Goal: Information Seeking & Learning: Compare options

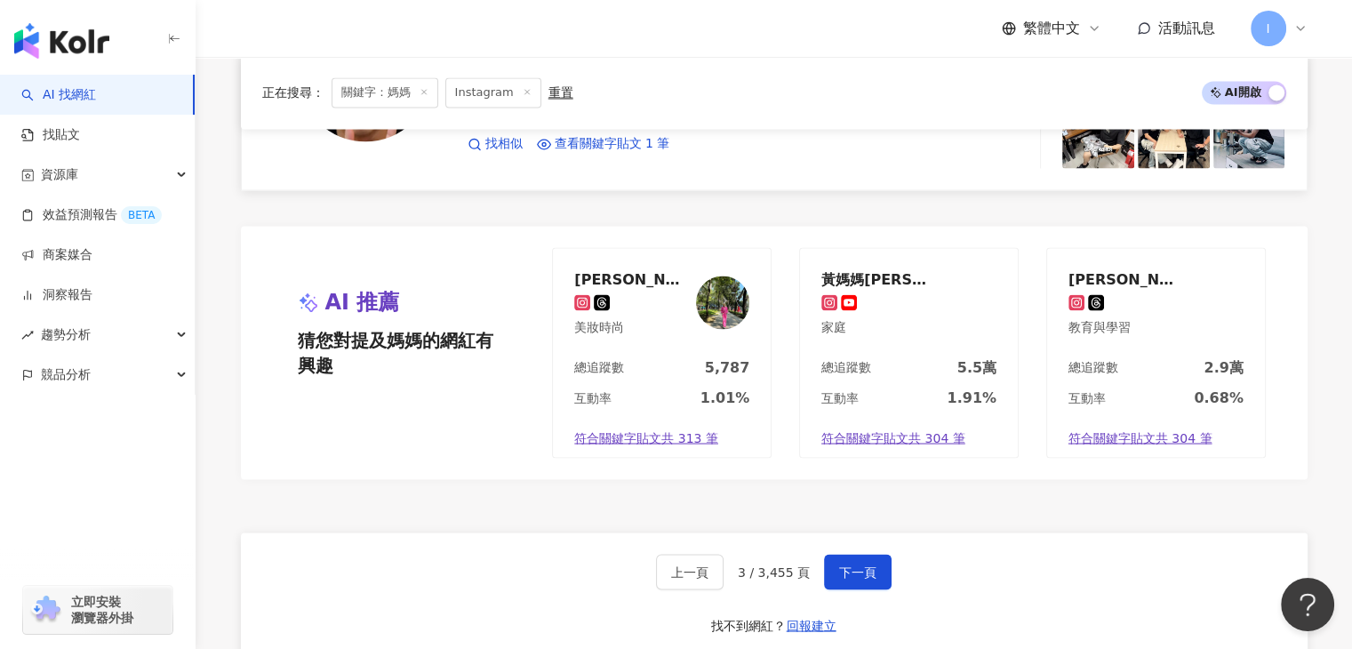
scroll to position [3200, 0]
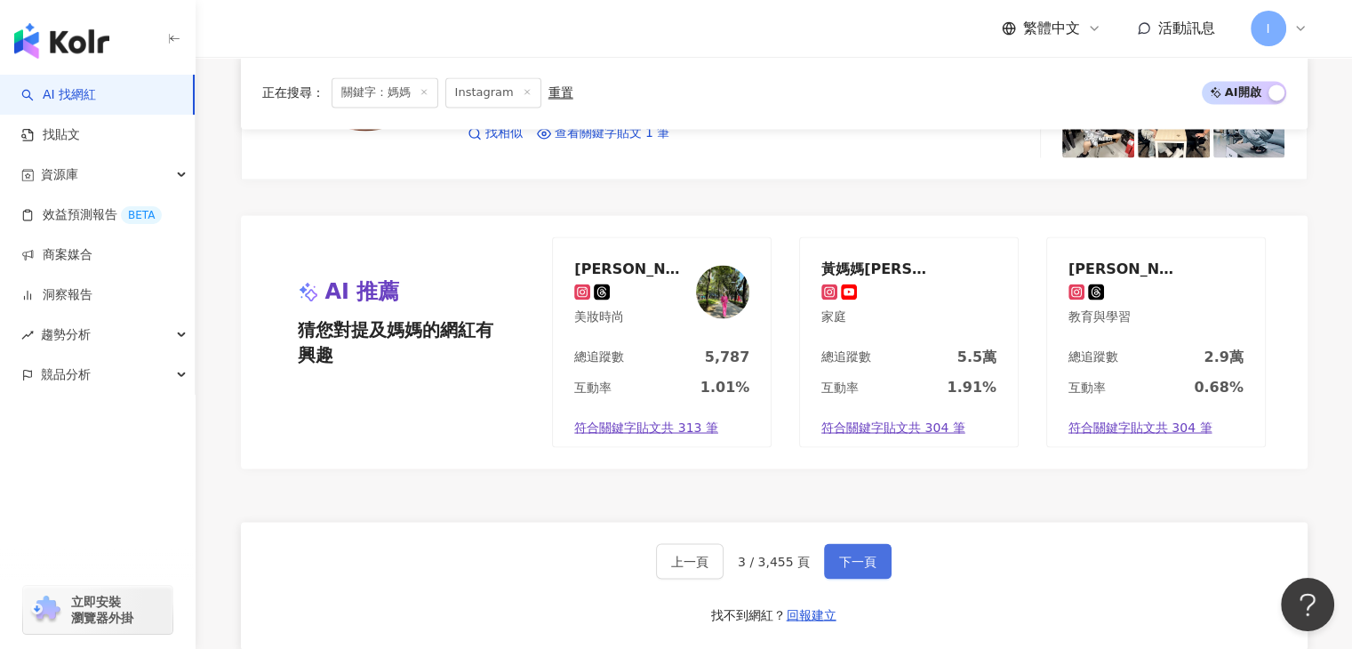
click at [867, 554] on span "下一頁" at bounding box center [857, 561] width 37 height 14
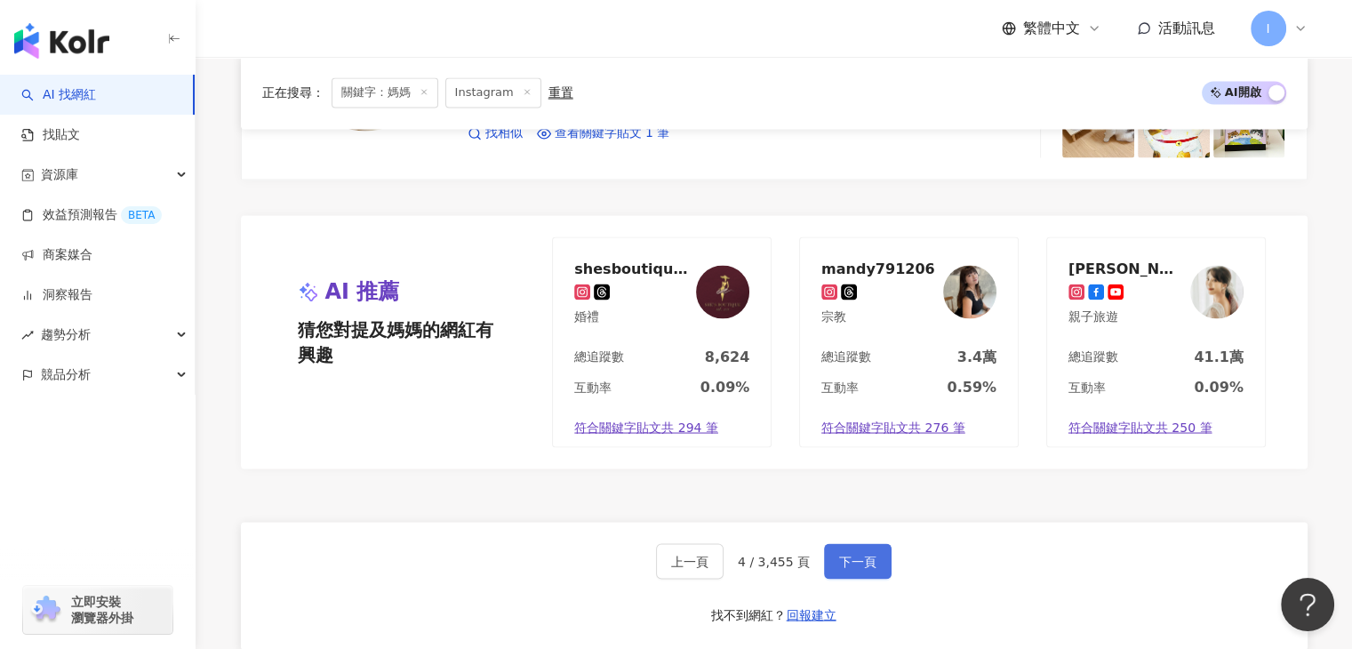
click at [843, 554] on span "下一頁" at bounding box center [857, 561] width 37 height 14
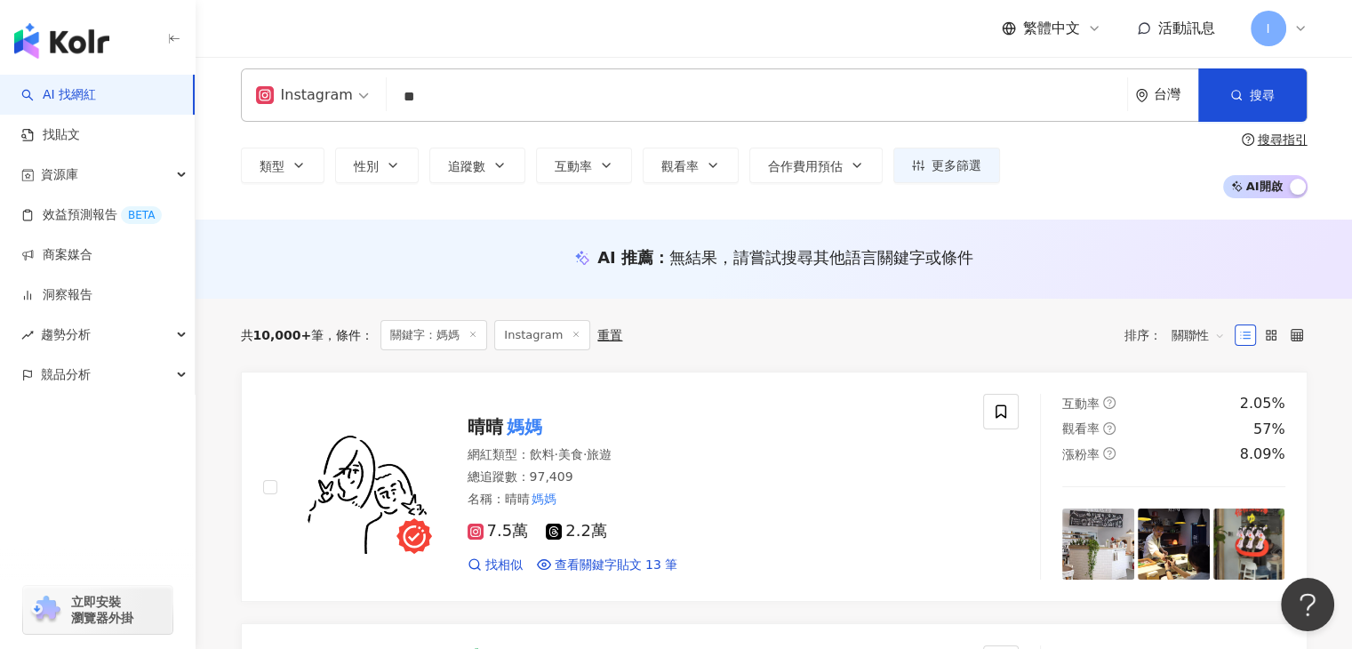
scroll to position [0, 0]
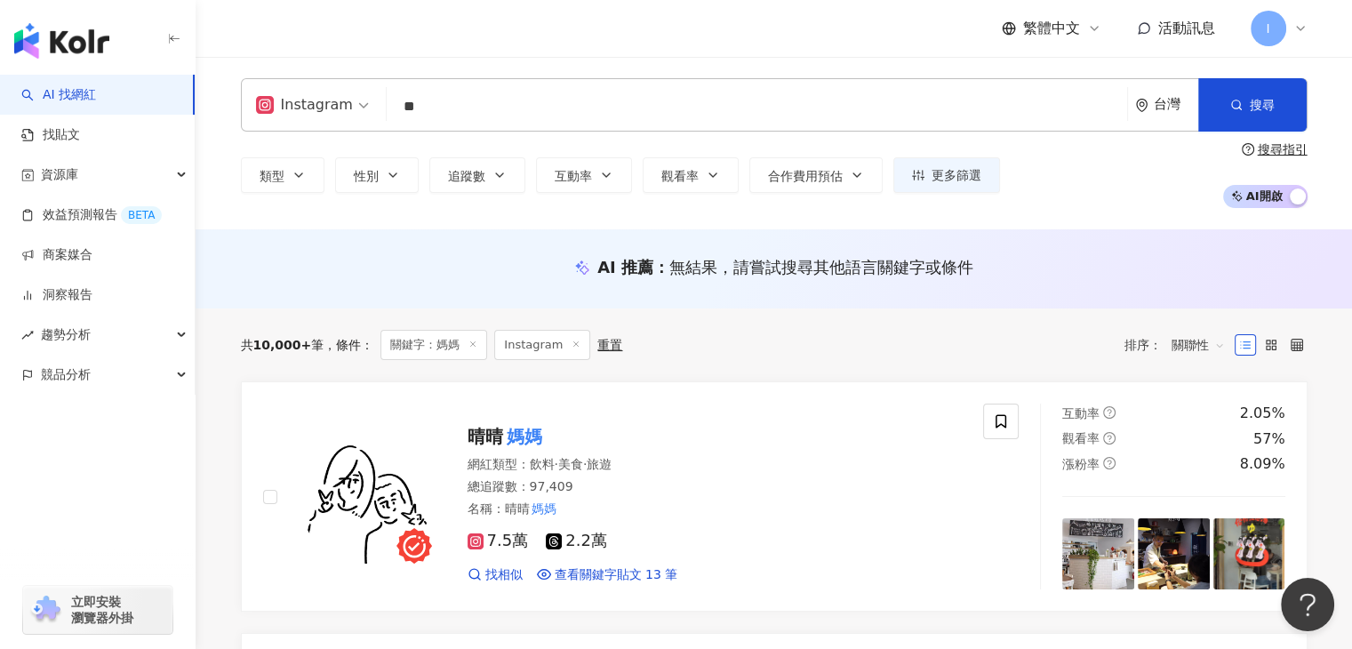
click at [484, 116] on input "**" at bounding box center [757, 107] width 726 height 34
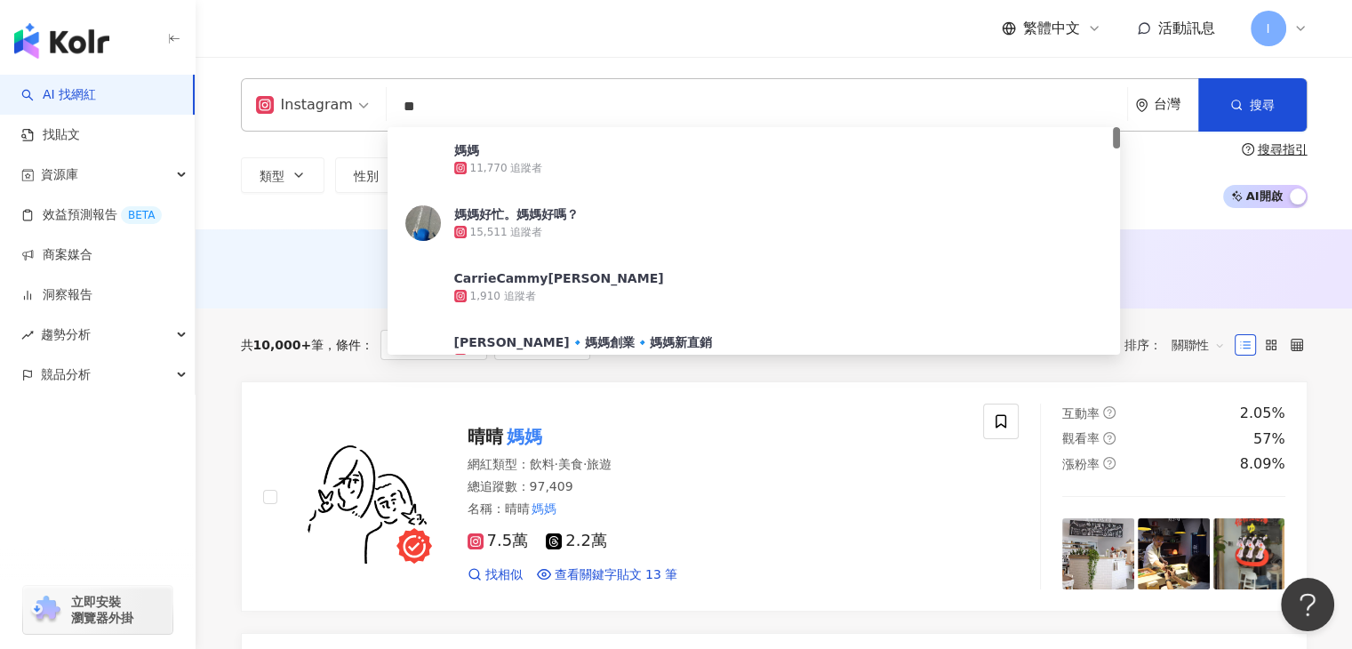
type input "*"
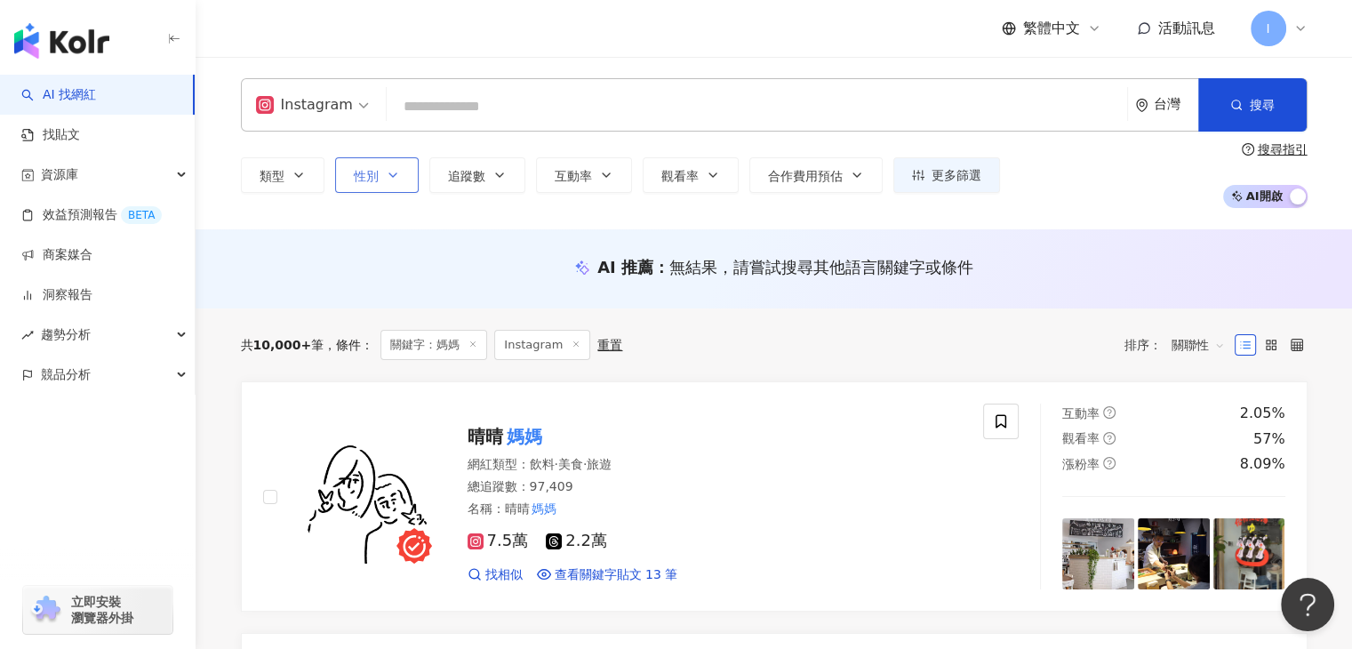
click at [395, 162] on button "性別" at bounding box center [377, 175] width 84 height 36
click at [423, 243] on div "不限 女 男 其他" at bounding box center [454, 233] width 217 height 20
click at [457, 115] on input "search" at bounding box center [757, 107] width 726 height 34
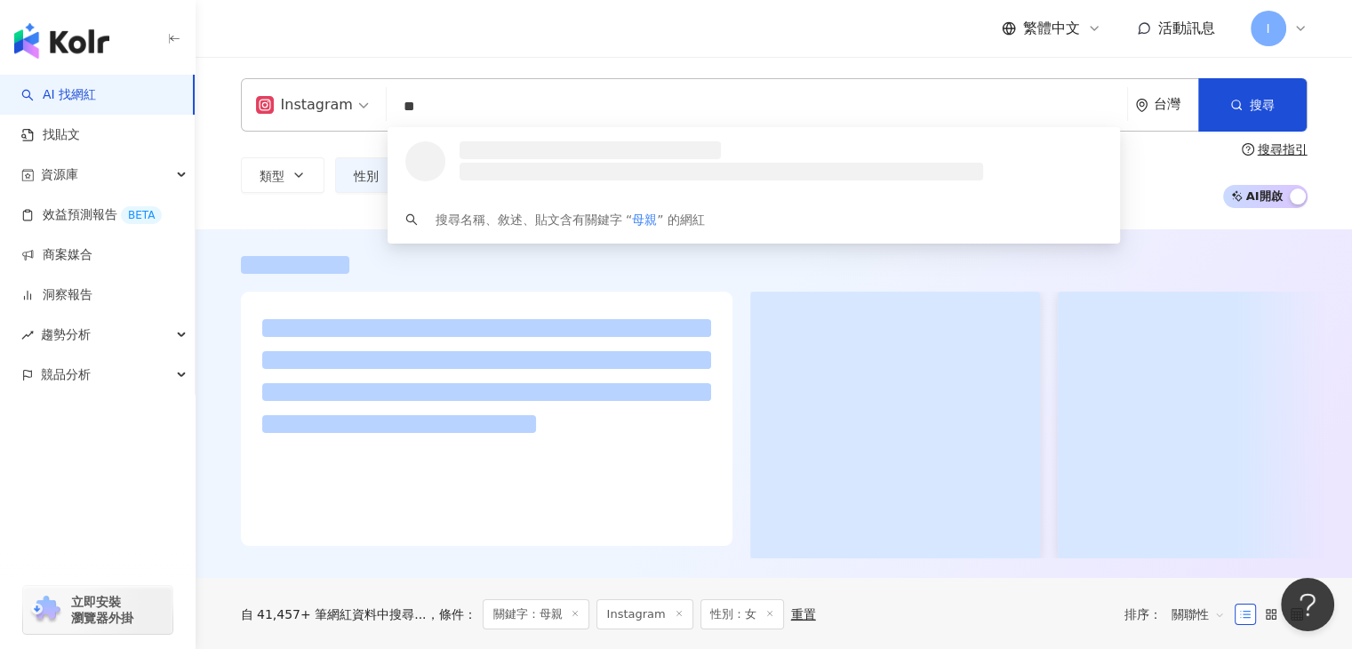
type input "*"
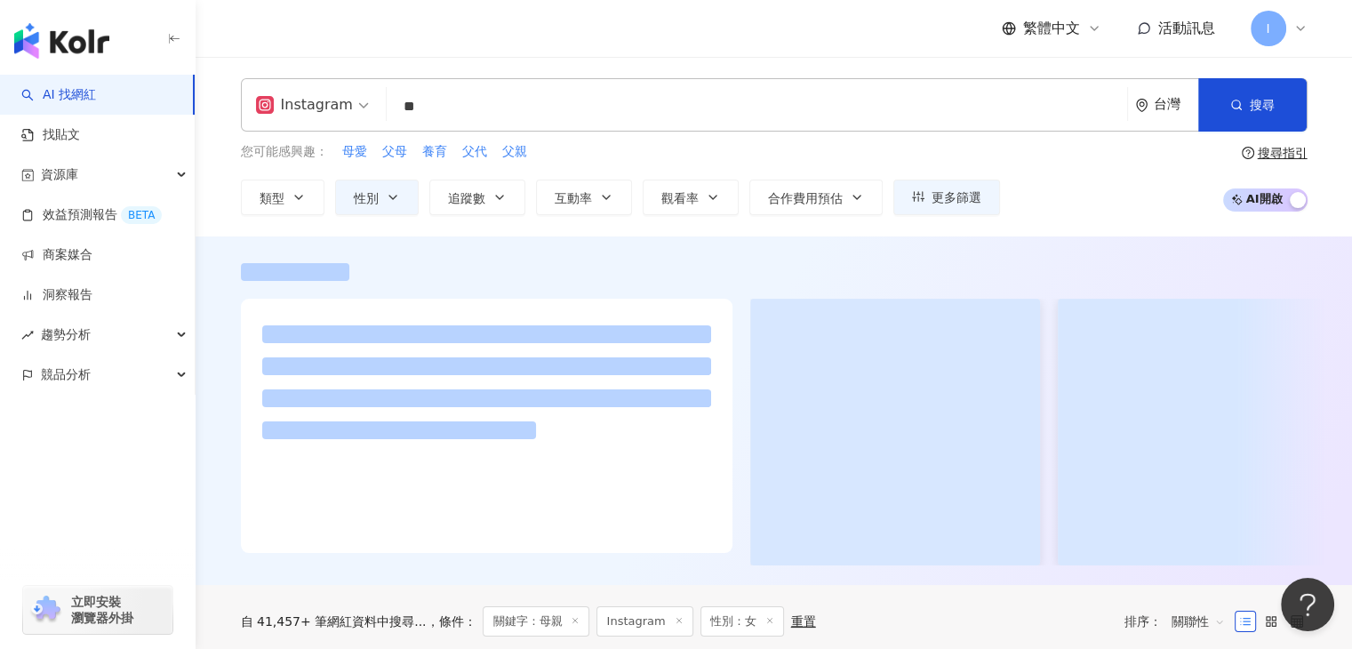
type input "**"
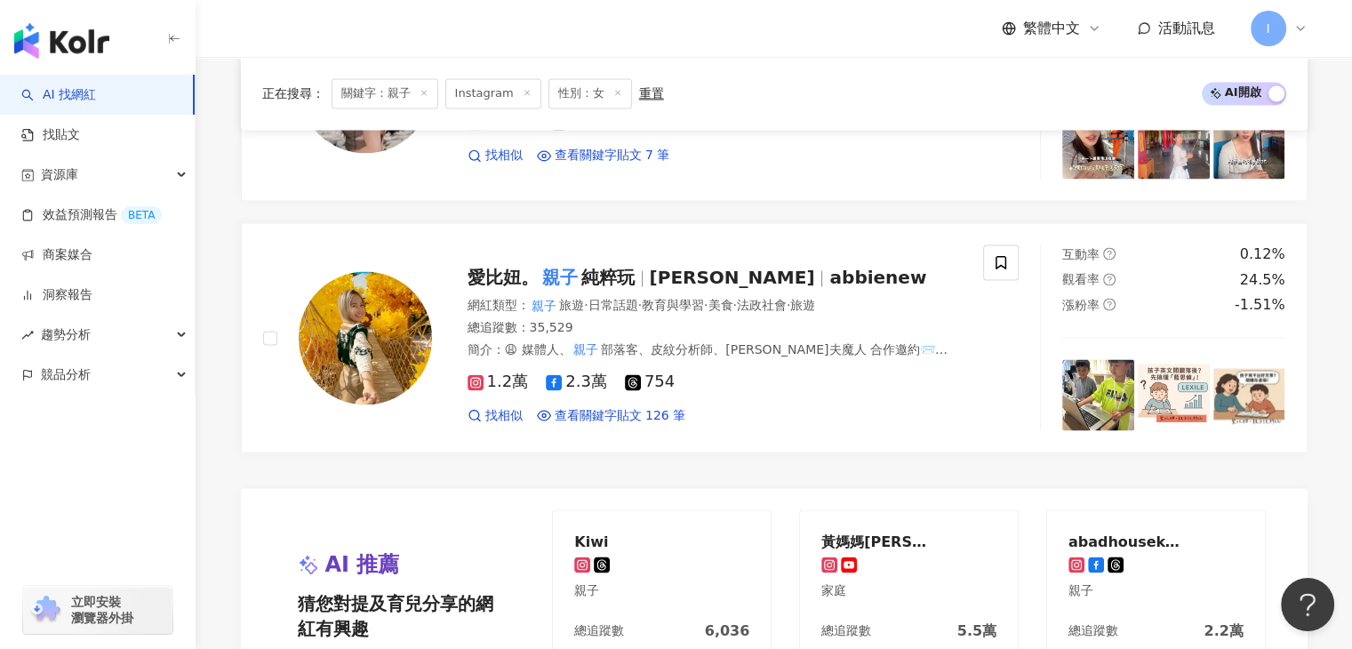
scroll to position [3200, 0]
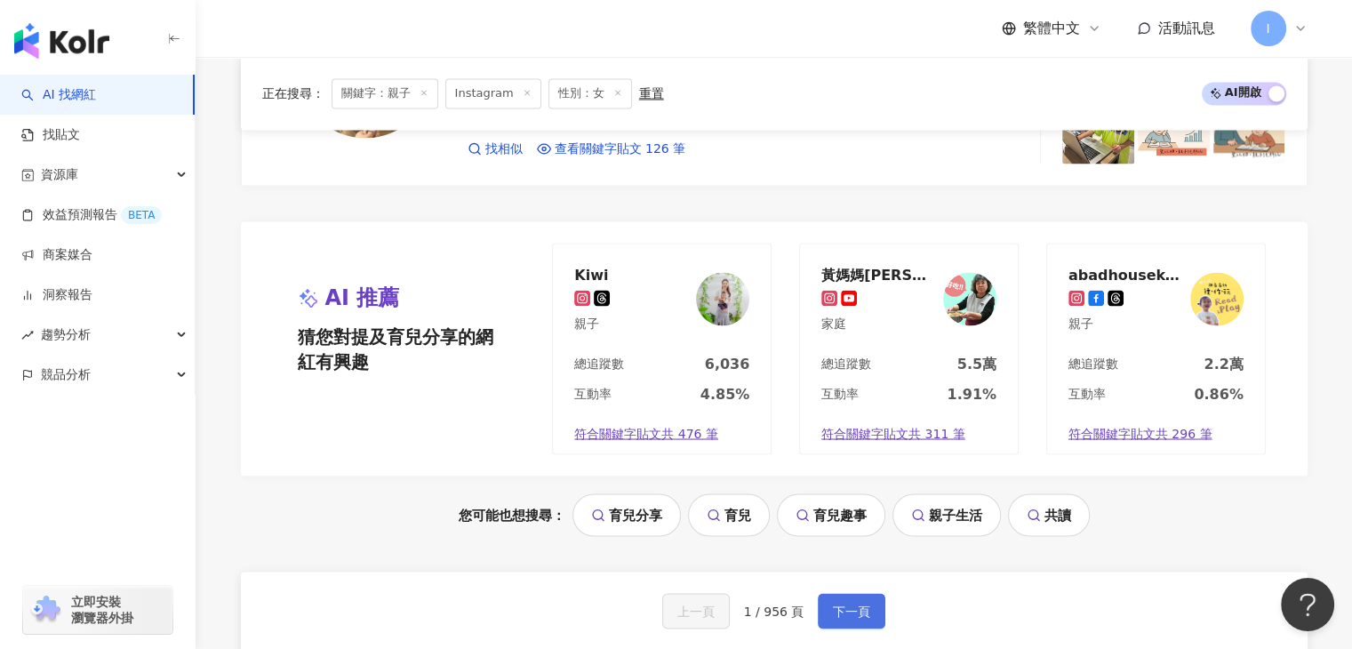
click at [846, 611] on span "下一頁" at bounding box center [851, 611] width 37 height 14
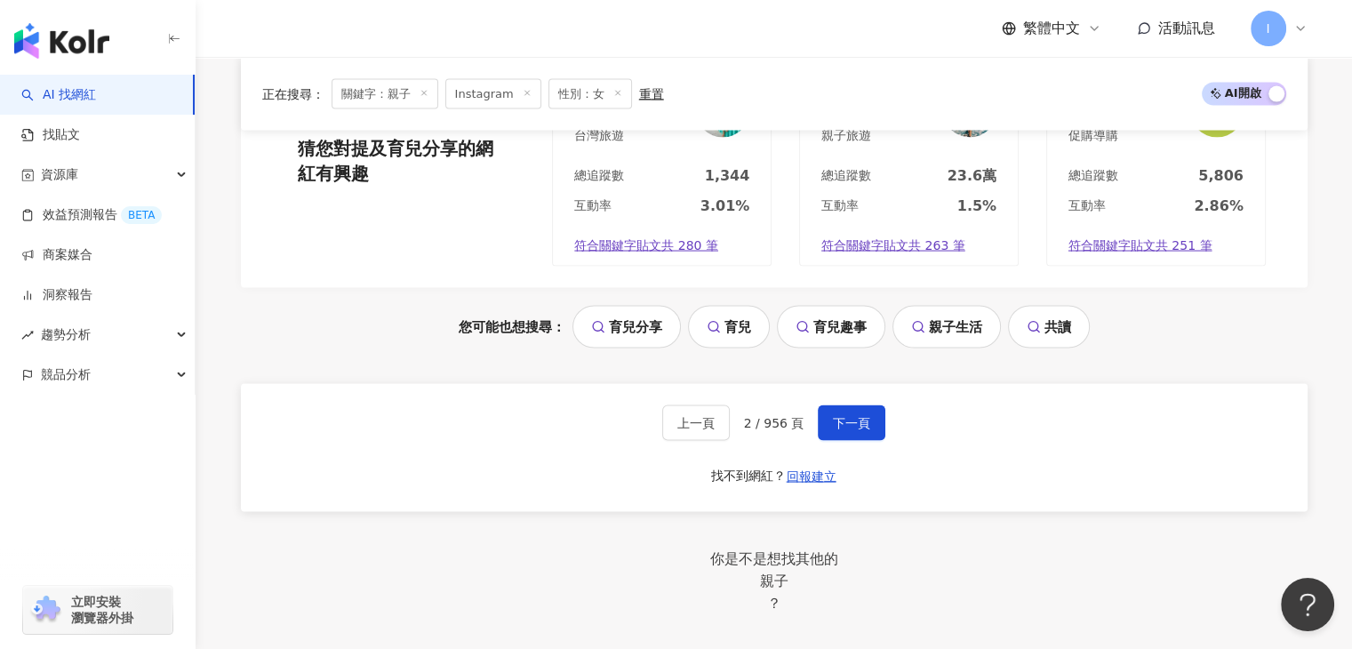
scroll to position [3478, 0]
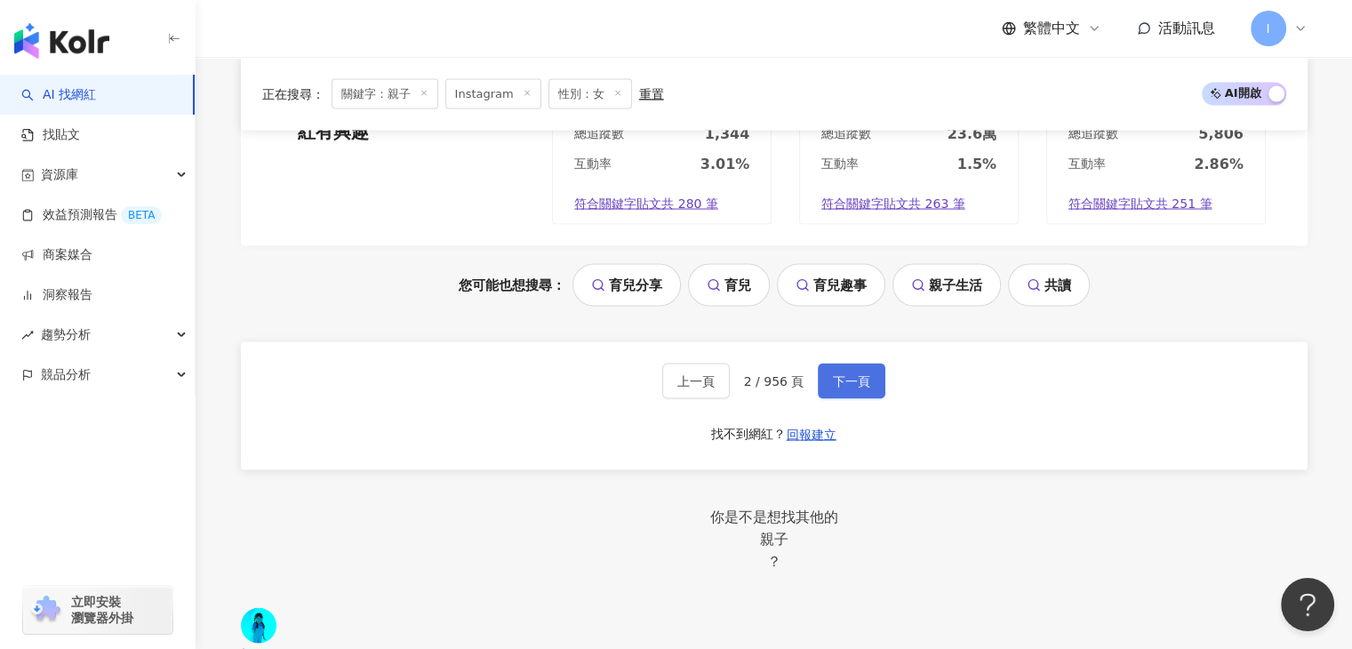
click at [869, 364] on button "下一頁" at bounding box center [852, 382] width 68 height 36
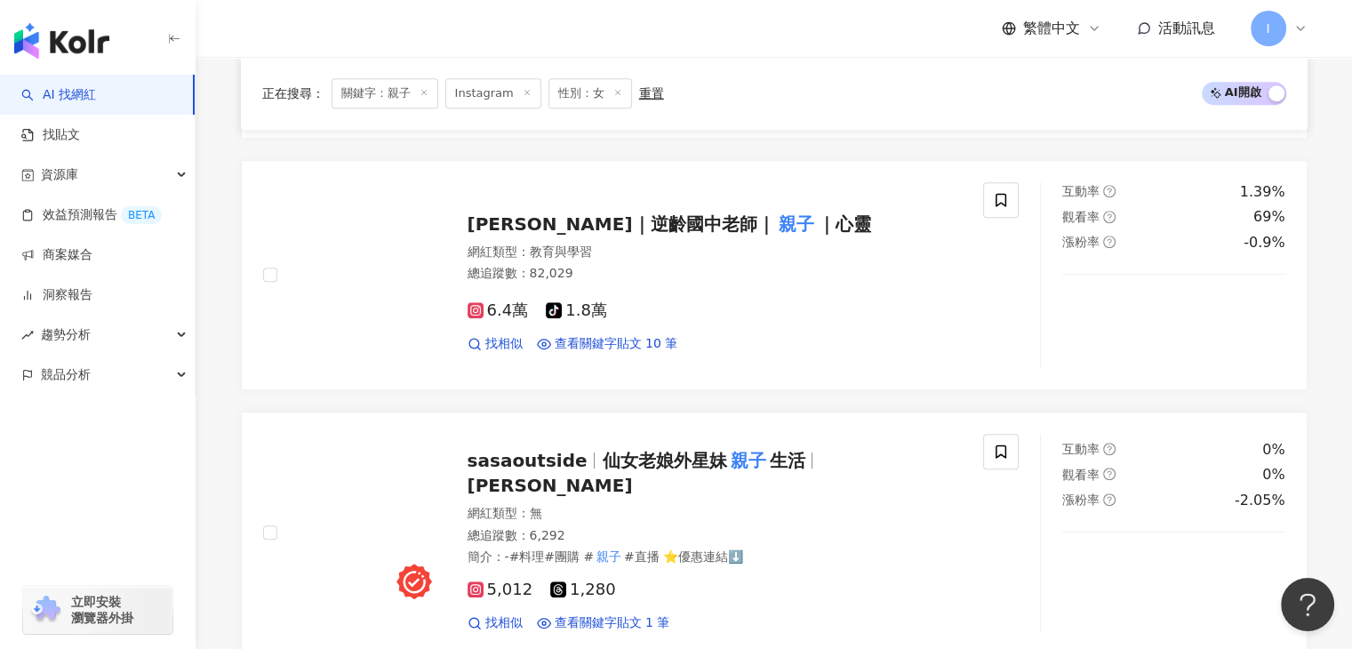
scroll to position [978, 0]
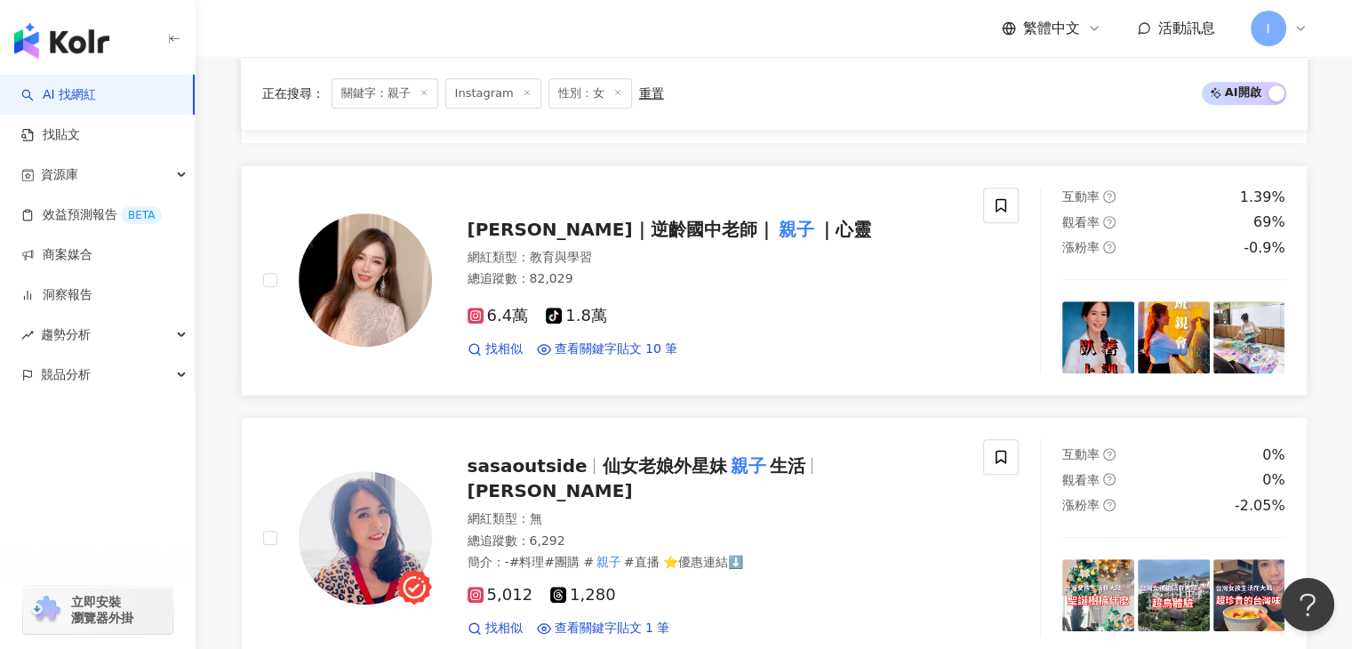
click at [564, 232] on span "小菁｜逆齡國中老師｜" at bounding box center [622, 229] width 308 height 21
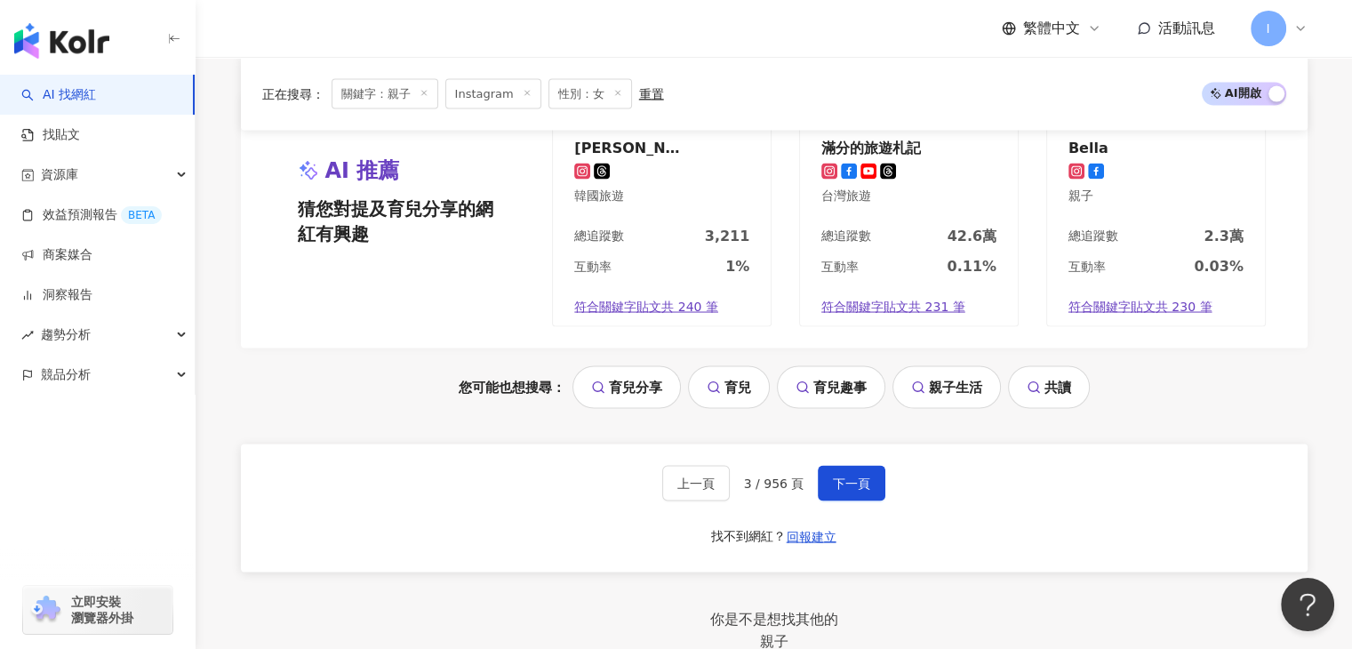
scroll to position [3378, 0]
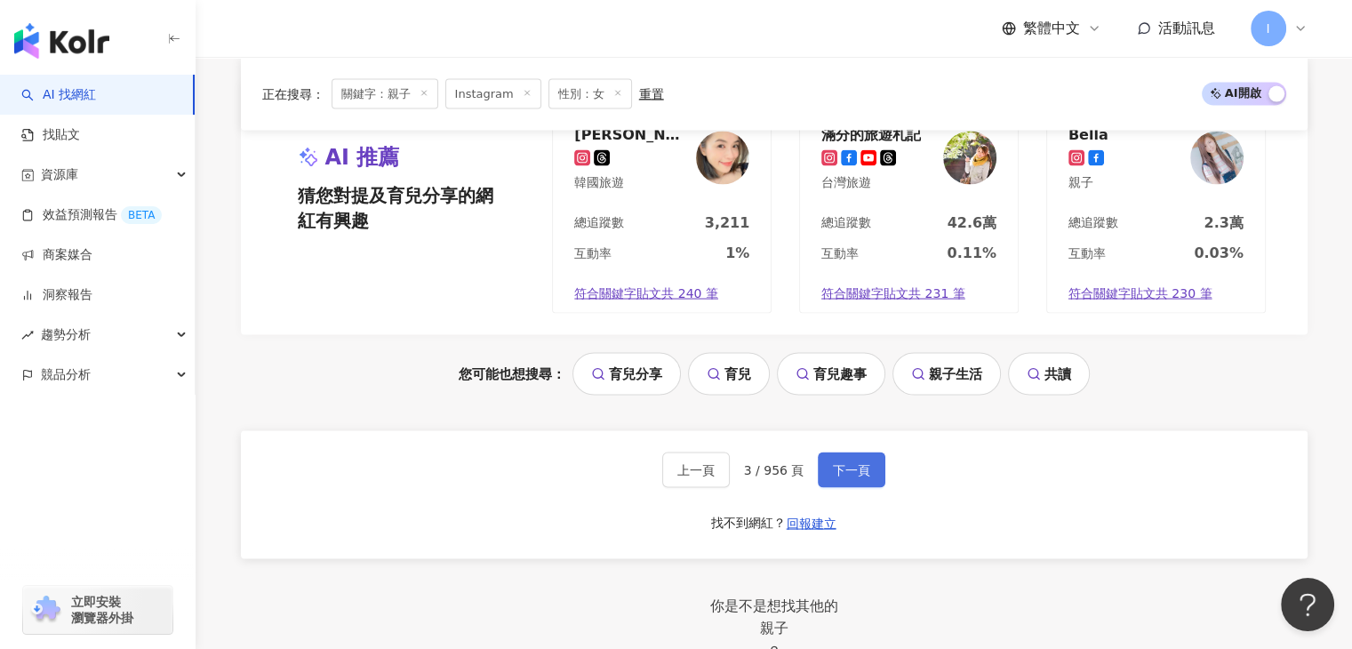
click at [828, 452] on button "下一頁" at bounding box center [852, 470] width 68 height 36
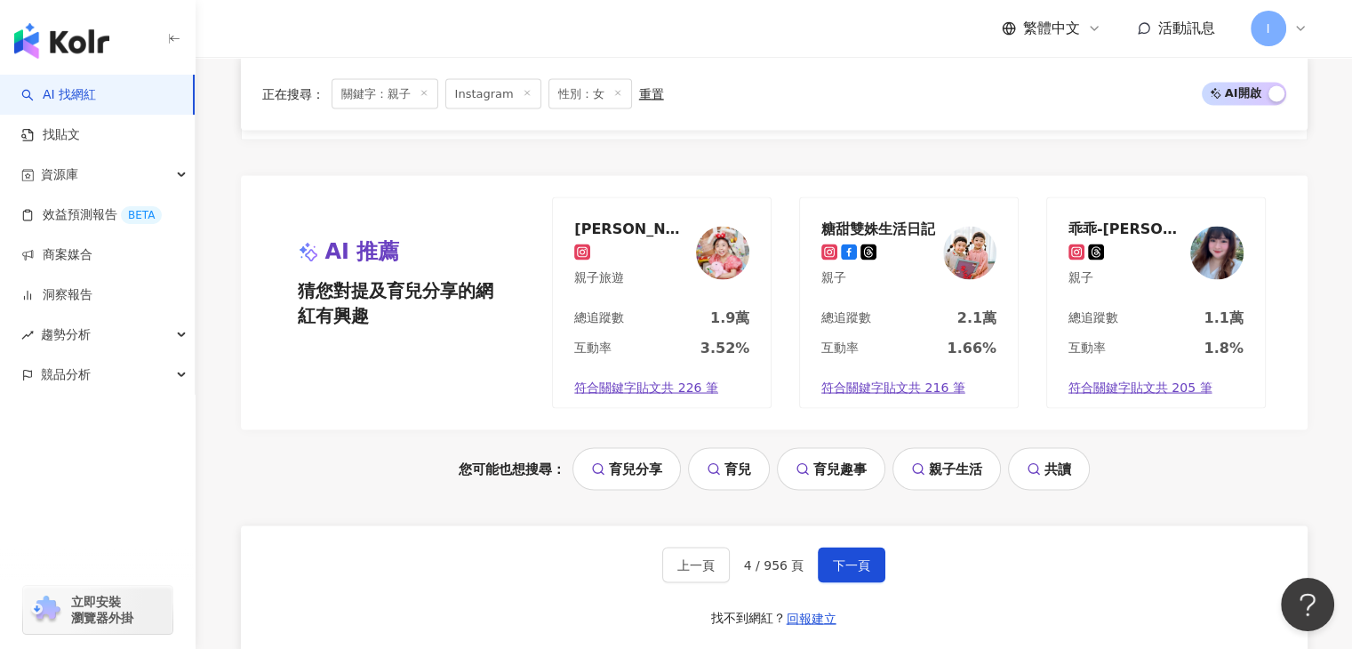
scroll to position [3467, 0]
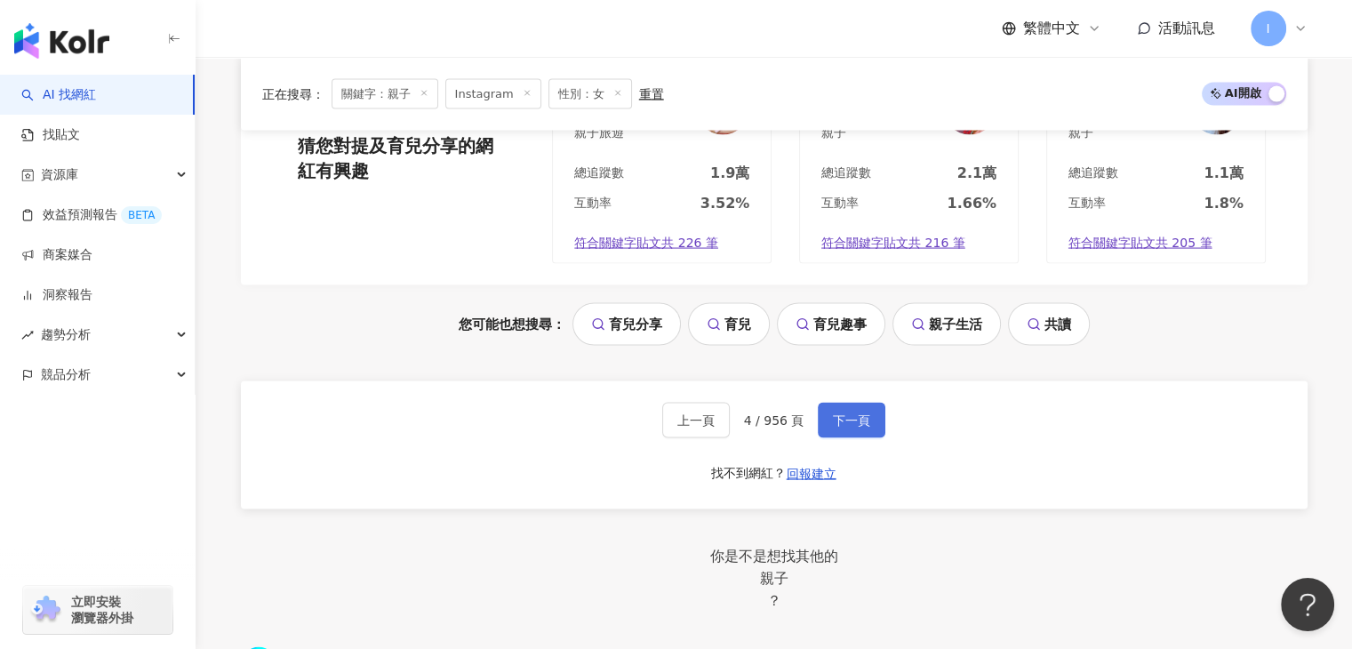
click at [859, 413] on span "下一頁" at bounding box center [851, 420] width 37 height 14
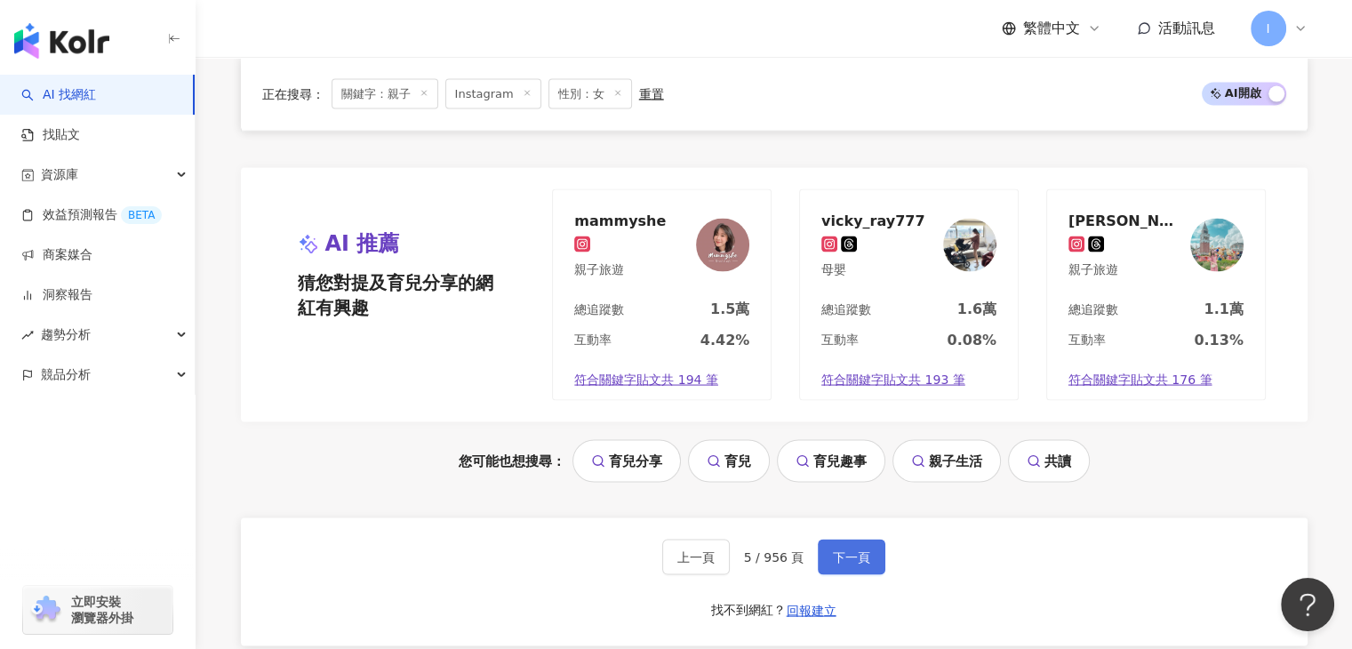
click at [836, 520] on div "上一頁 5 / 956 頁 下一頁 找不到網紅？ 回報建立" at bounding box center [774, 582] width 1067 height 128
click at [860, 553] on button "下一頁" at bounding box center [852, 558] width 68 height 36
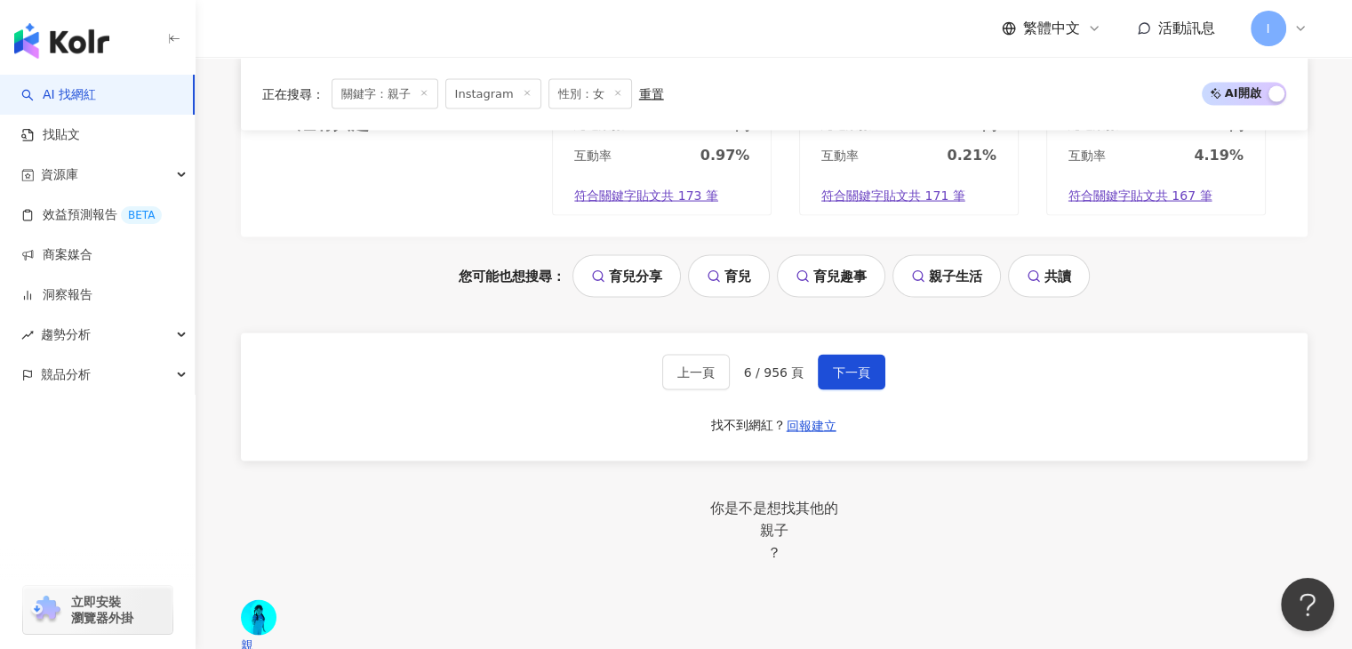
scroll to position [3495, 0]
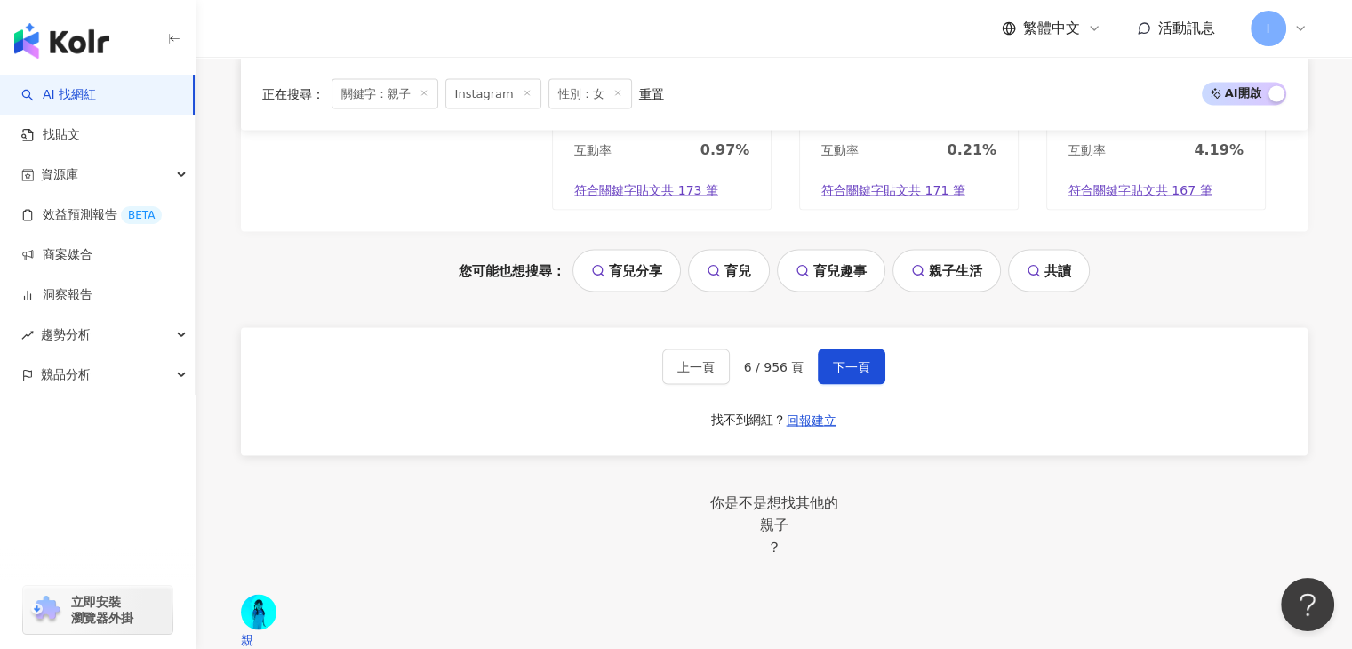
click at [807, 366] on div "上一頁 6 / 956 頁 下一頁" at bounding box center [774, 367] width 224 height 36
click at [853, 360] on span "下一頁" at bounding box center [851, 367] width 37 height 14
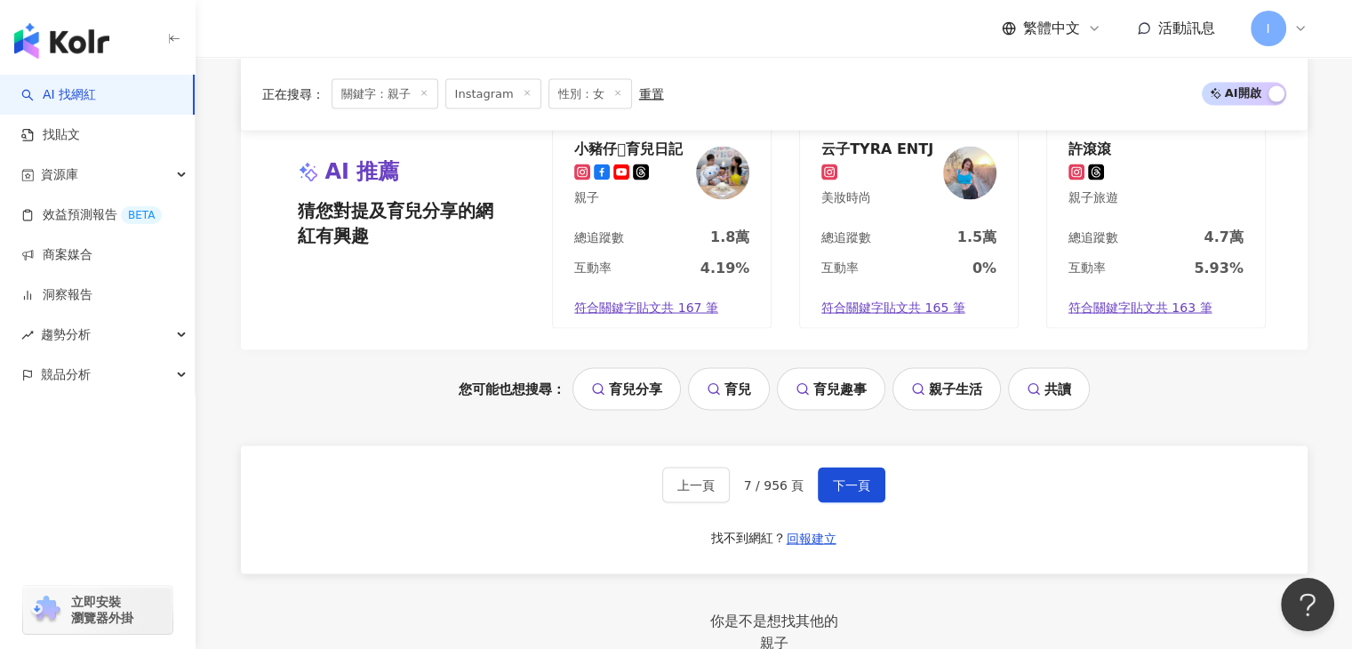
scroll to position [3418, 0]
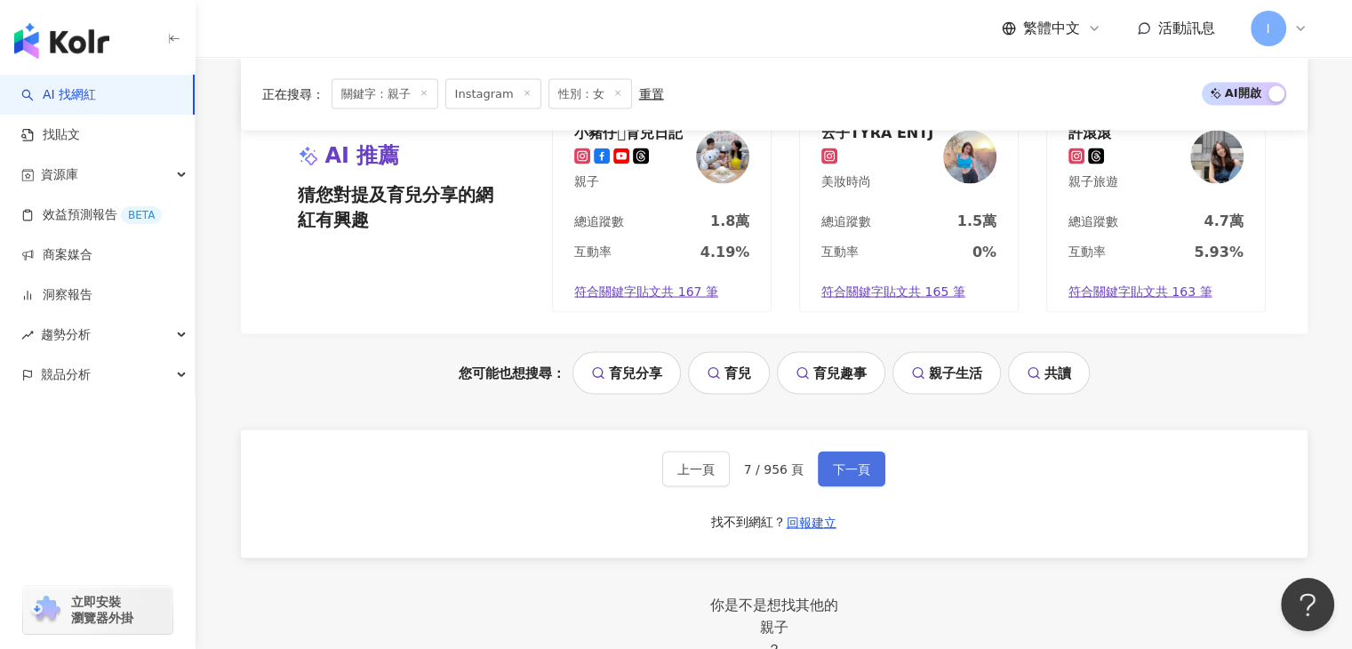
click at [840, 462] on span "下一頁" at bounding box center [851, 469] width 37 height 14
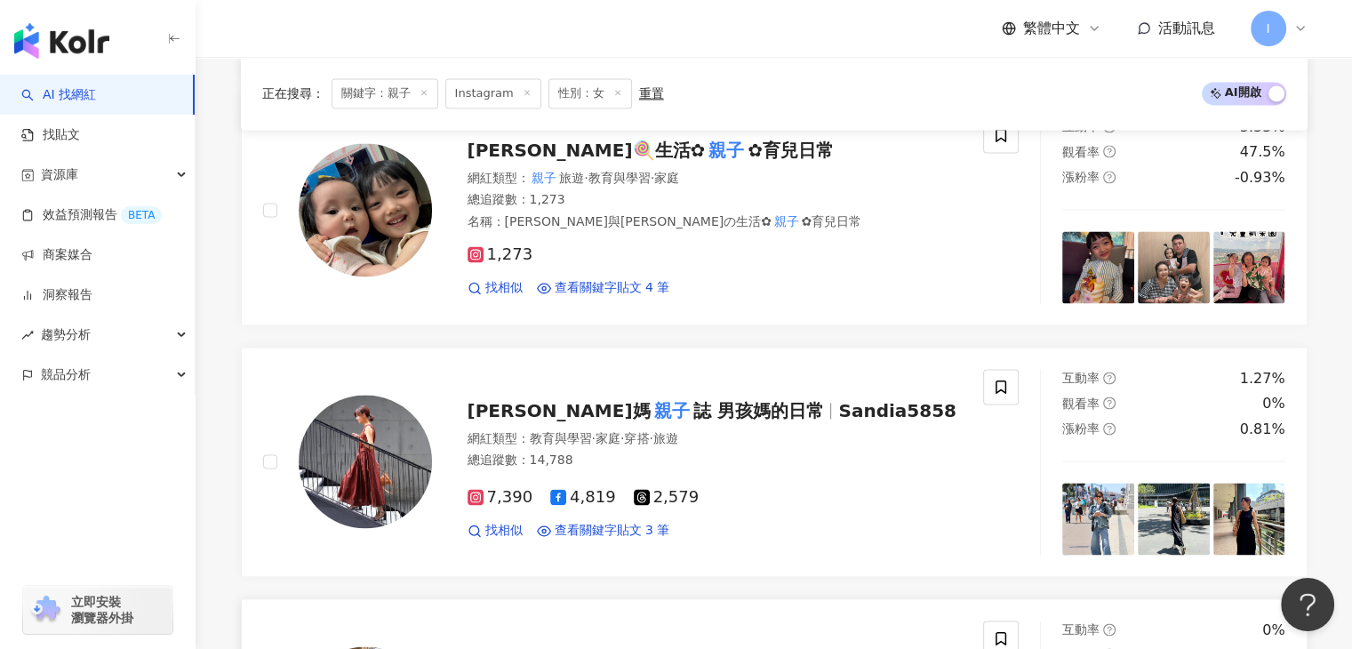
scroll to position [3332, 0]
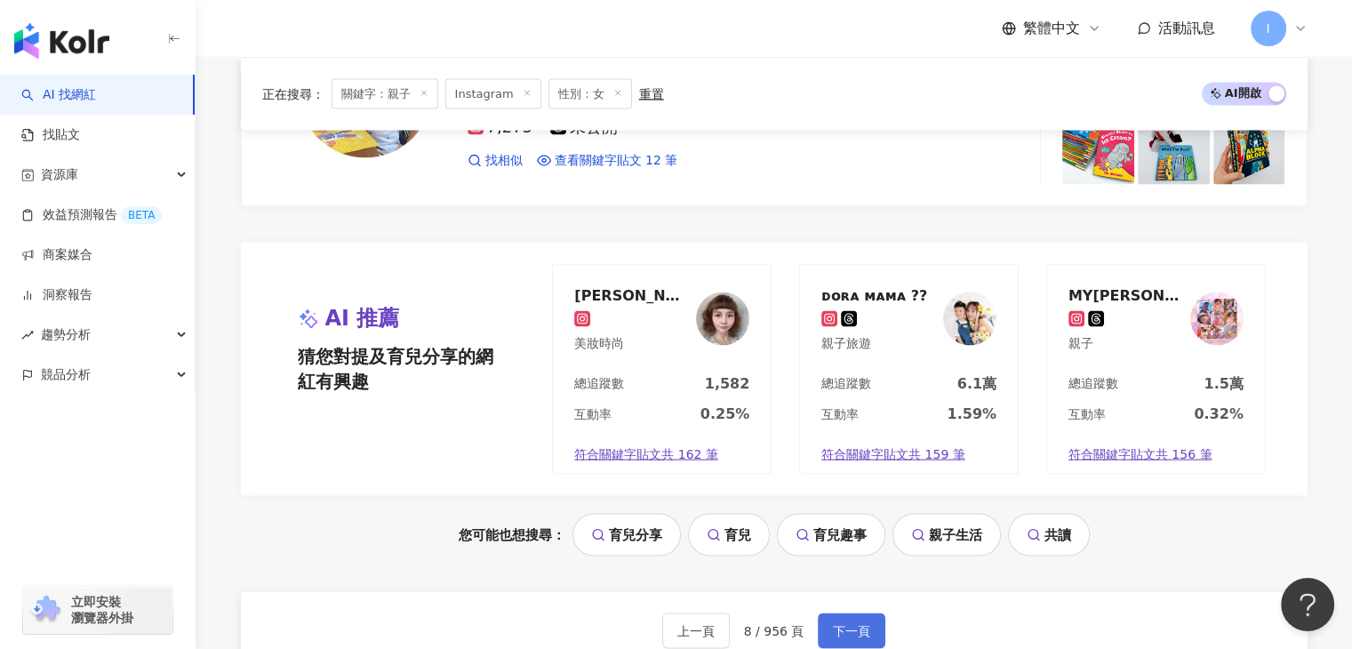
click at [837, 623] on span "下一頁" at bounding box center [851, 630] width 37 height 14
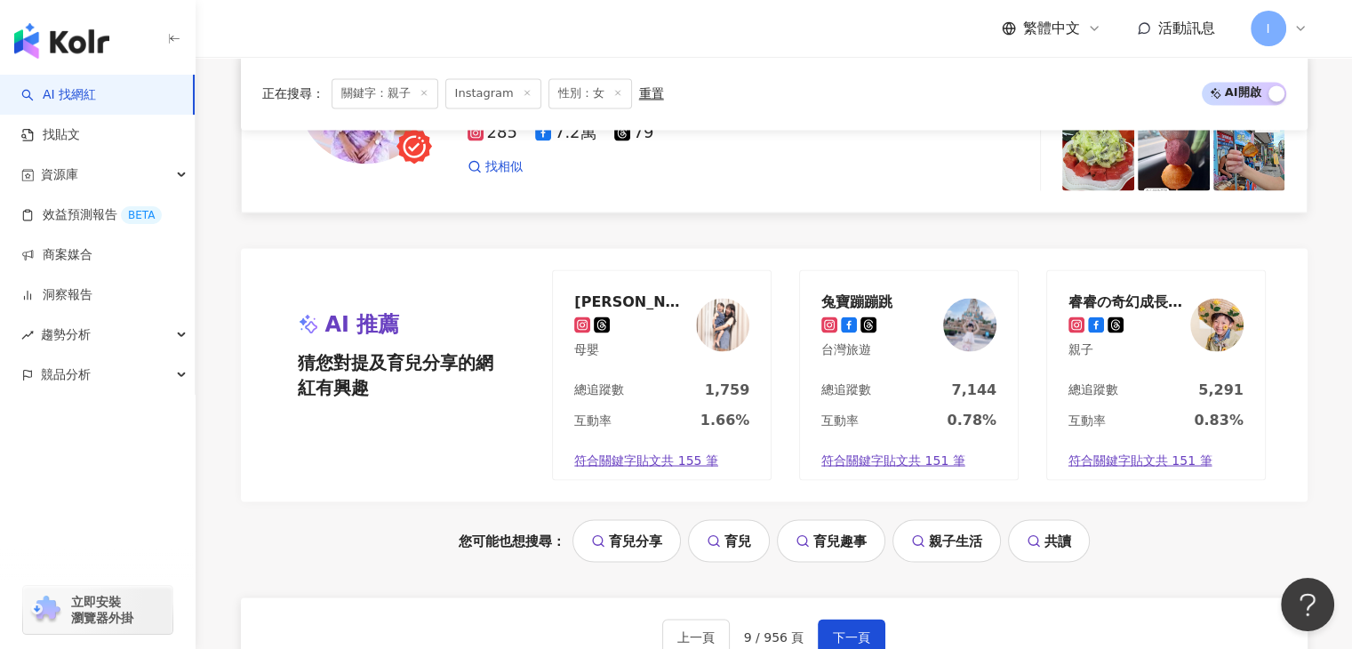
scroll to position [3212, 0]
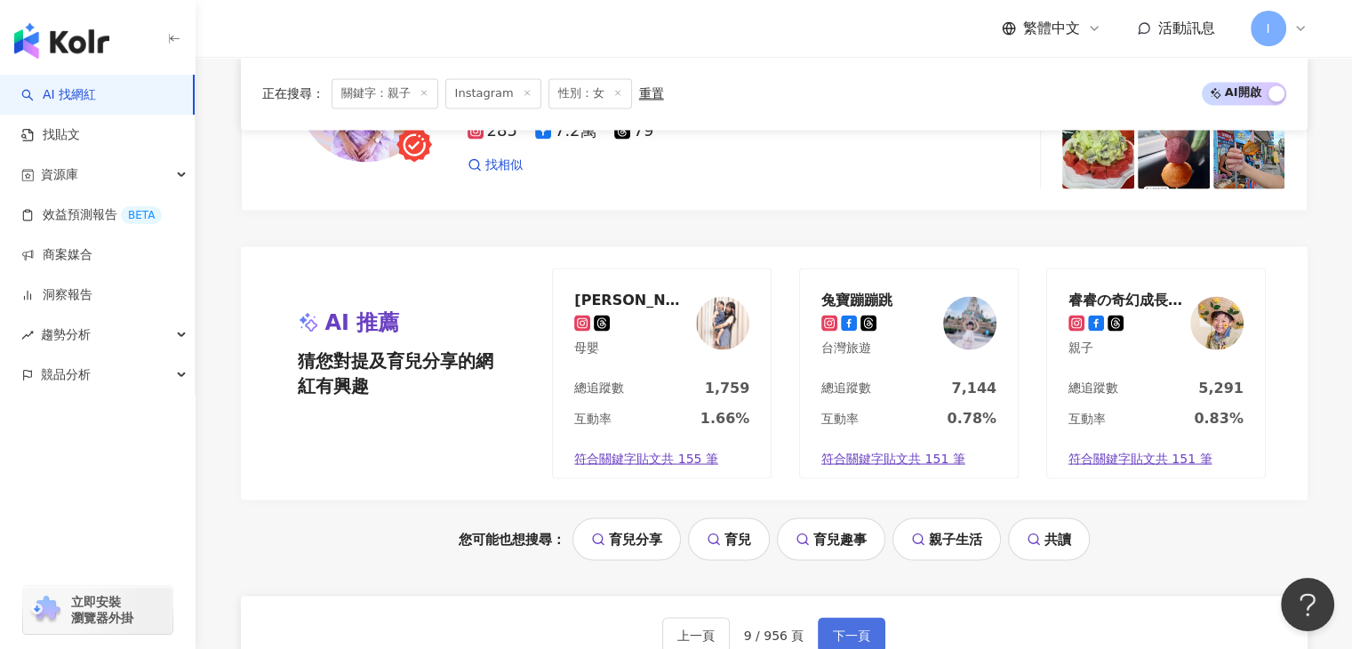
click at [841, 628] on span "下一頁" at bounding box center [851, 635] width 37 height 14
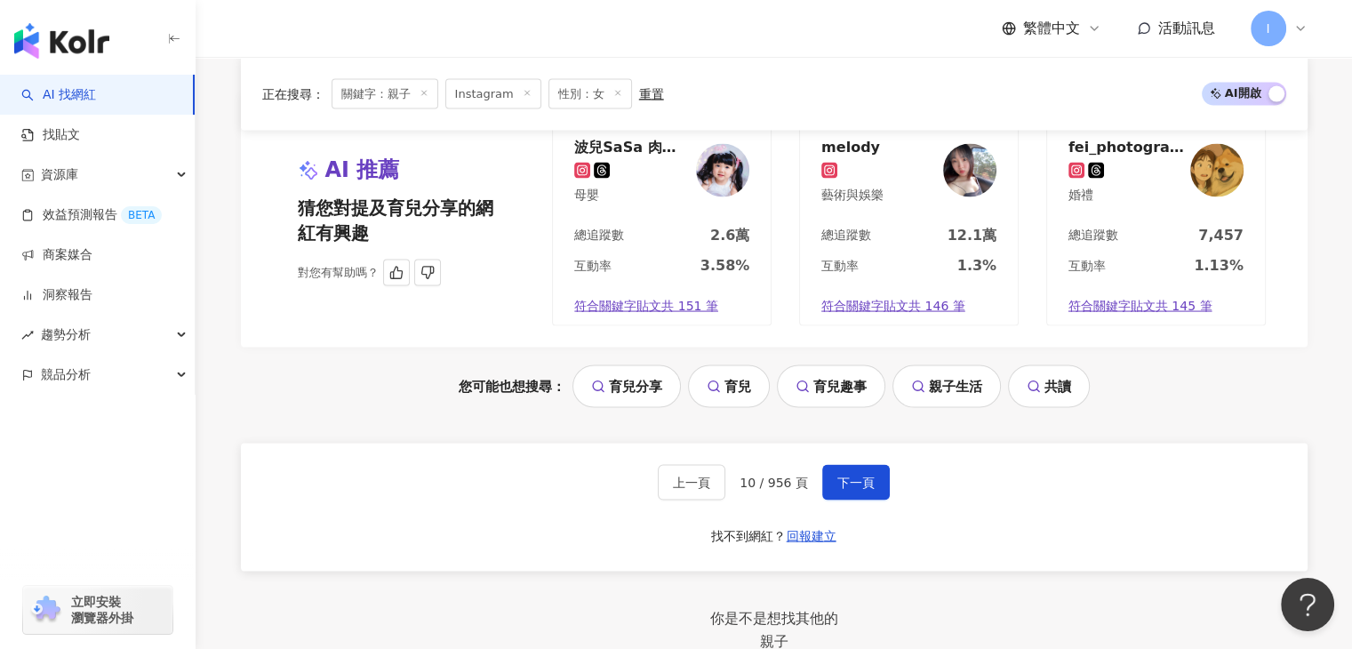
scroll to position [3547, 0]
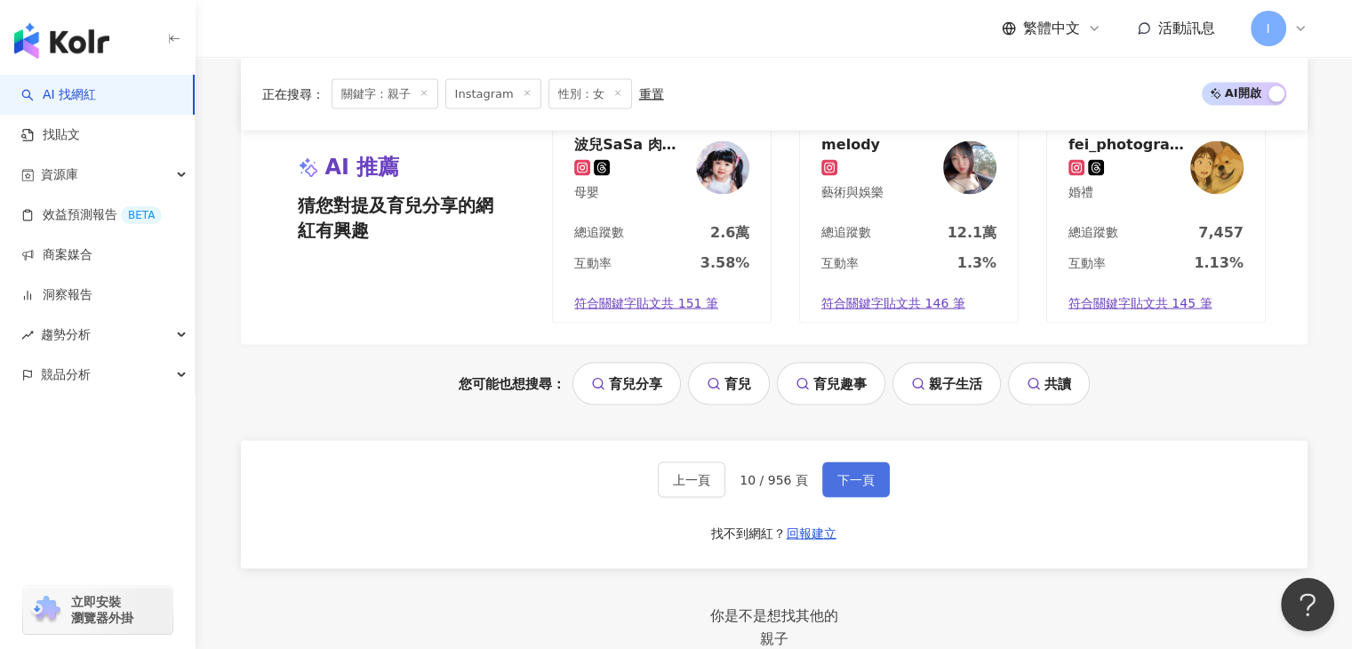
click at [849, 462] on button "下一頁" at bounding box center [856, 480] width 68 height 36
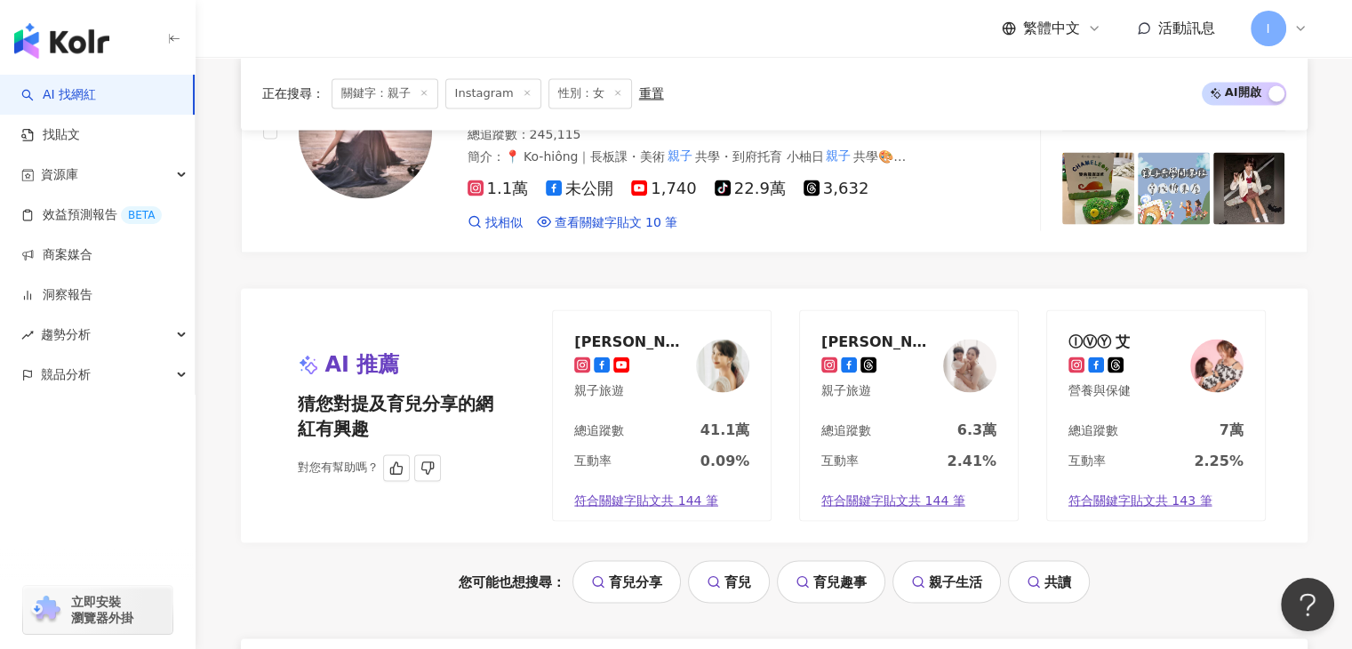
scroll to position [3302, 0]
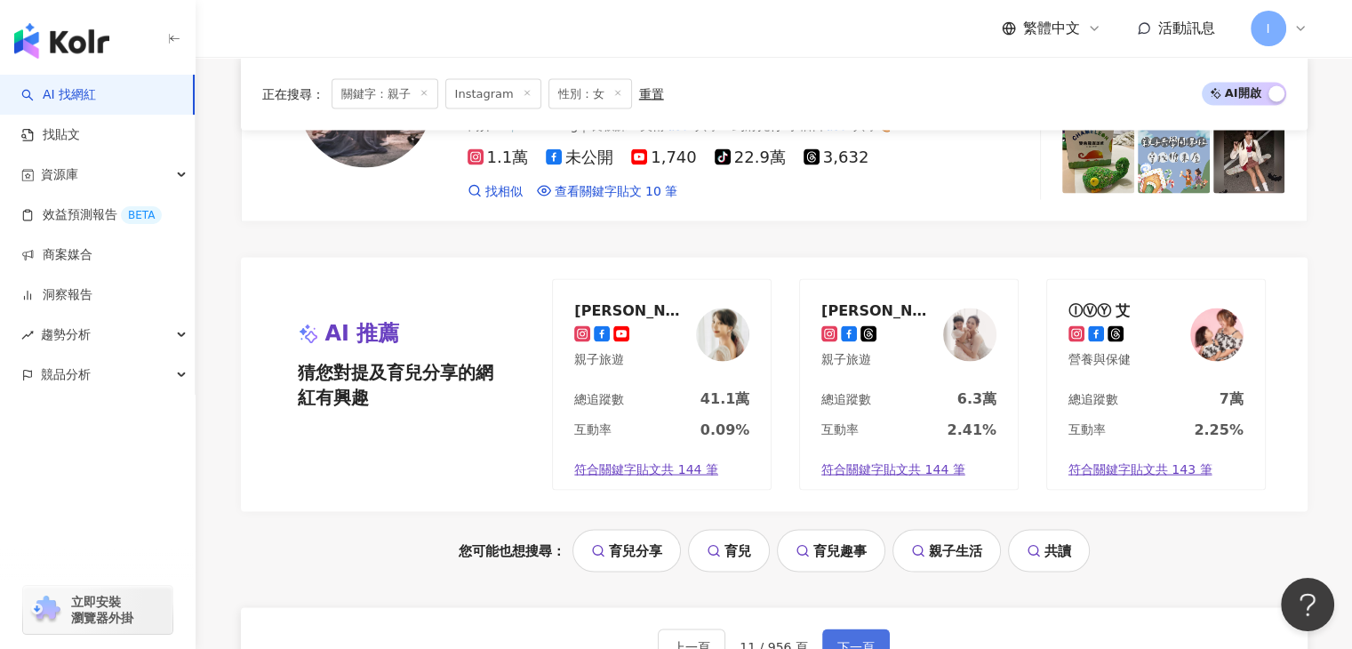
click at [846, 639] on span "下一頁" at bounding box center [855, 646] width 37 height 14
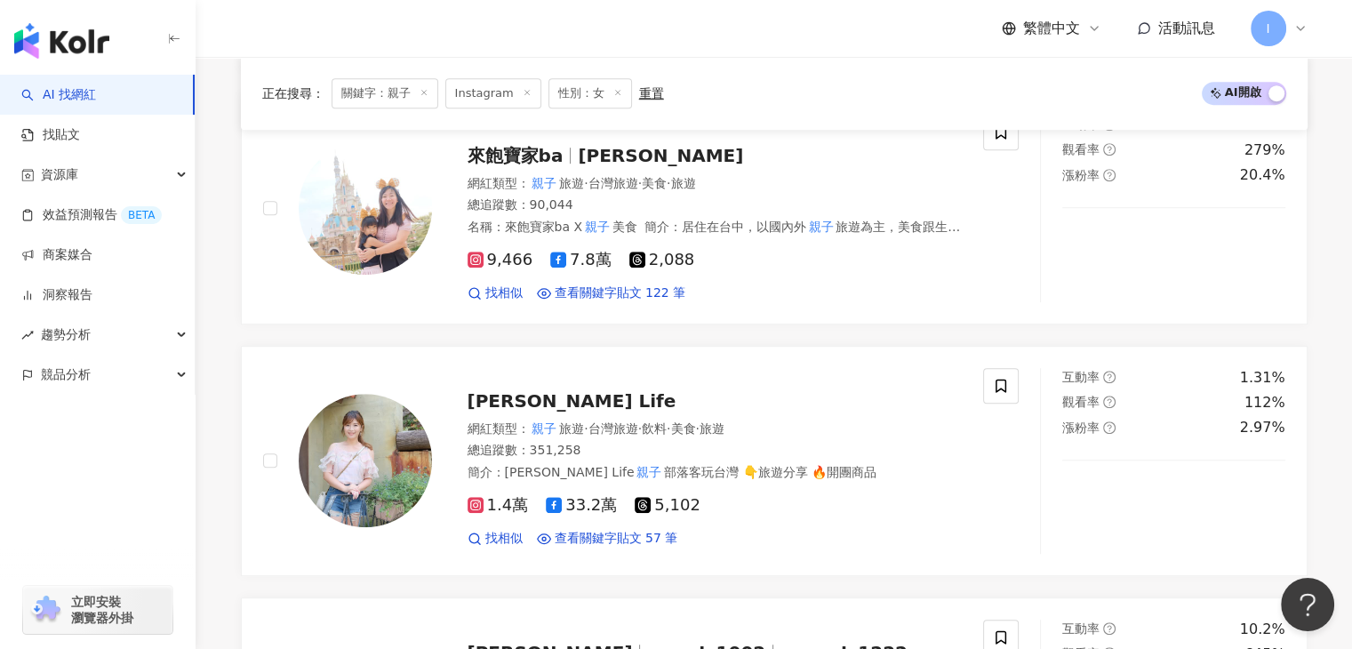
scroll to position [3004, 0]
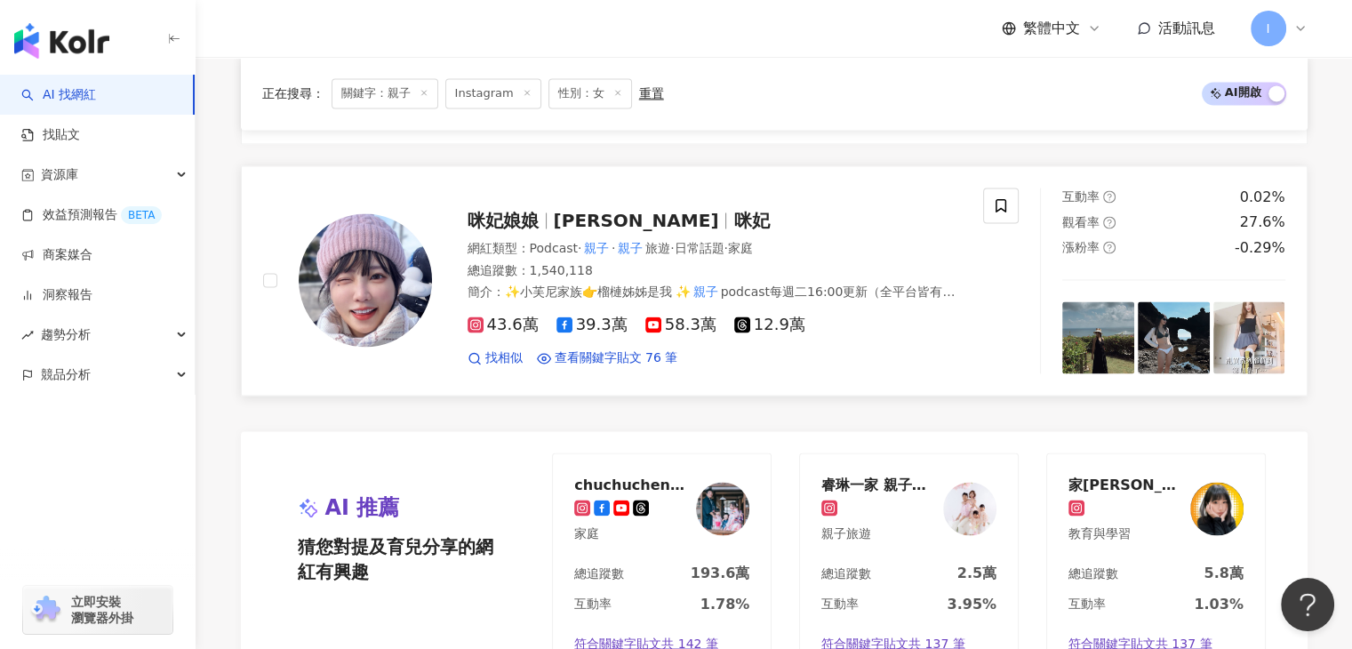
click at [515, 210] on span "咪妃娘娘" at bounding box center [503, 220] width 71 height 21
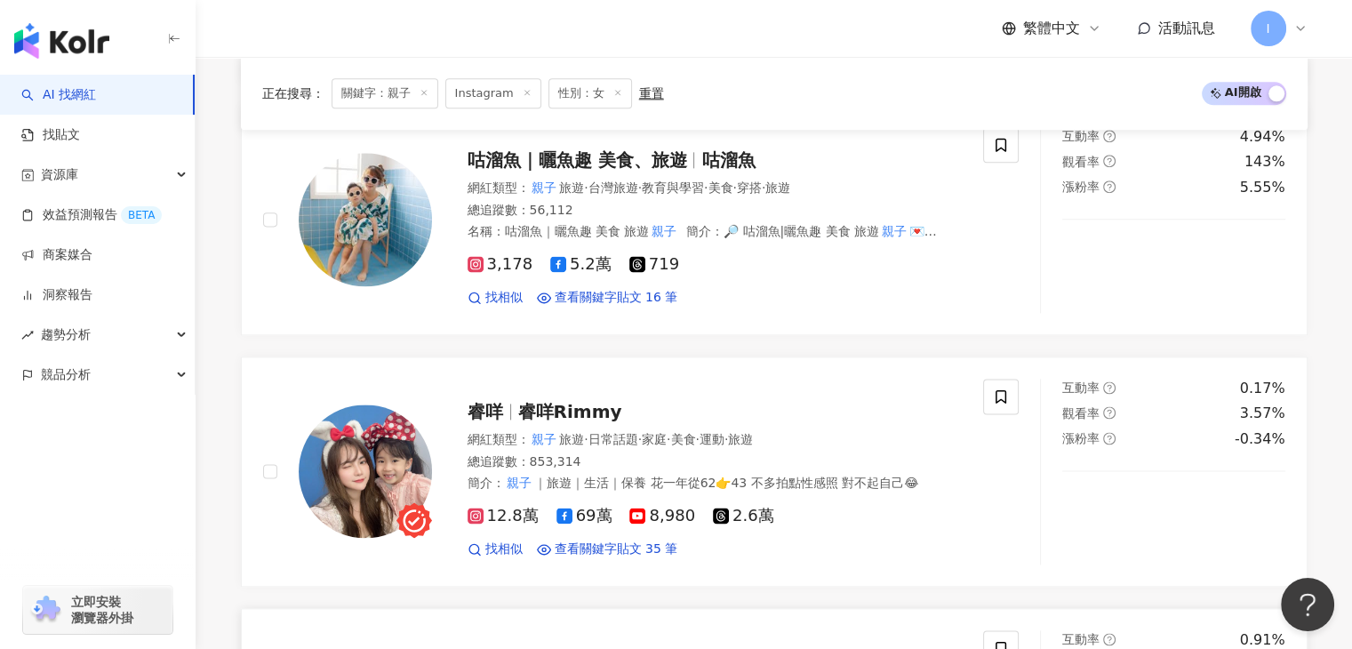
scroll to position [2293, 0]
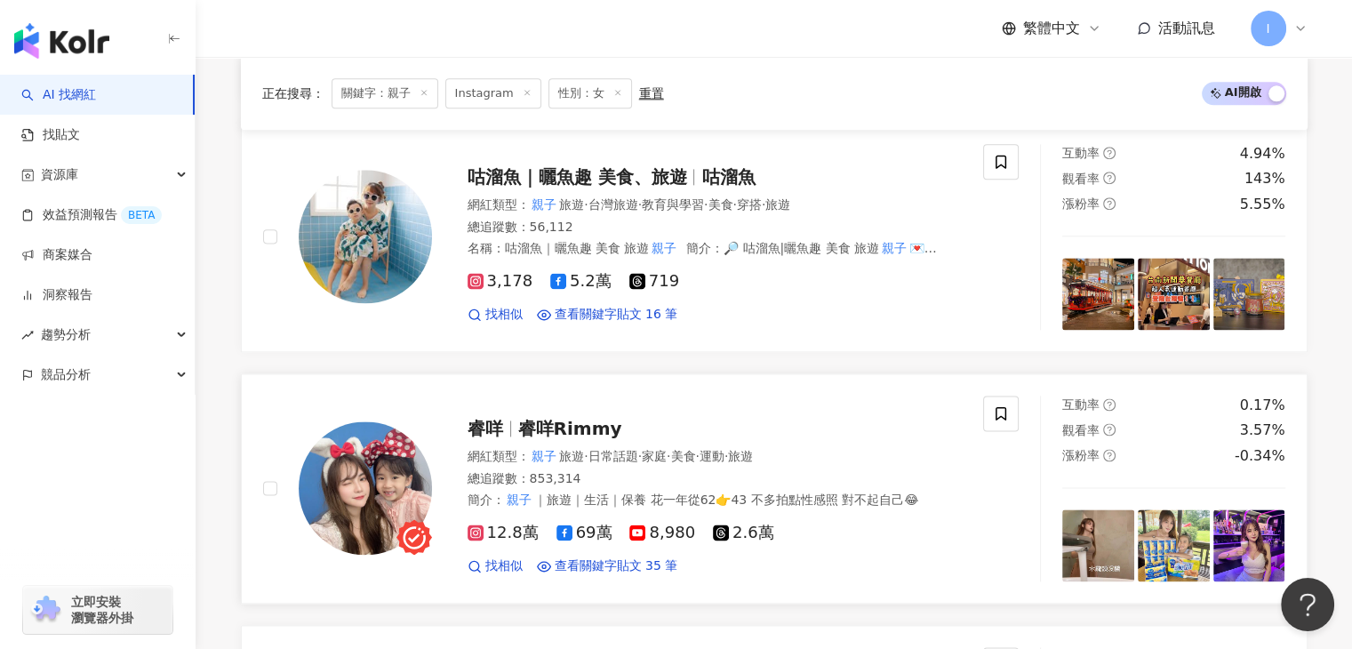
click at [589, 418] on span "睿咩Rimmy" at bounding box center [570, 428] width 104 height 21
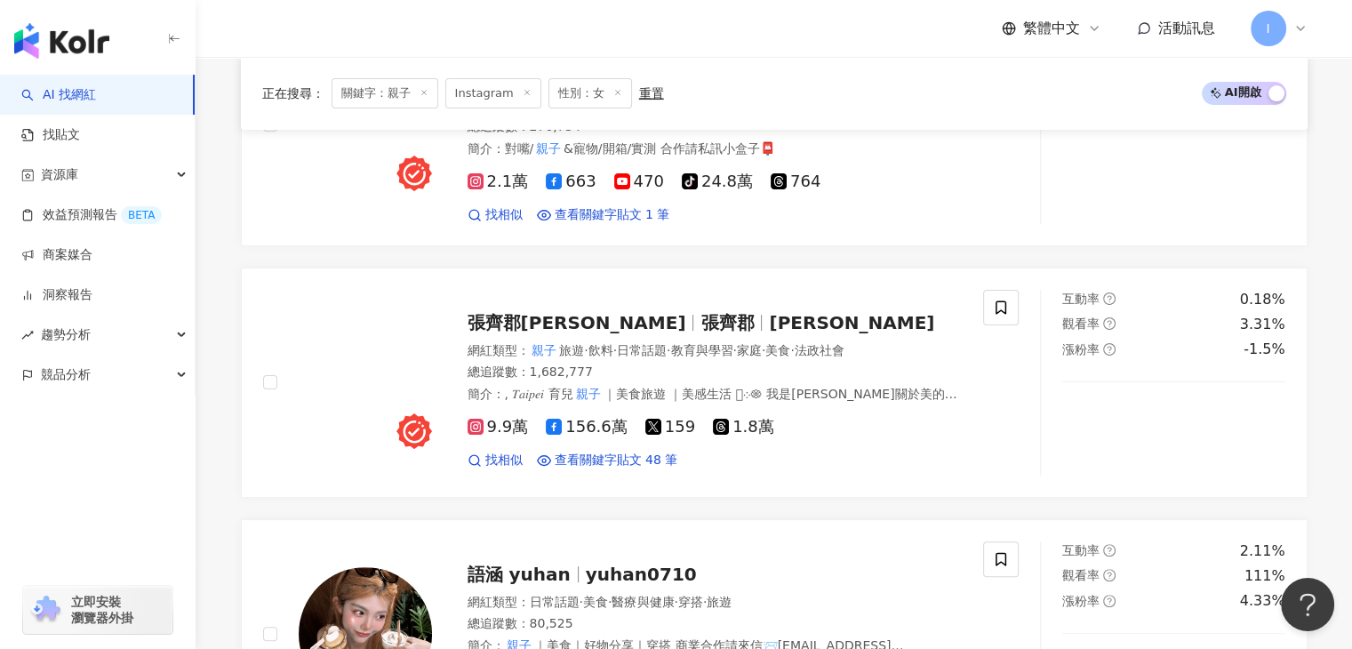
scroll to position [427, 0]
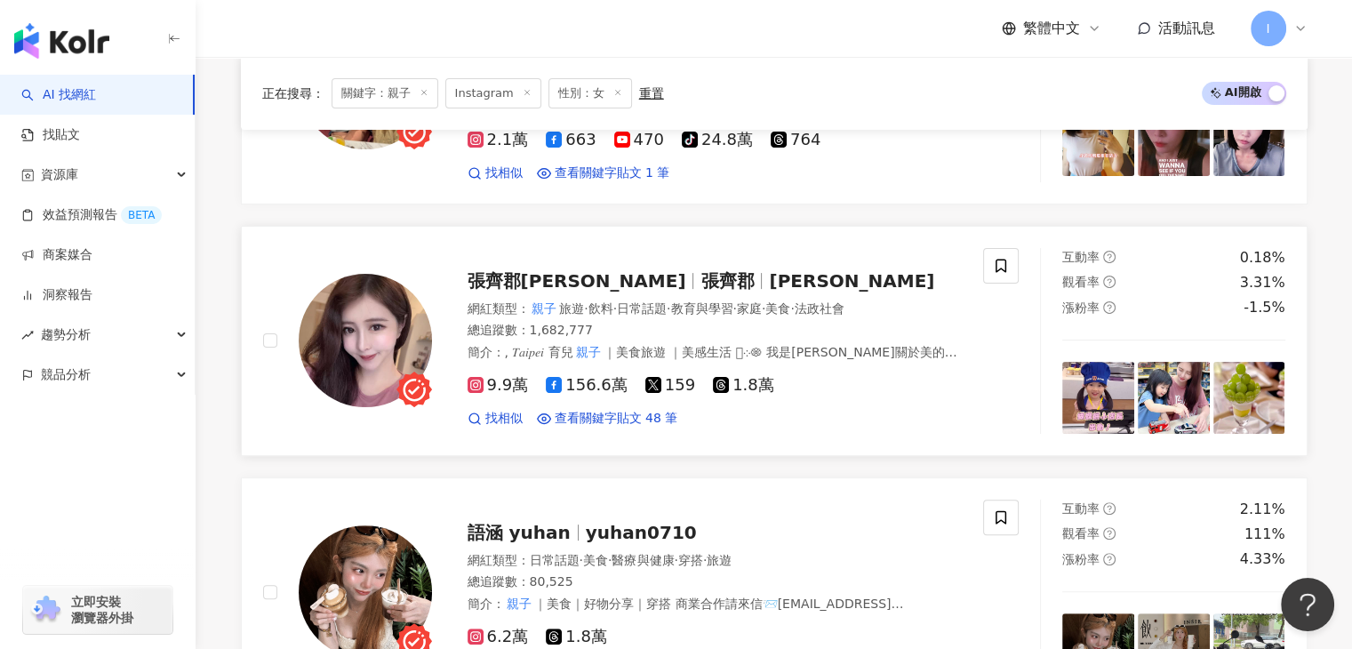
click at [700, 271] on span "張齊郡" at bounding box center [734, 280] width 68 height 21
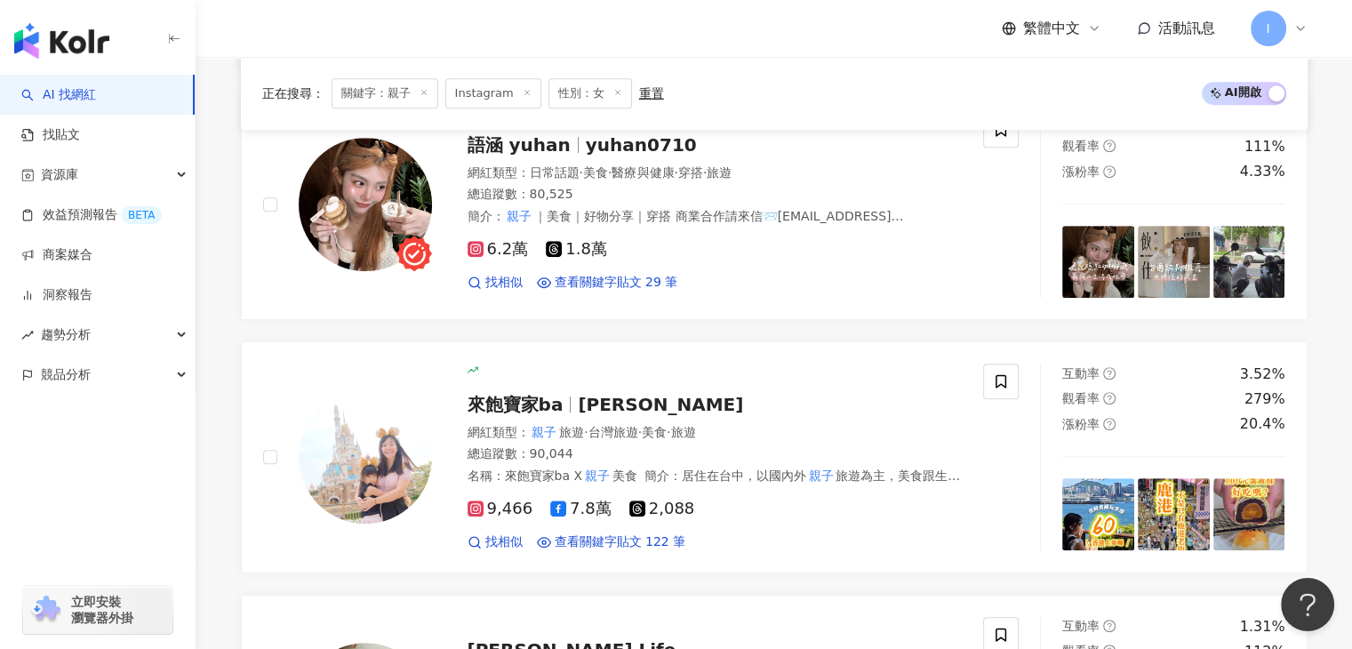
scroll to position [604, 0]
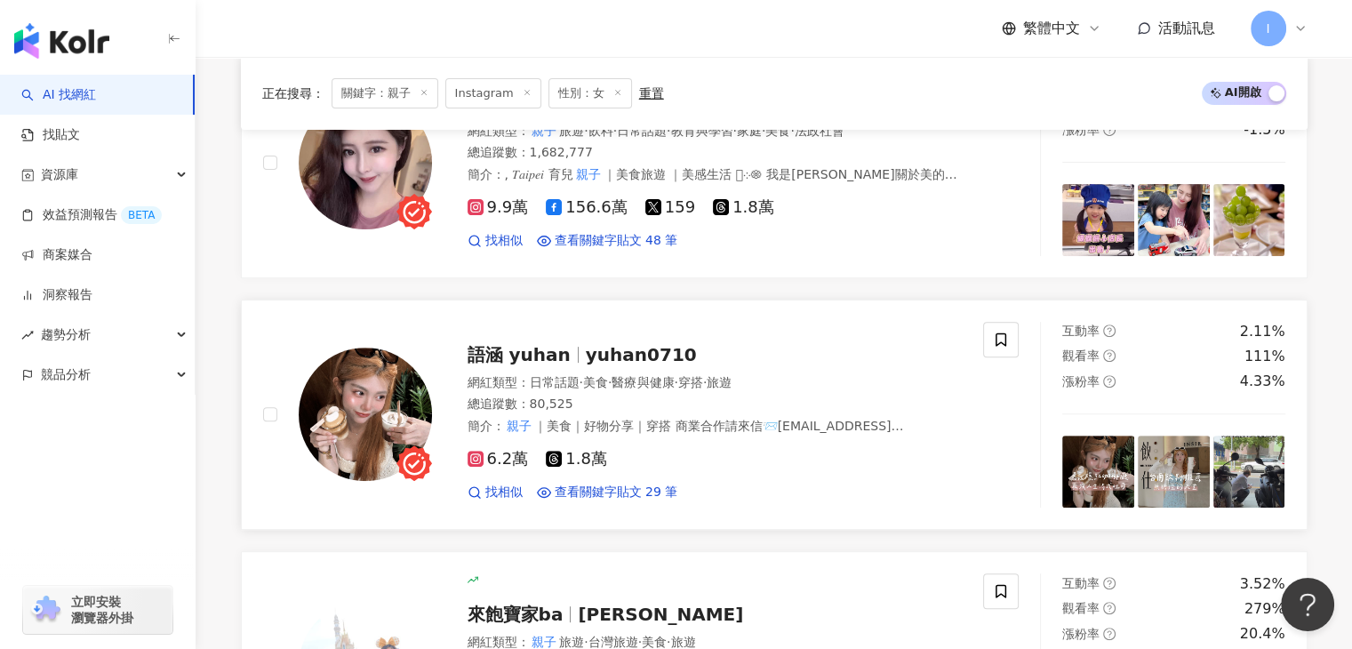
click at [615, 348] on span "yuhan0710" at bounding box center [641, 354] width 111 height 21
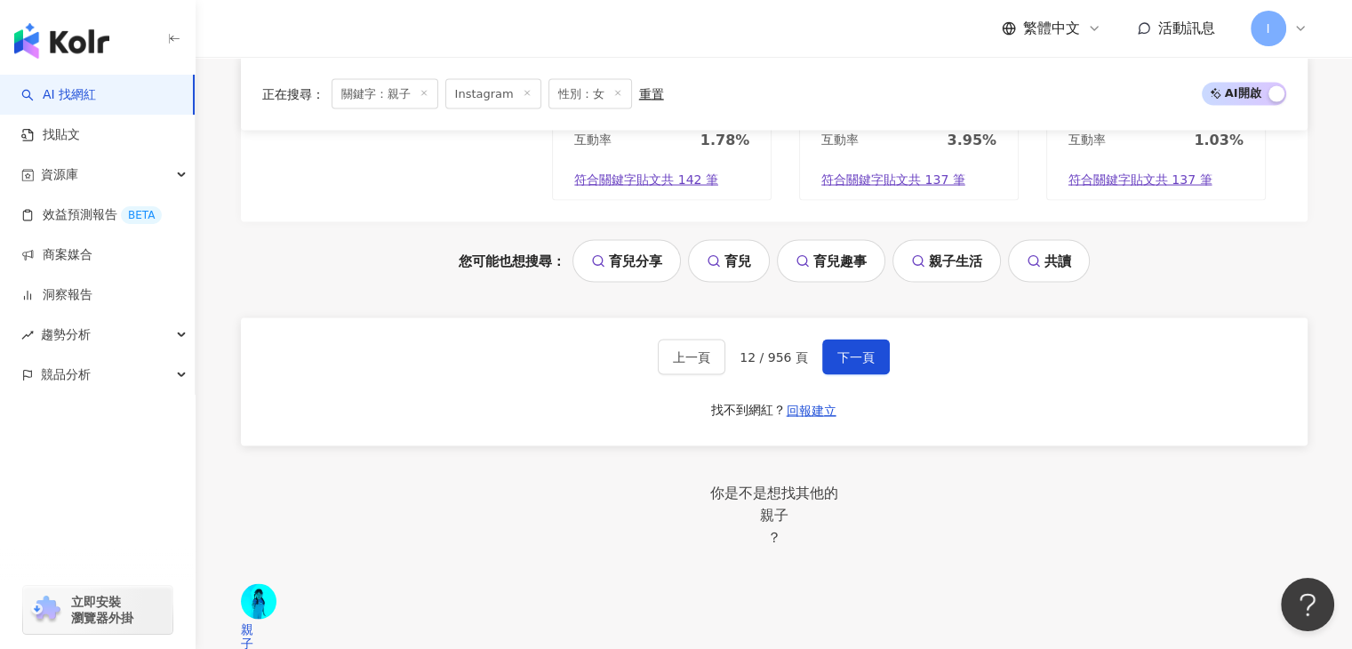
scroll to position [3538, 0]
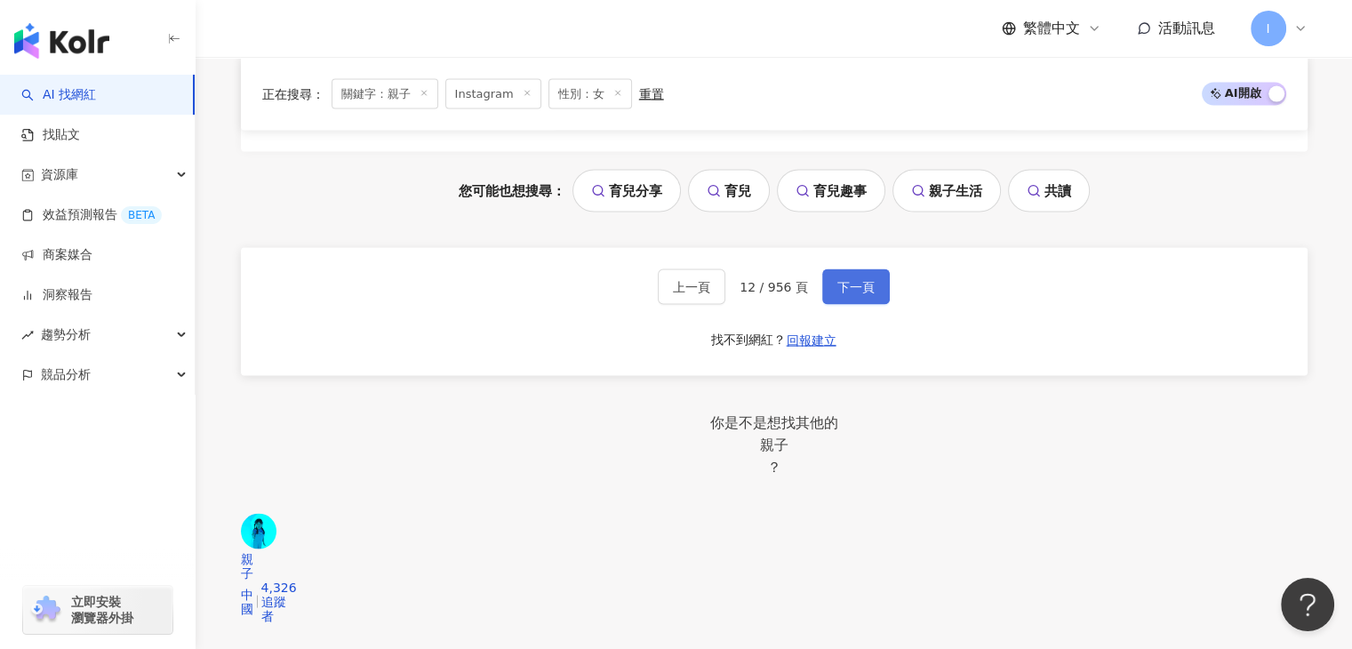
click at [822, 269] on button "下一頁" at bounding box center [856, 287] width 68 height 36
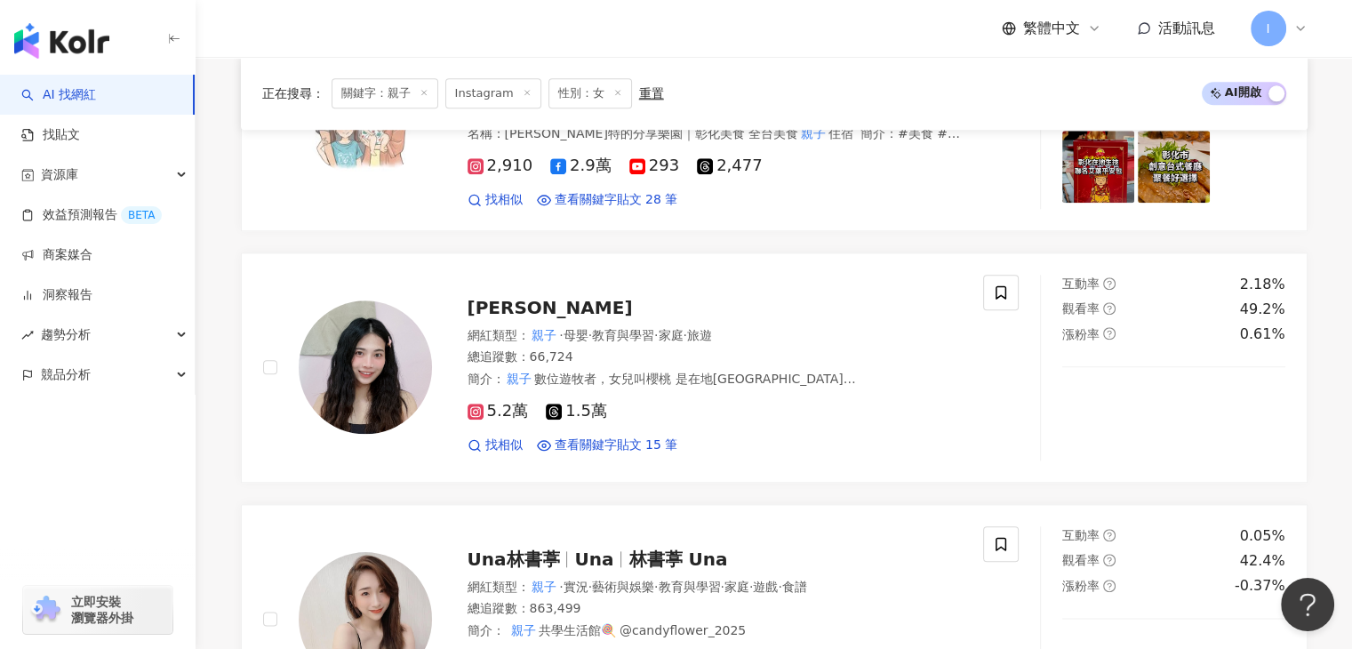
scroll to position [2044, 0]
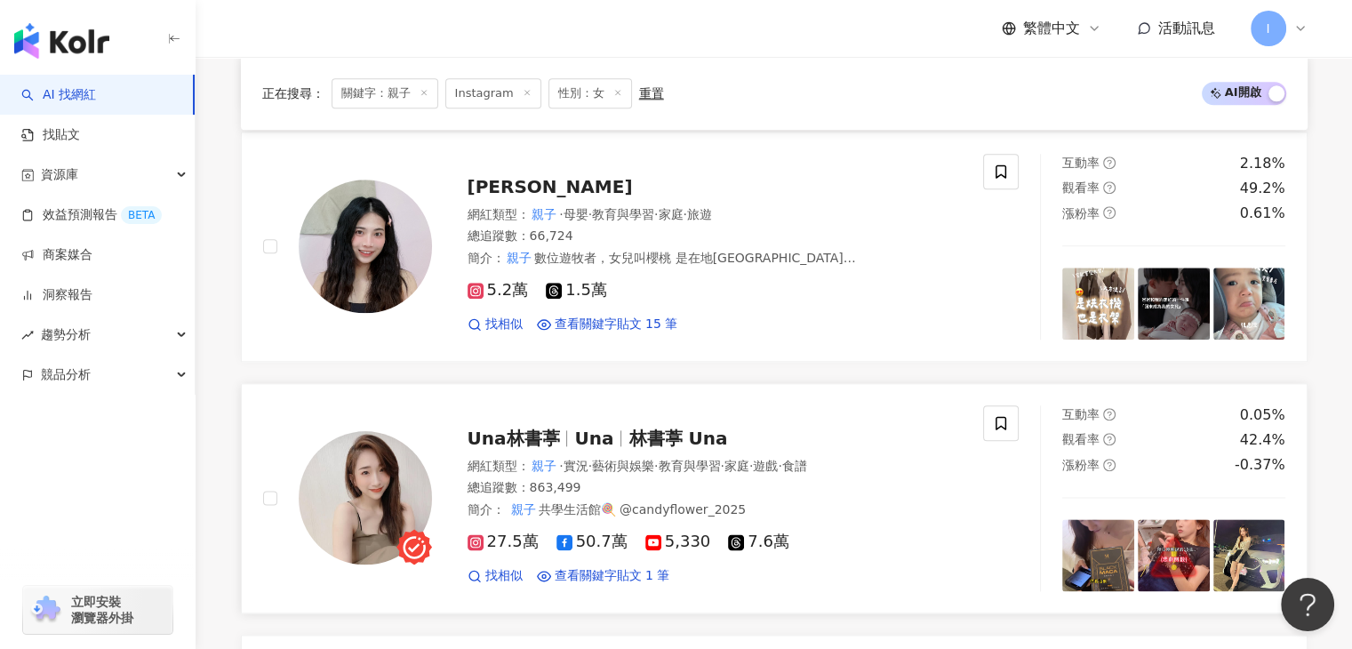
click at [542, 428] on span "Una林書葶" at bounding box center [514, 438] width 92 height 21
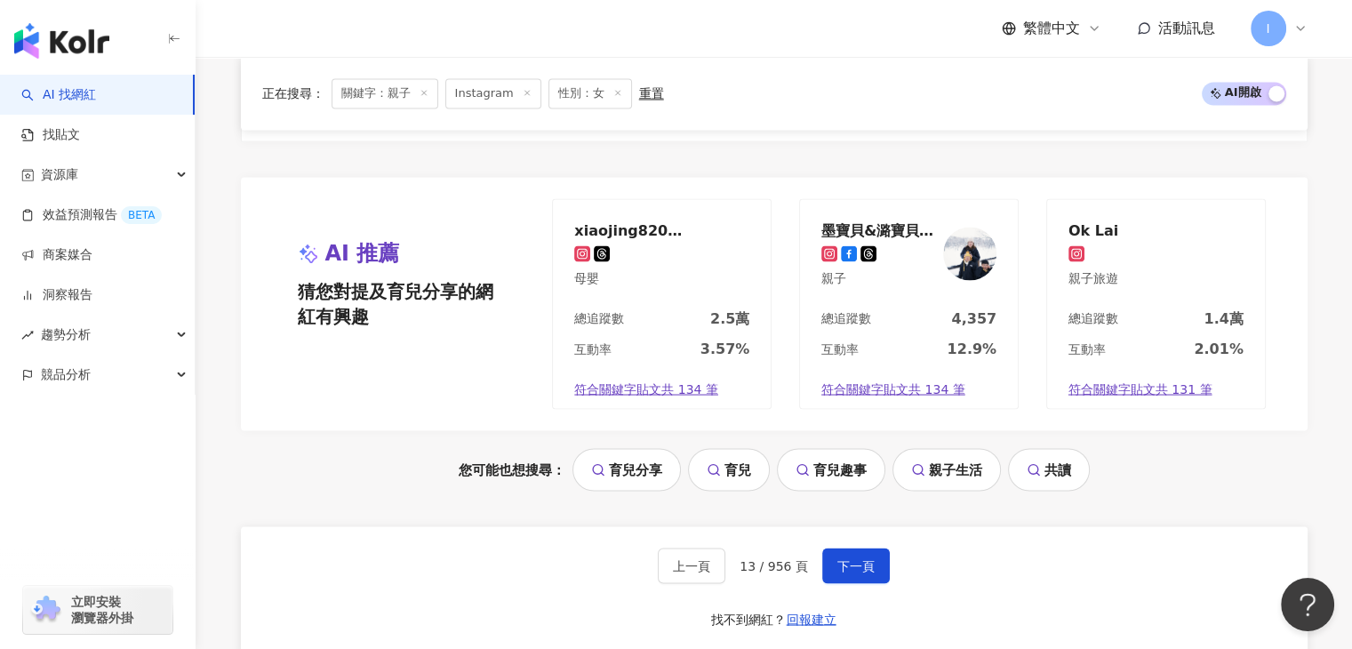
scroll to position [3289, 0]
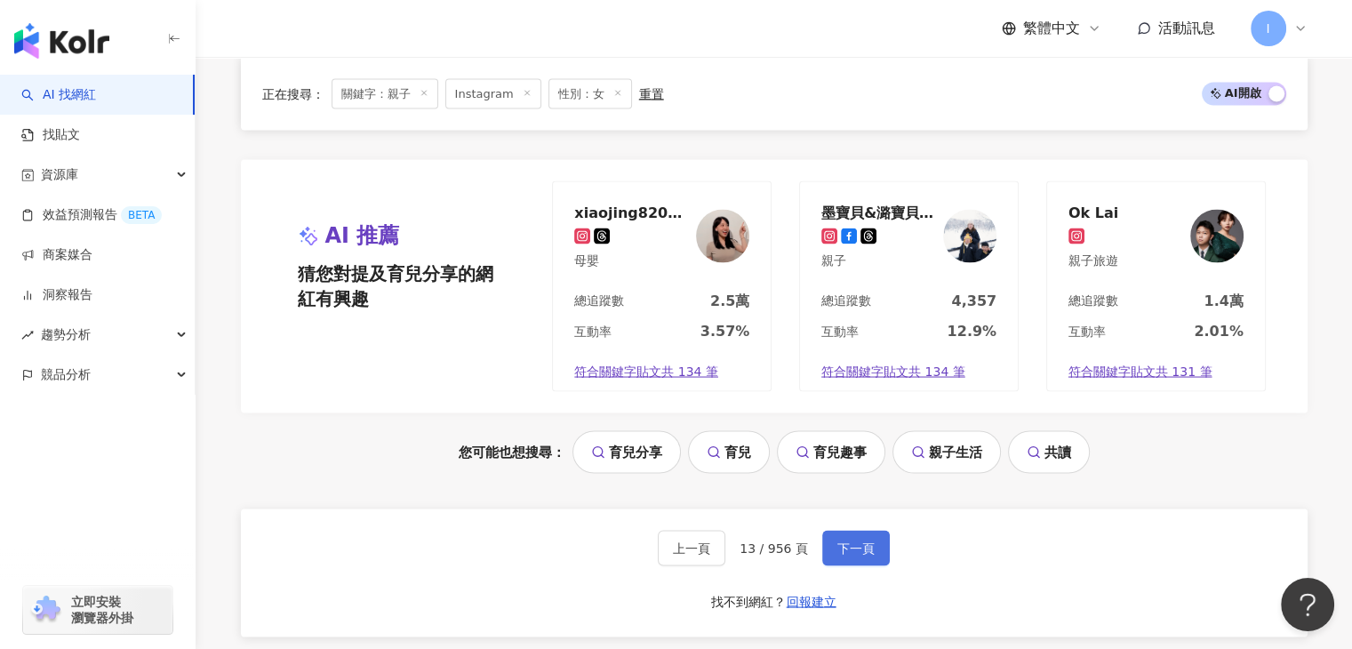
click at [829, 530] on button "下一頁" at bounding box center [856, 548] width 68 height 36
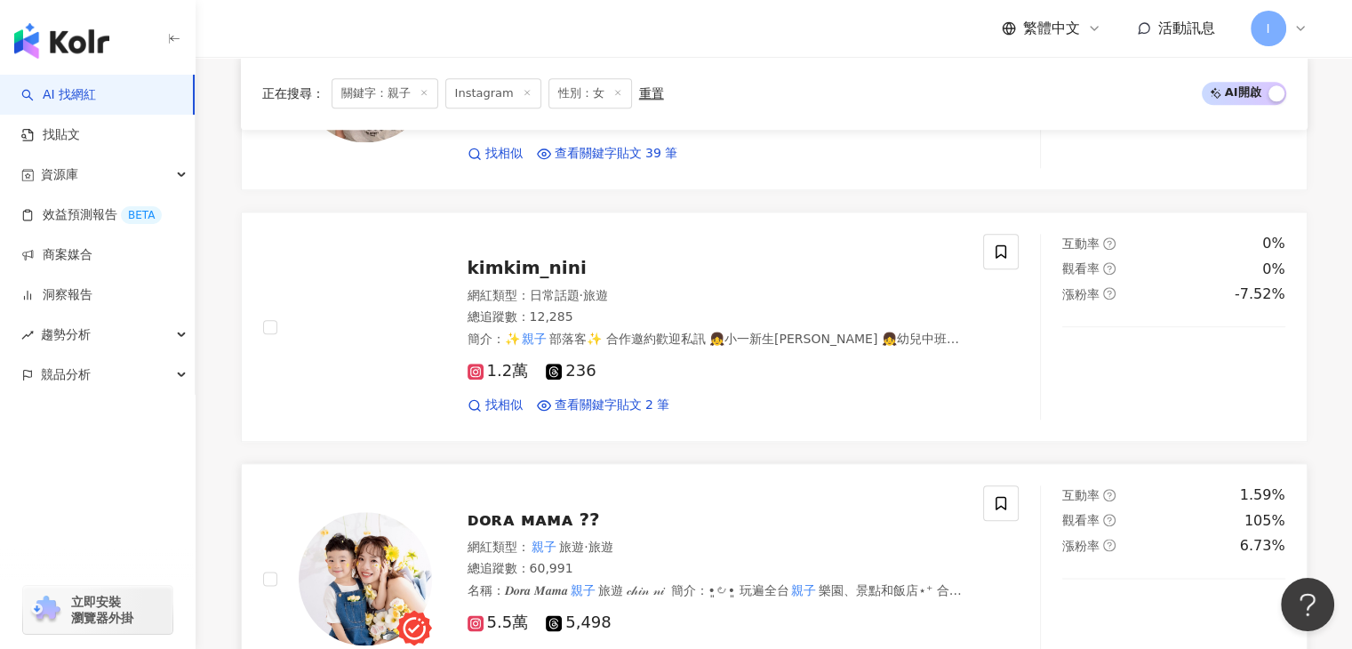
scroll to position [2039, 0]
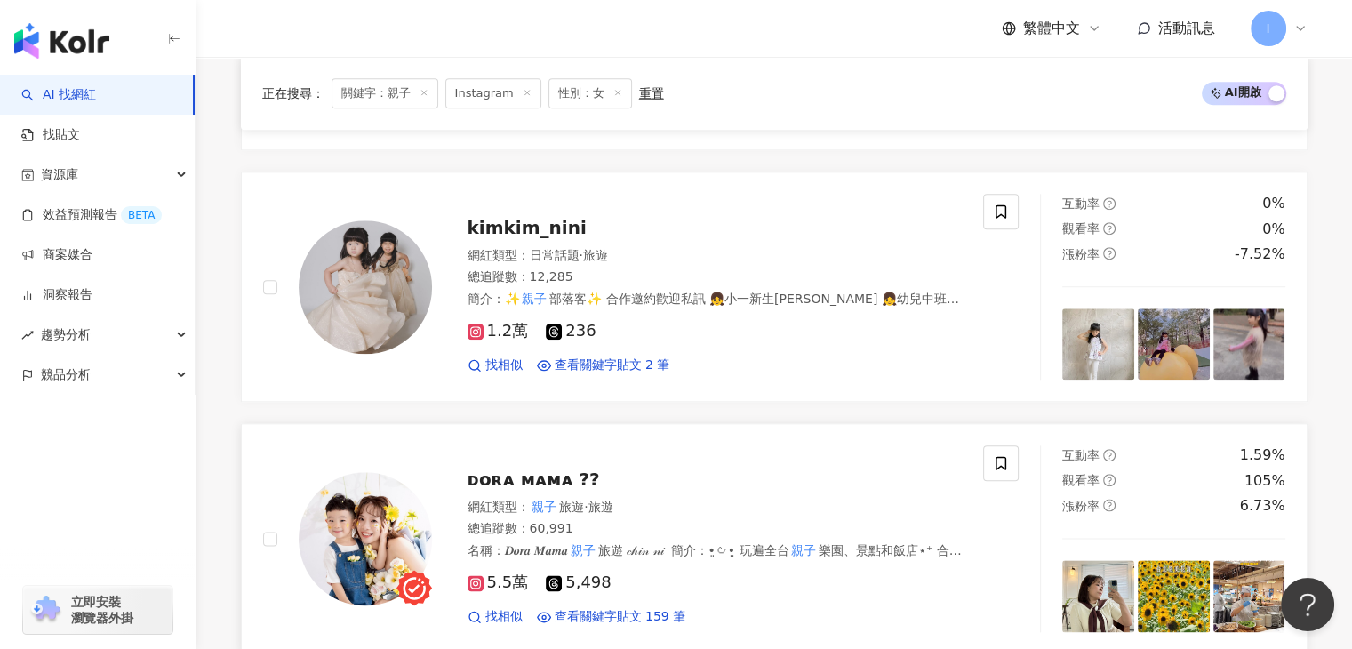
click at [524, 468] on span "ᴅᴏʀᴀ ᴍᴀᴍᴀ ??" at bounding box center [534, 478] width 132 height 21
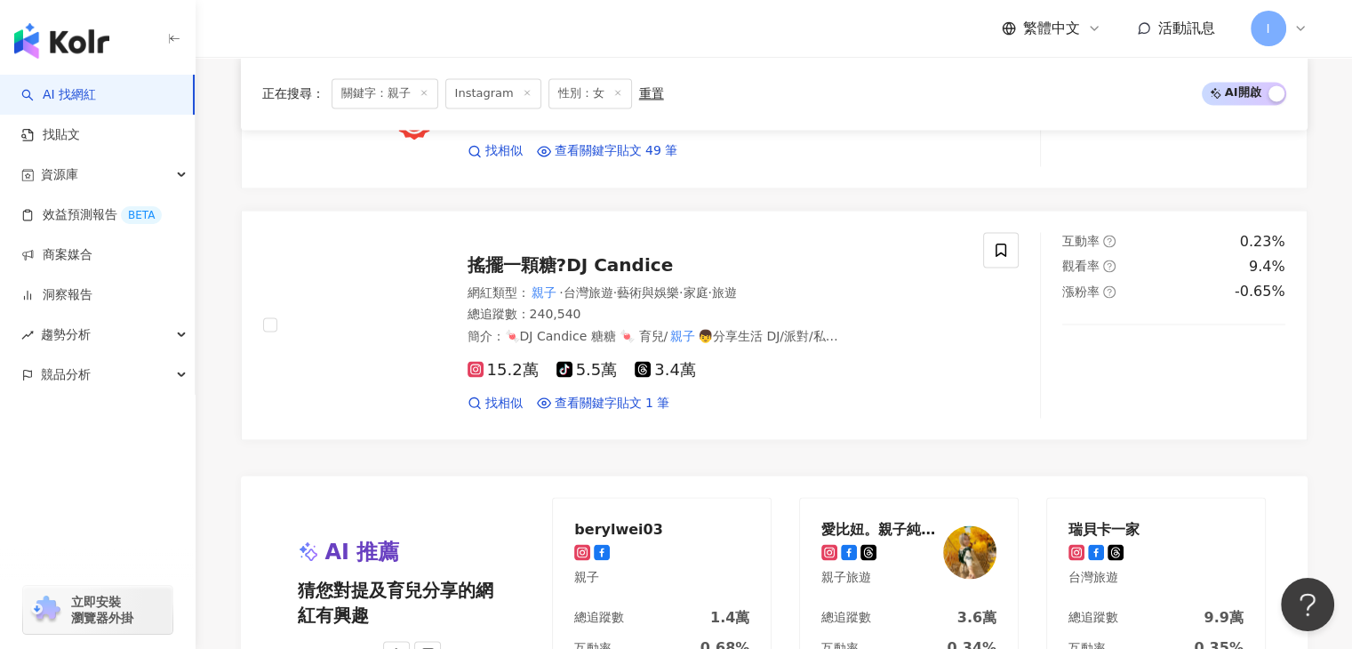
scroll to position [3372, 0]
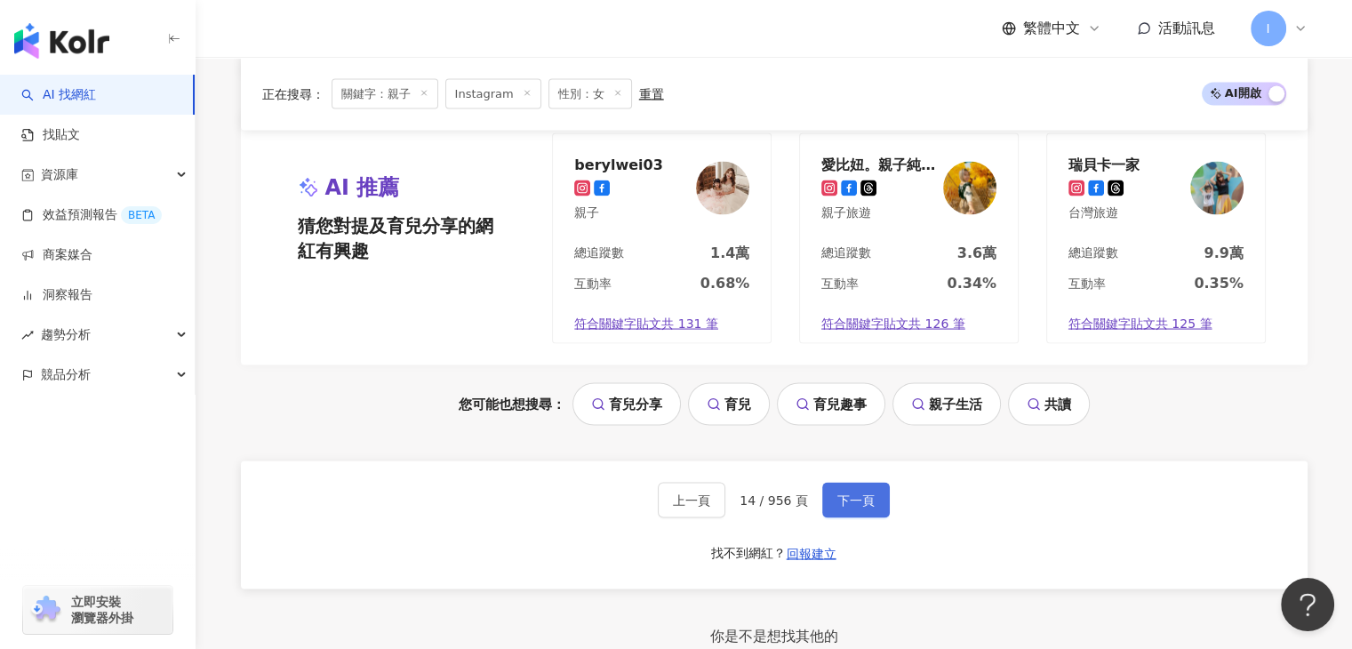
click at [826, 482] on button "下一頁" at bounding box center [856, 500] width 68 height 36
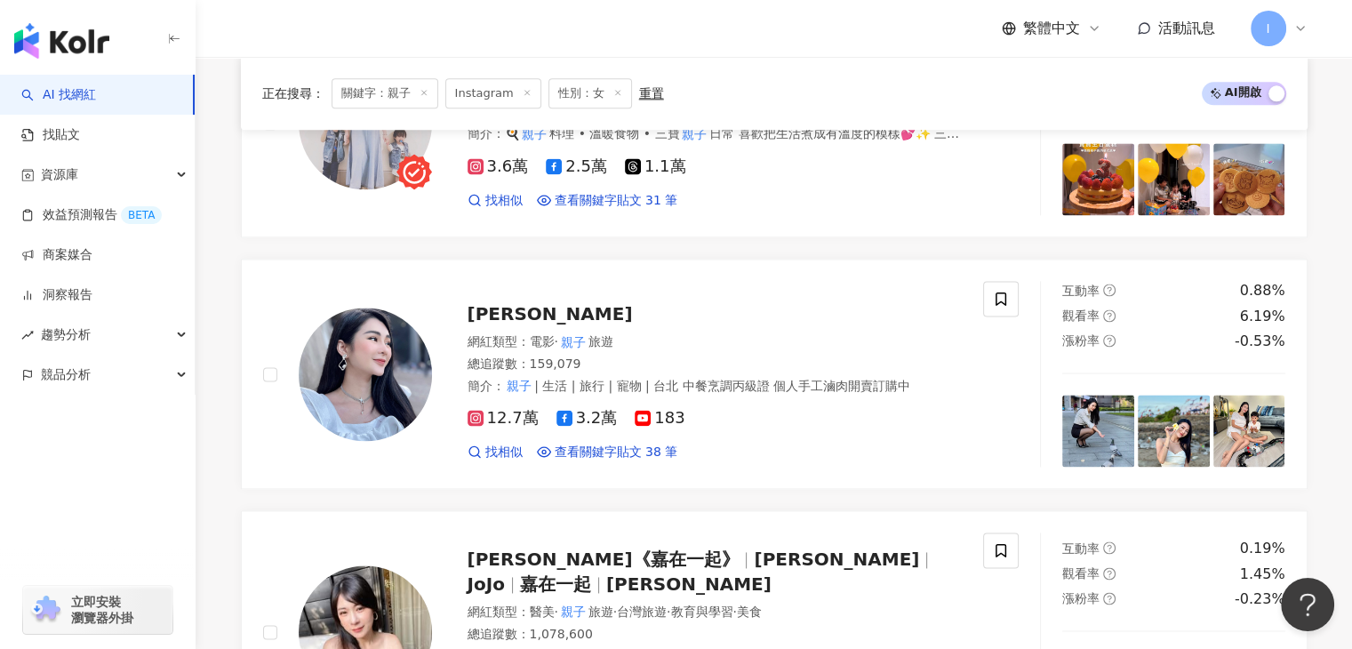
scroll to position [2390, 0]
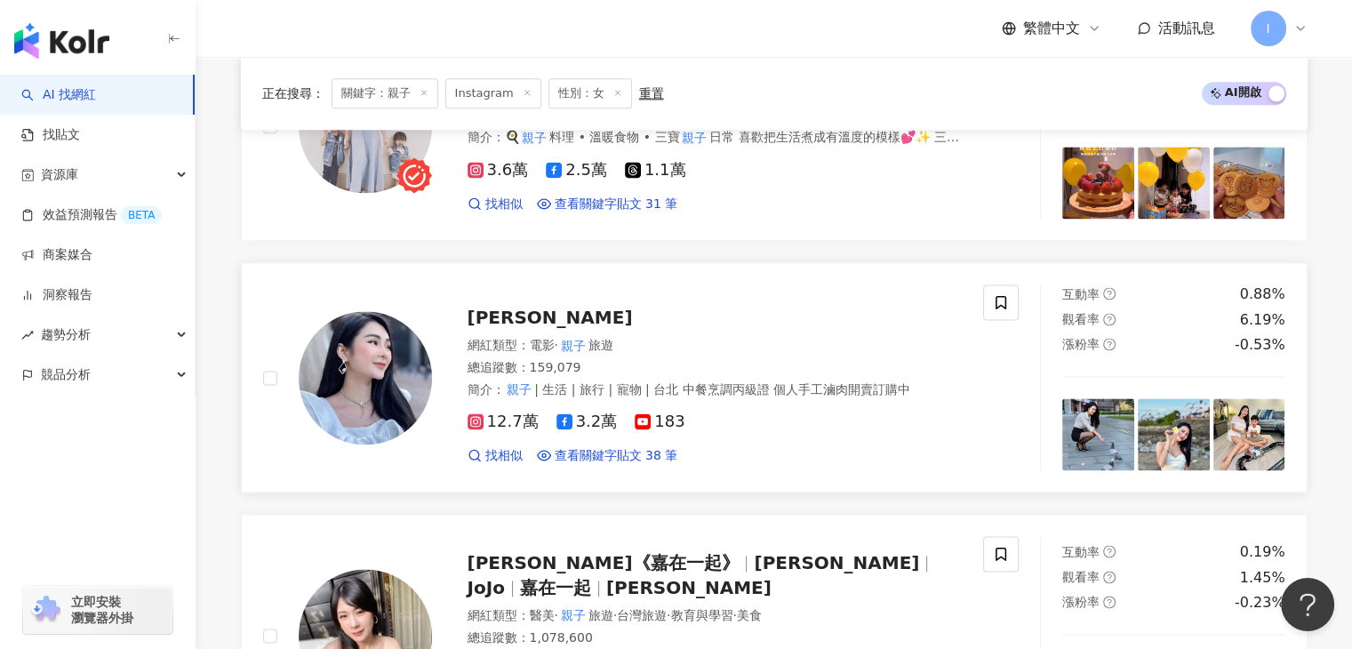
click at [512, 307] on span "Zoe 希希" at bounding box center [550, 317] width 165 height 21
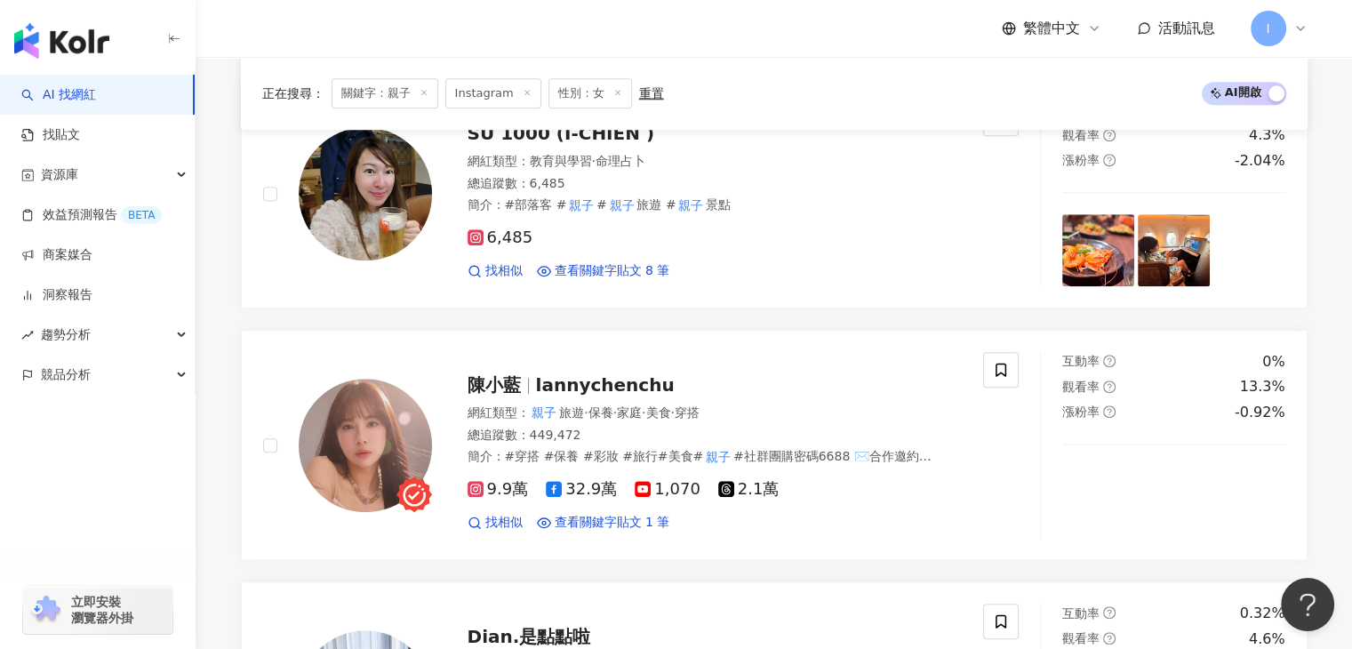
scroll to position [1600, 0]
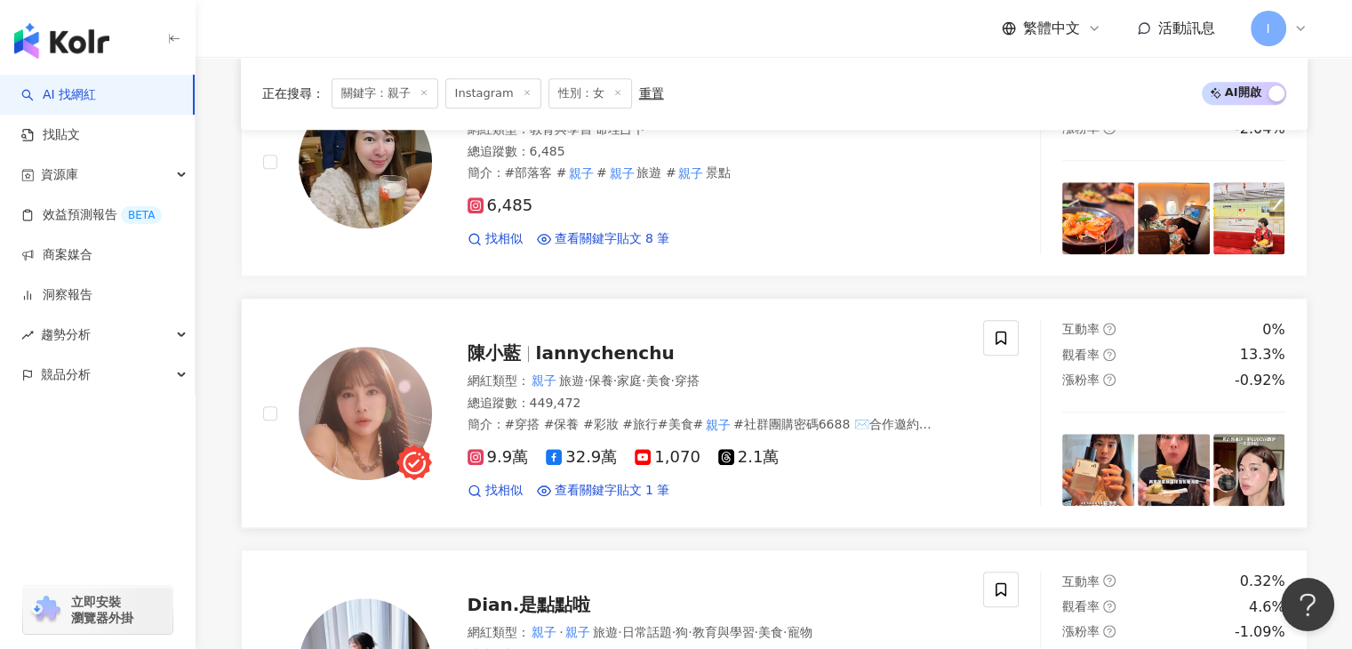
click at [591, 351] on span "lannychenchu" at bounding box center [605, 352] width 139 height 21
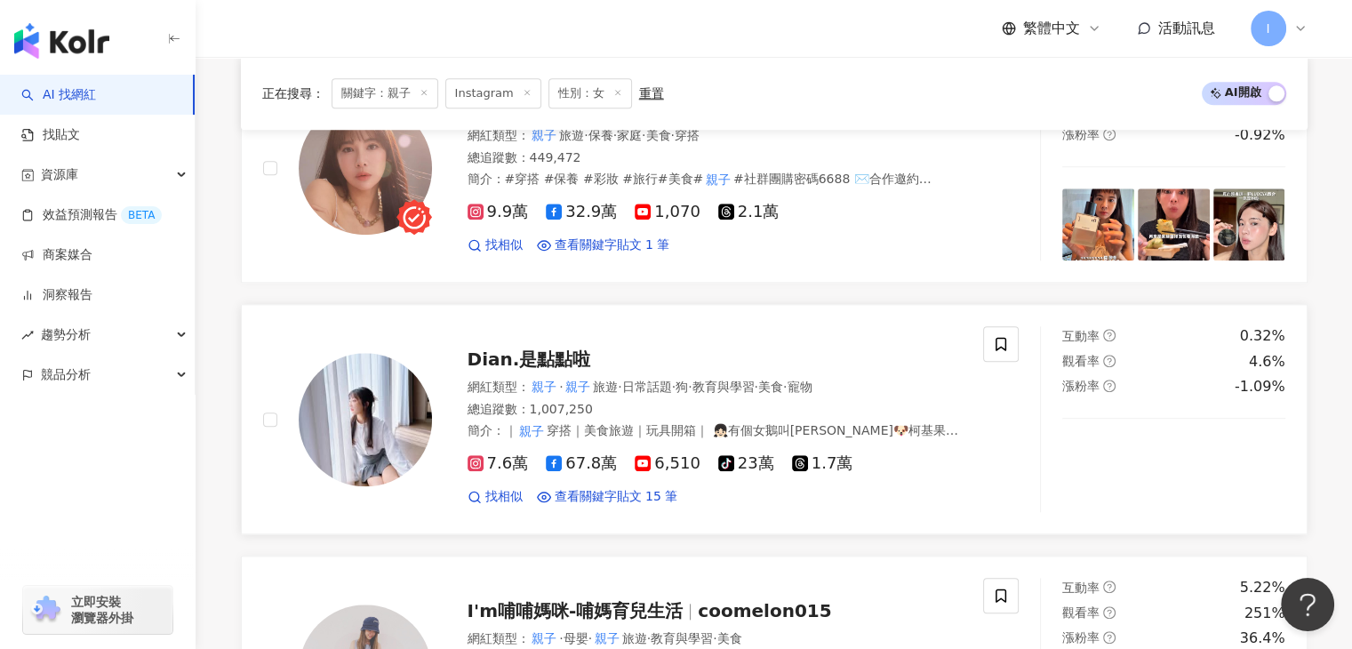
scroll to position [1867, 0]
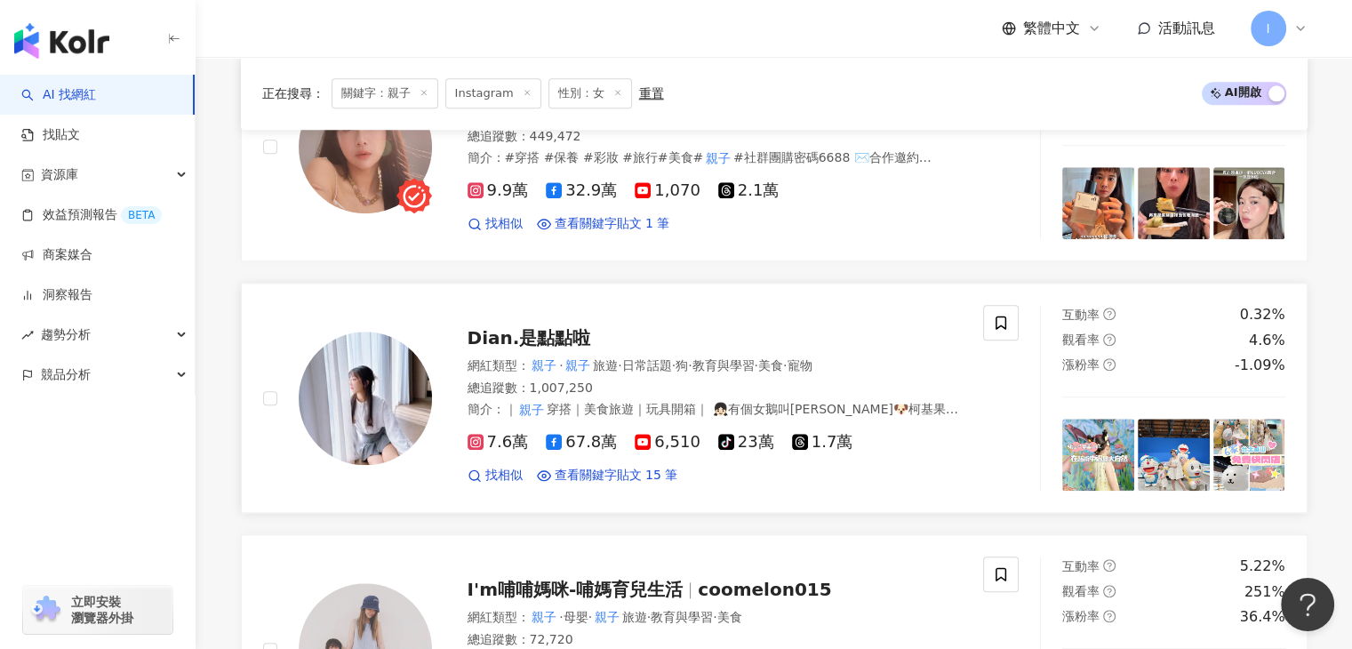
click at [557, 335] on span "Dian.是點點啦" at bounding box center [530, 337] width 124 height 21
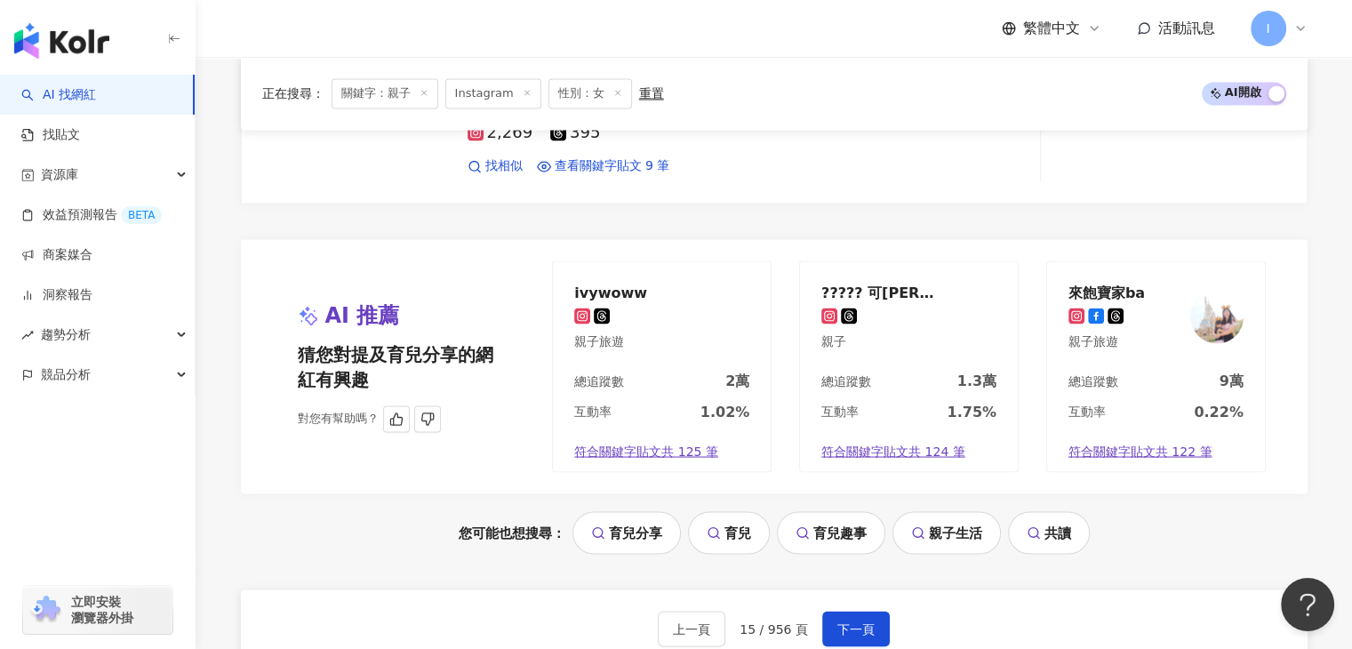
scroll to position [3200, 0]
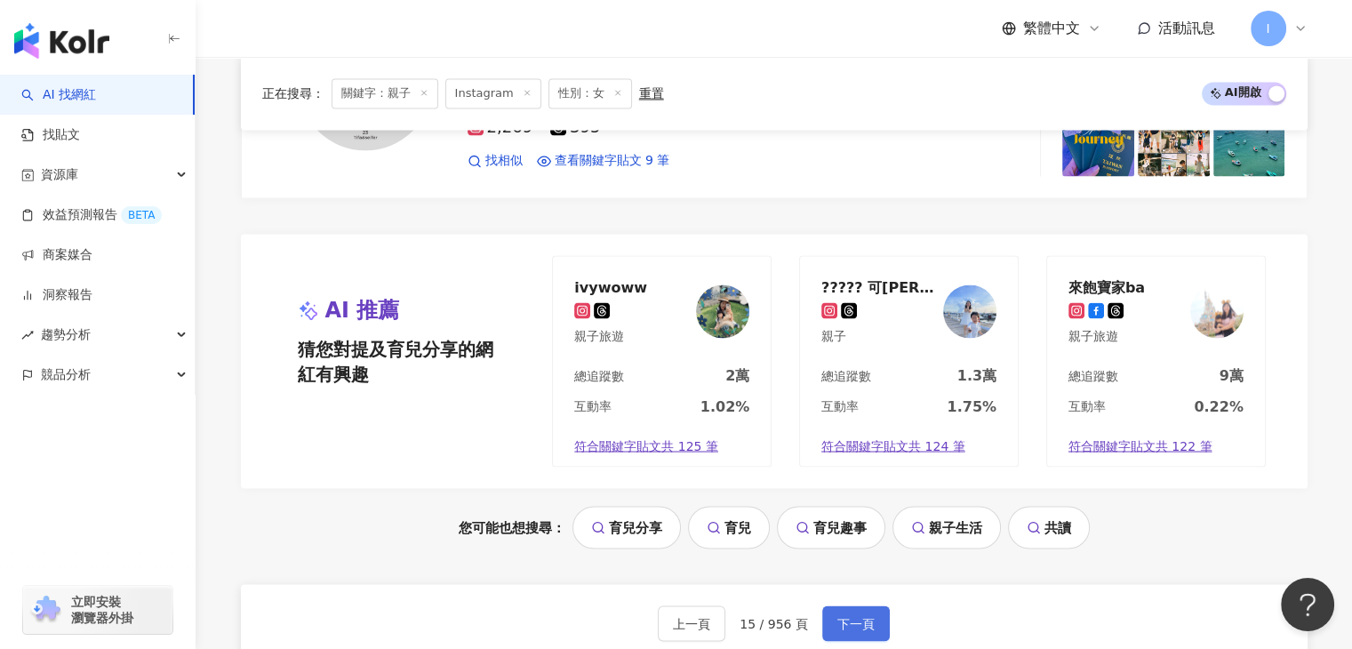
click at [844, 616] on span "下一頁" at bounding box center [855, 623] width 37 height 14
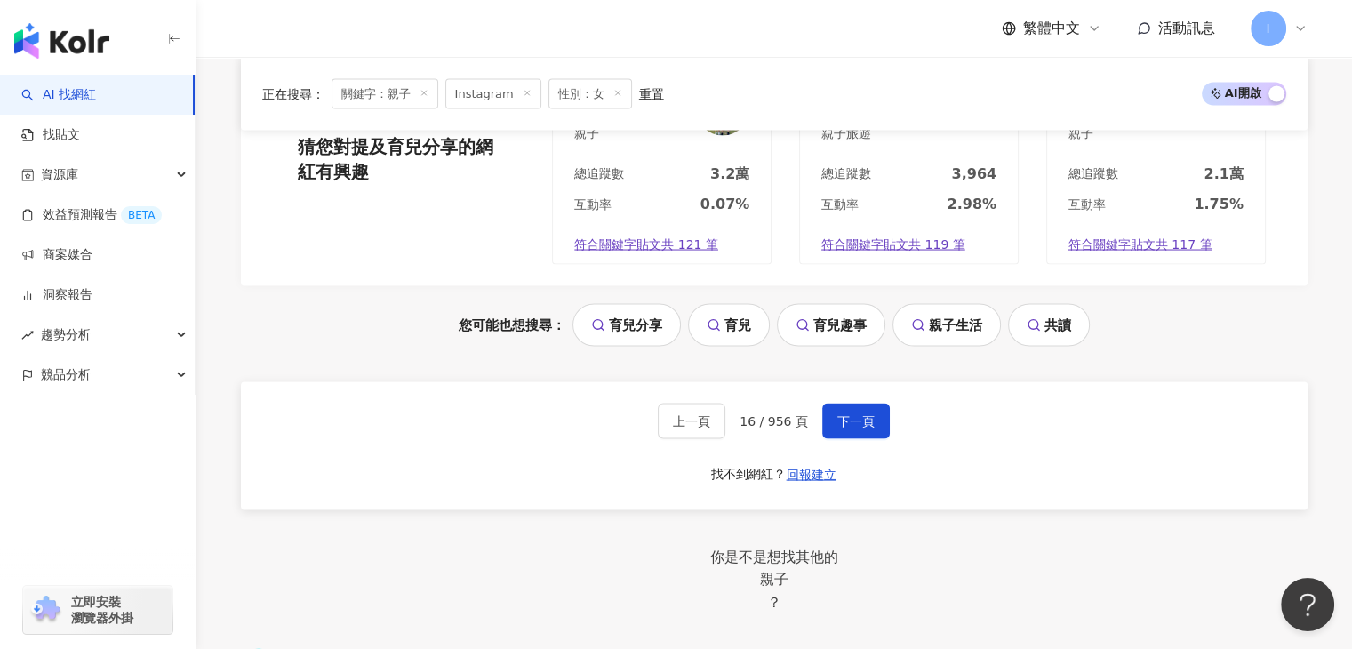
scroll to position [3467, 0]
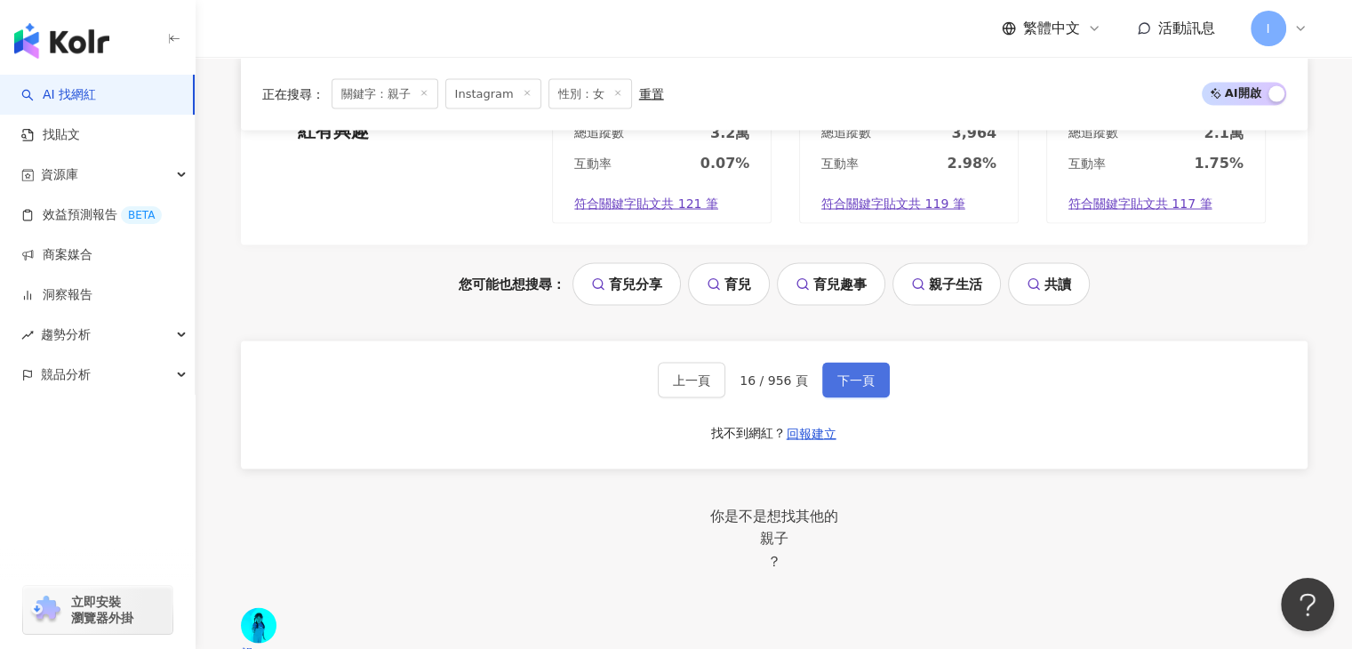
click at [825, 363] on button "下一頁" at bounding box center [856, 381] width 68 height 36
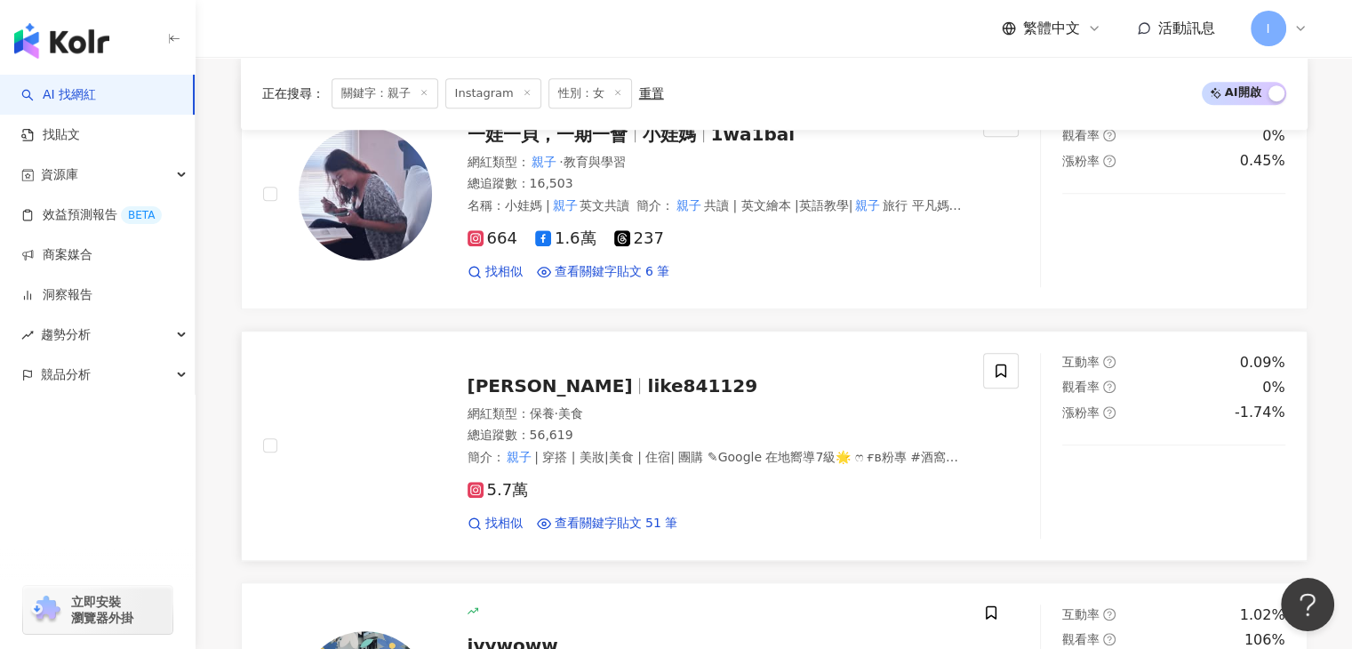
scroll to position [1520, 0]
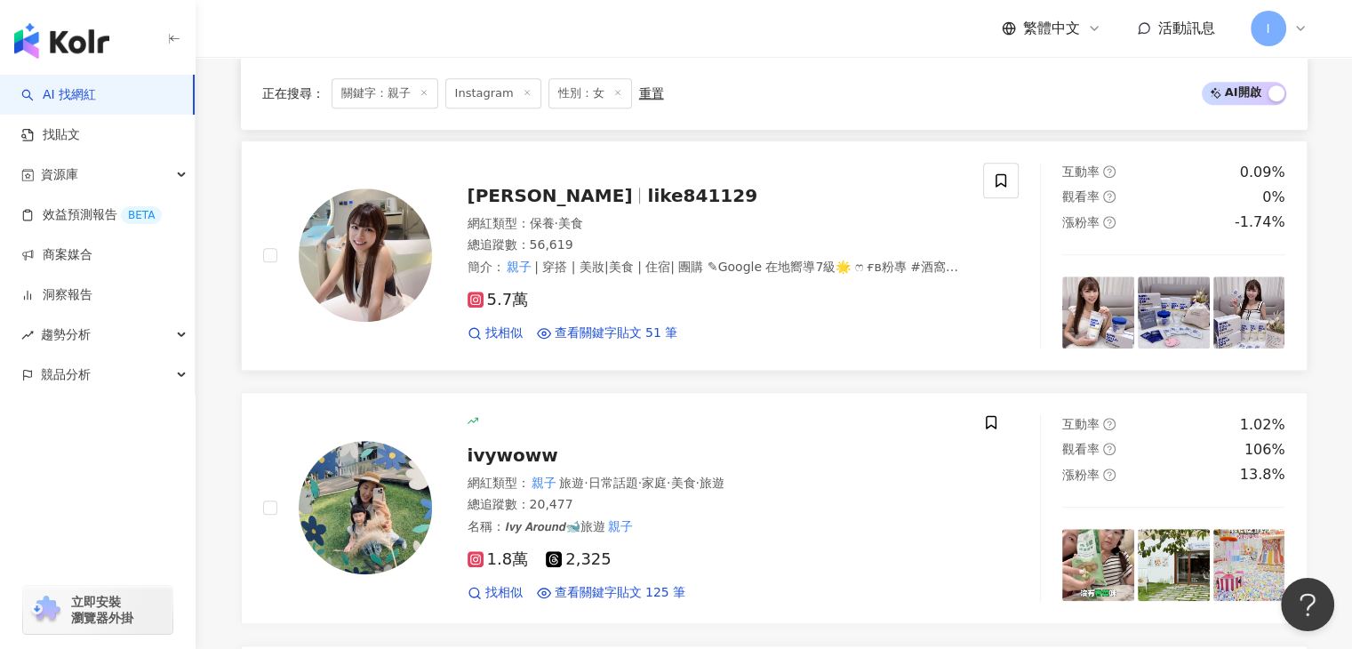
click at [495, 185] on span "林小樂" at bounding box center [550, 195] width 165 height 21
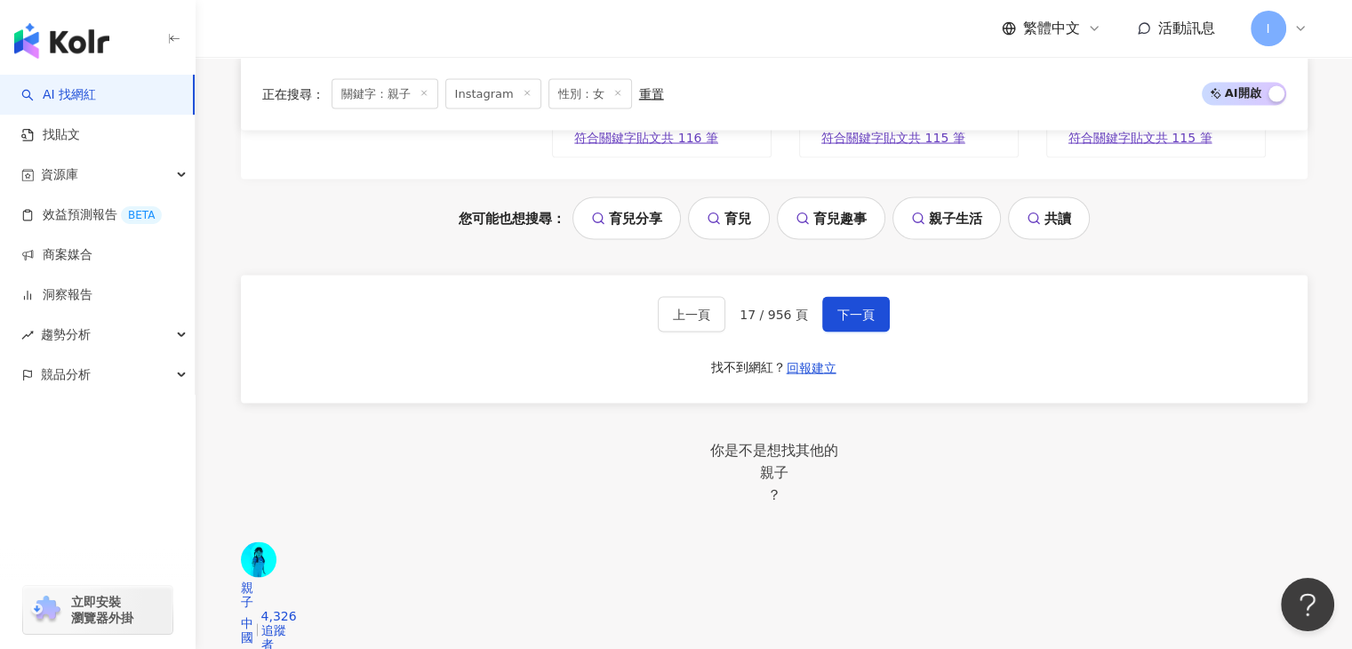
scroll to position [3564, 0]
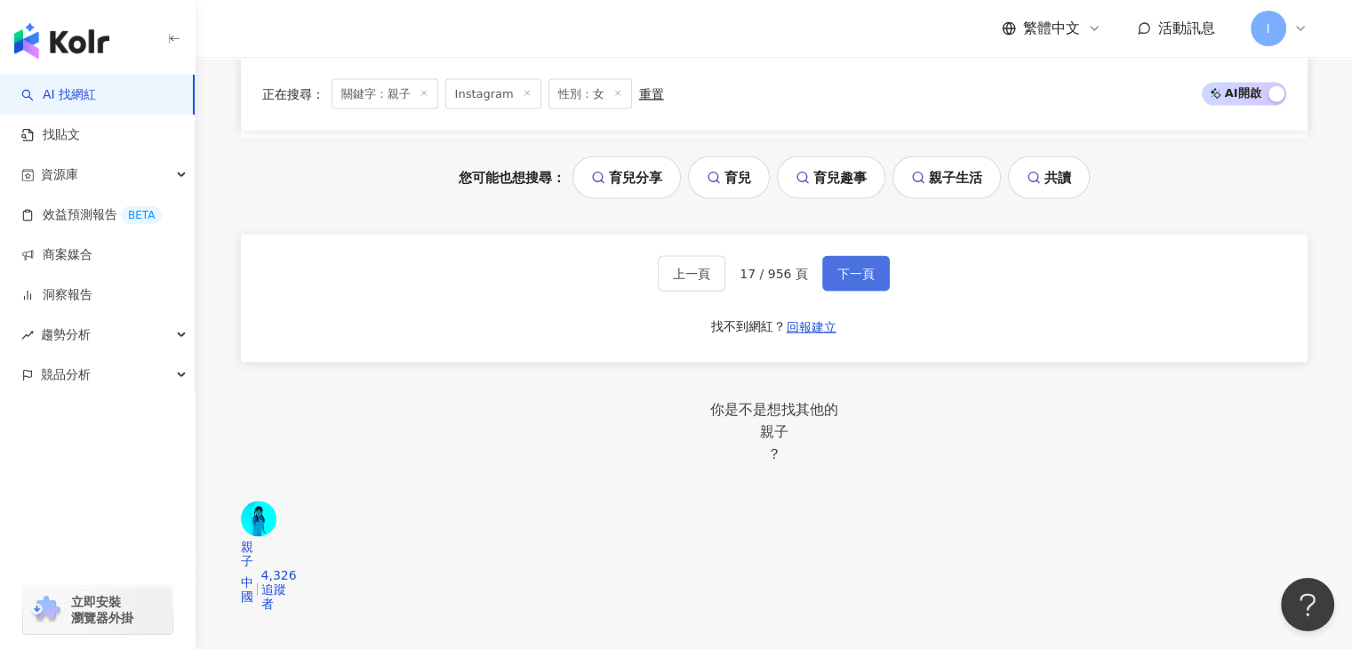
click at [828, 256] on button "下一頁" at bounding box center [856, 274] width 68 height 36
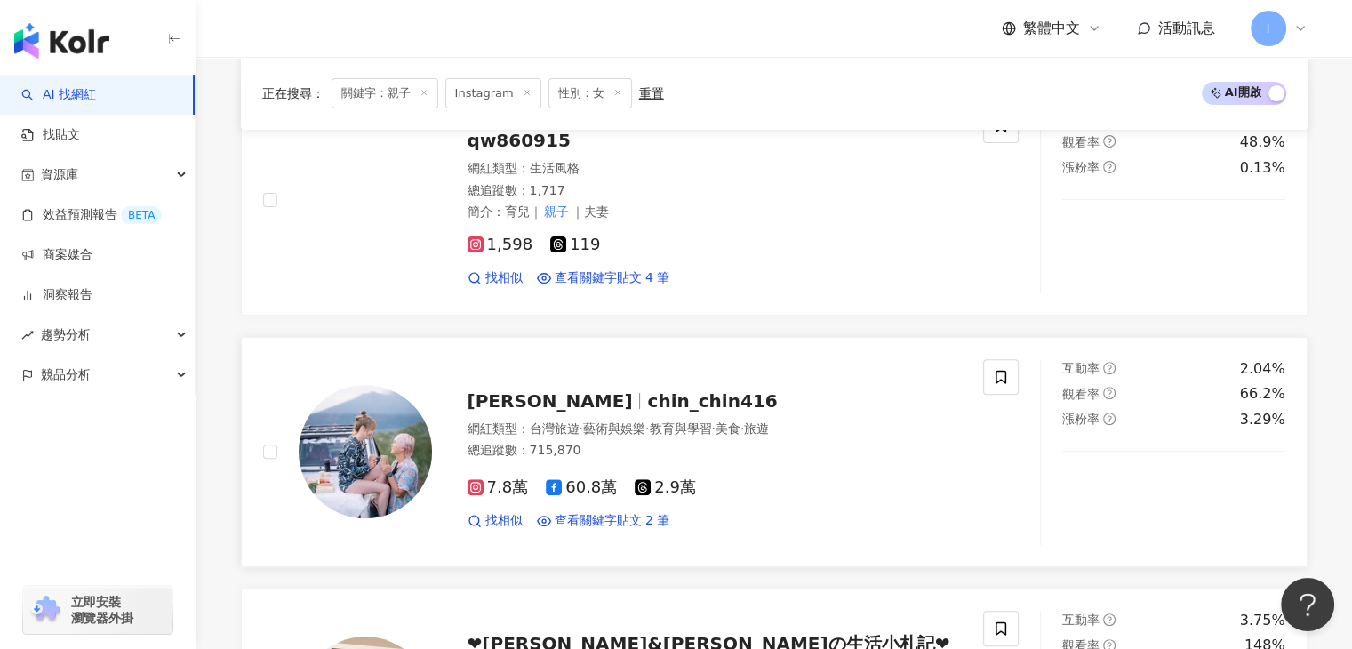
scroll to position [537, 0]
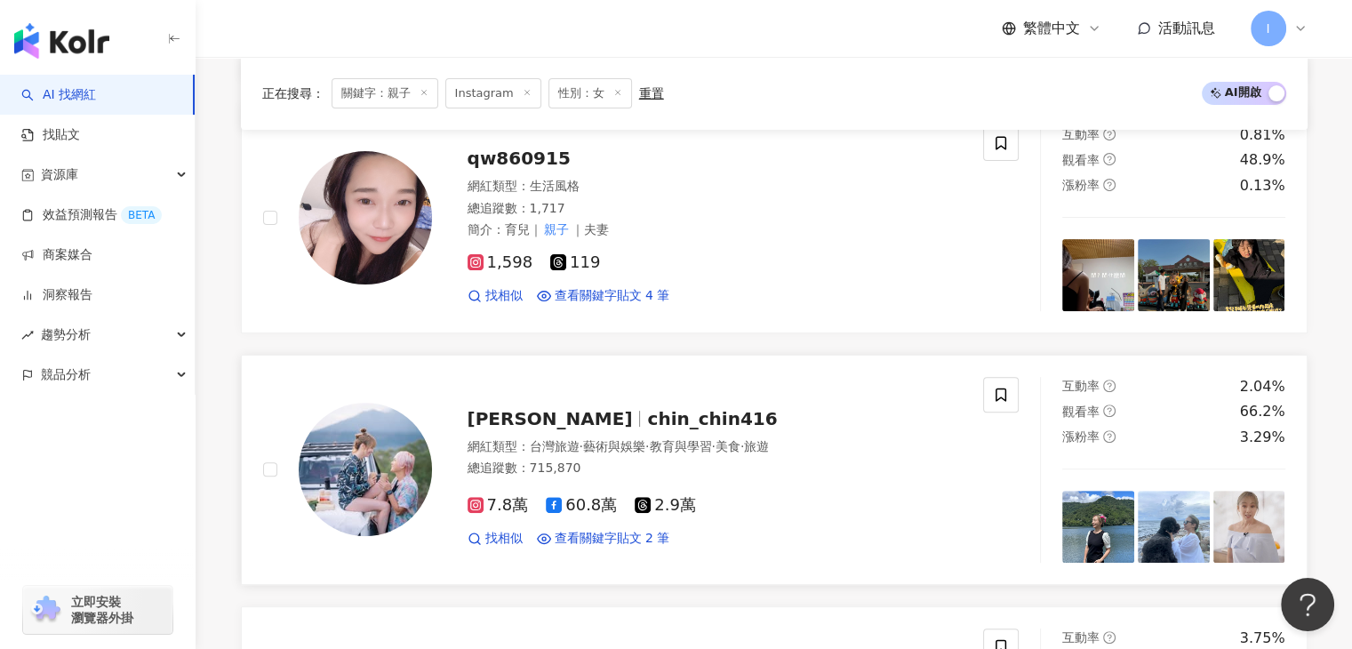
click at [647, 416] on span "chin_chin416" at bounding box center [712, 418] width 130 height 21
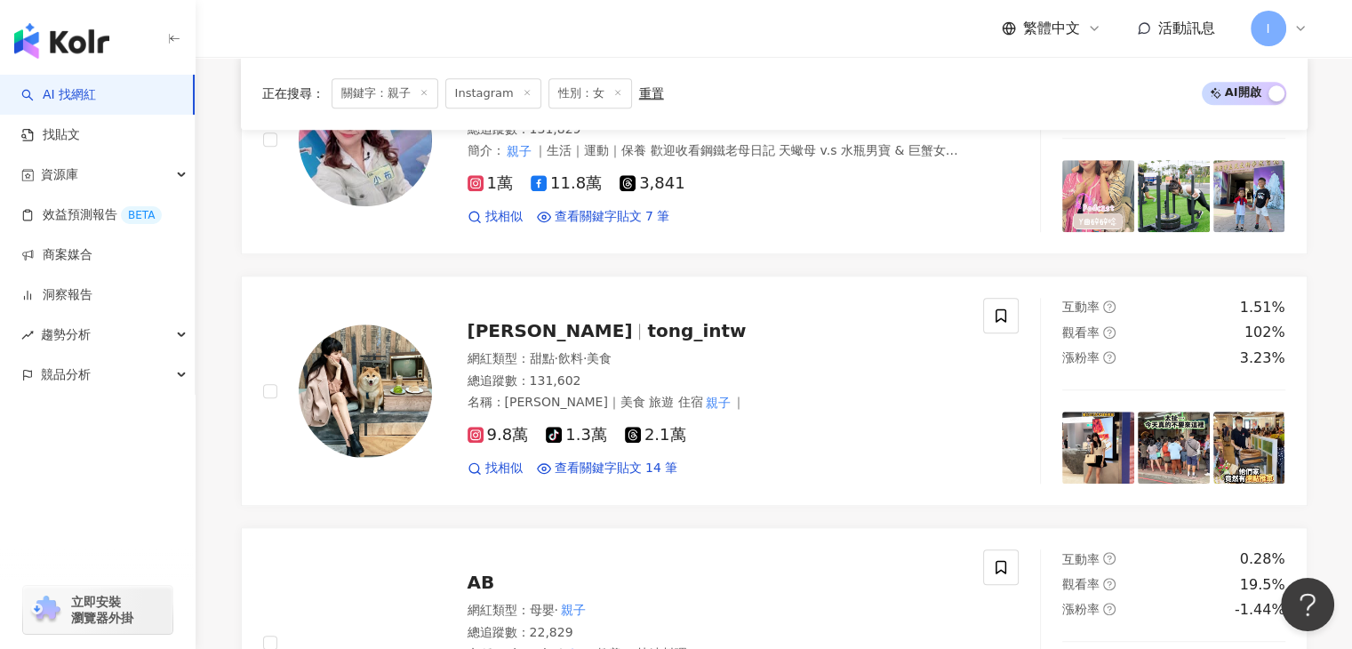
scroll to position [1692, 0]
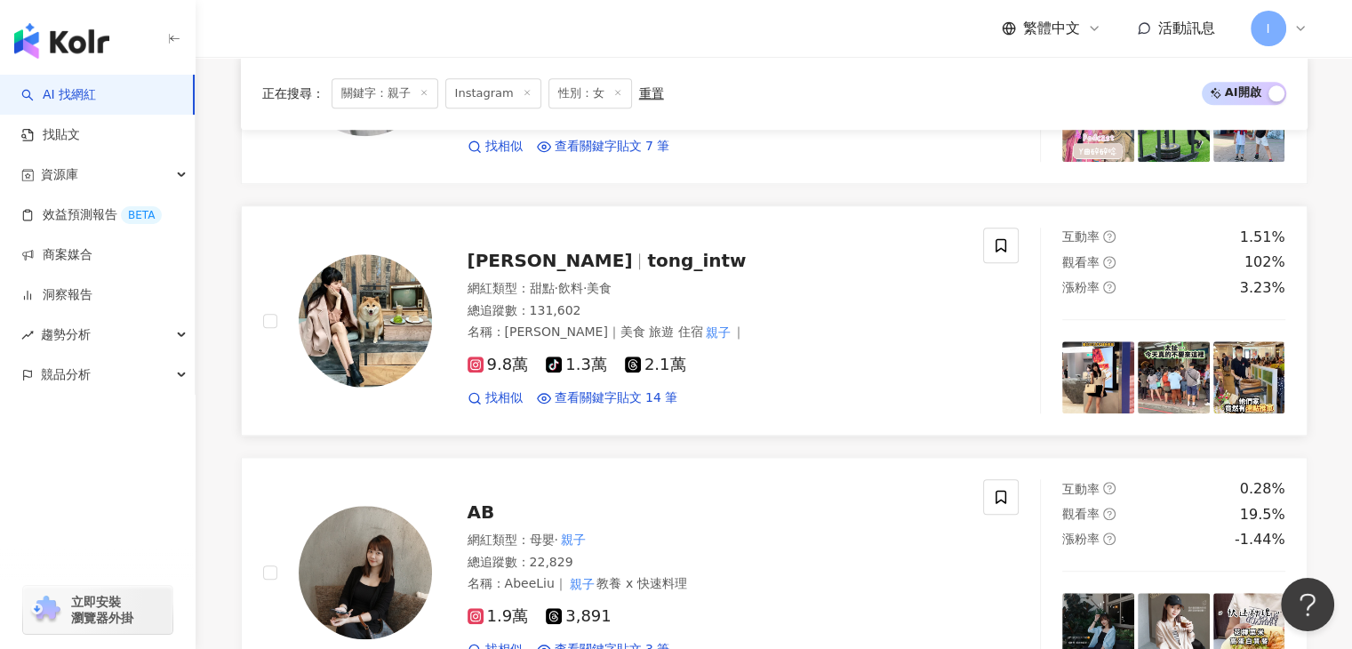
click at [647, 256] on span "tong_intw" at bounding box center [696, 260] width 99 height 21
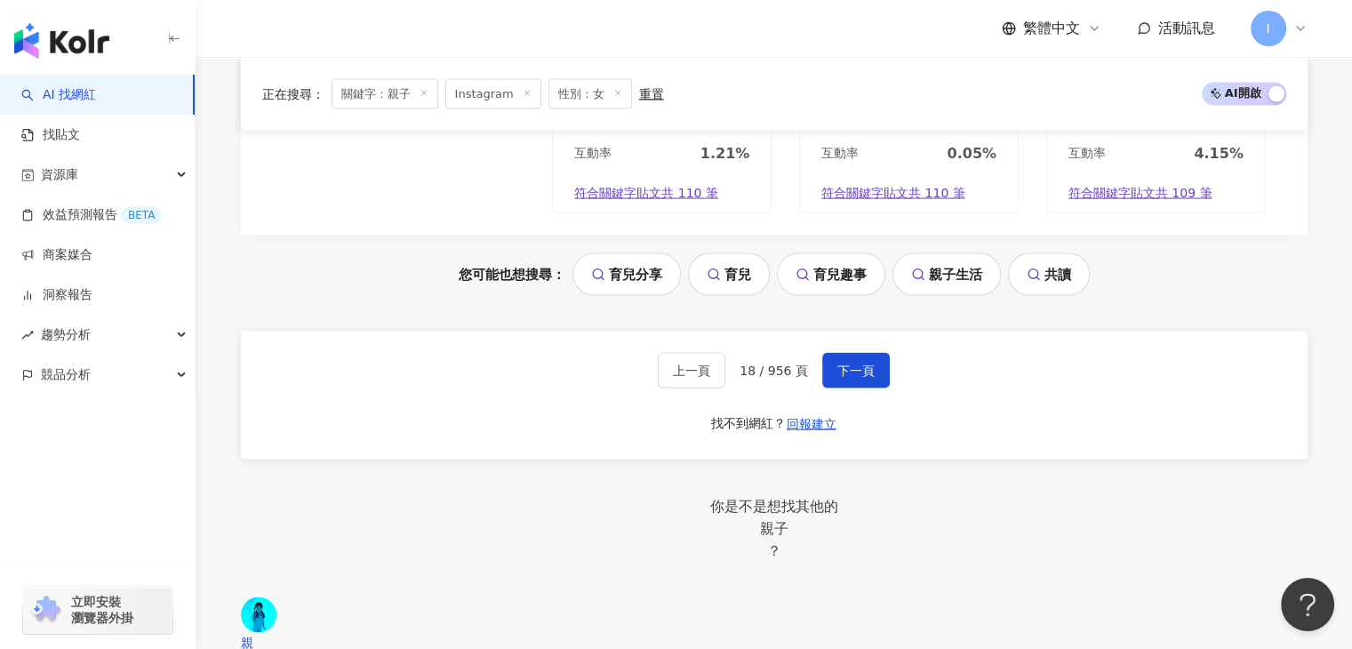
scroll to position [3559, 0]
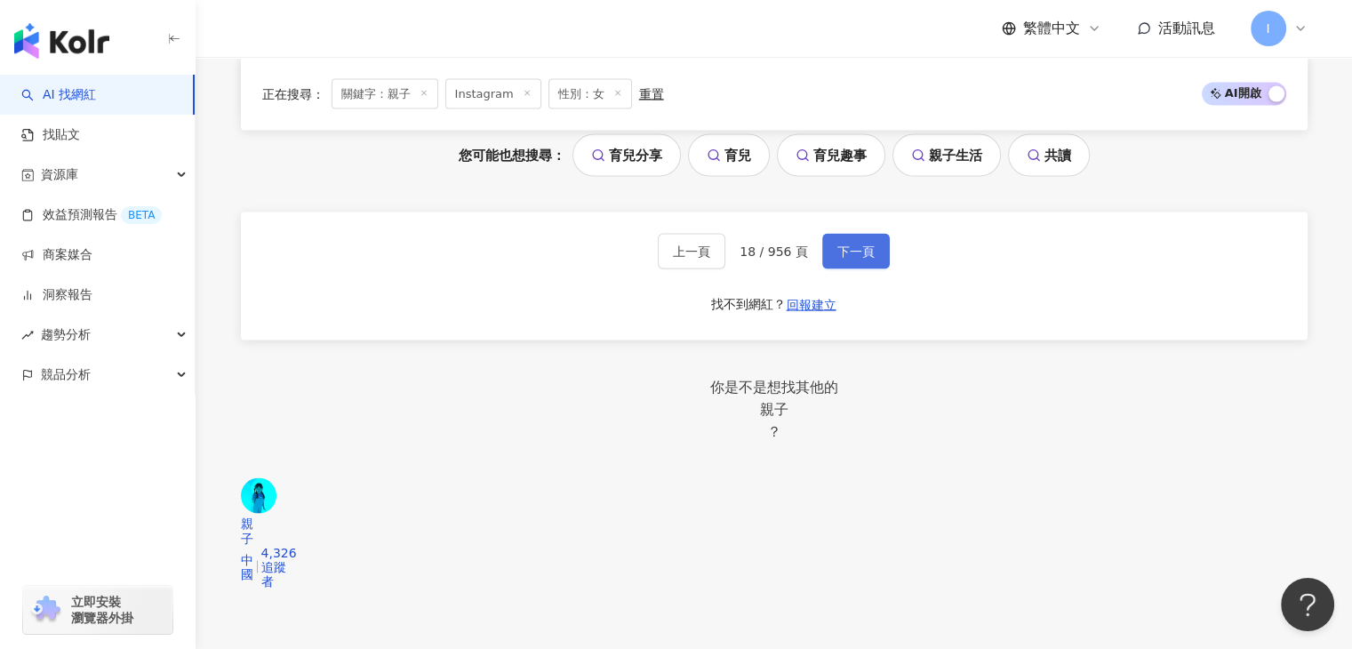
click at [874, 259] on button "下一頁" at bounding box center [856, 252] width 68 height 36
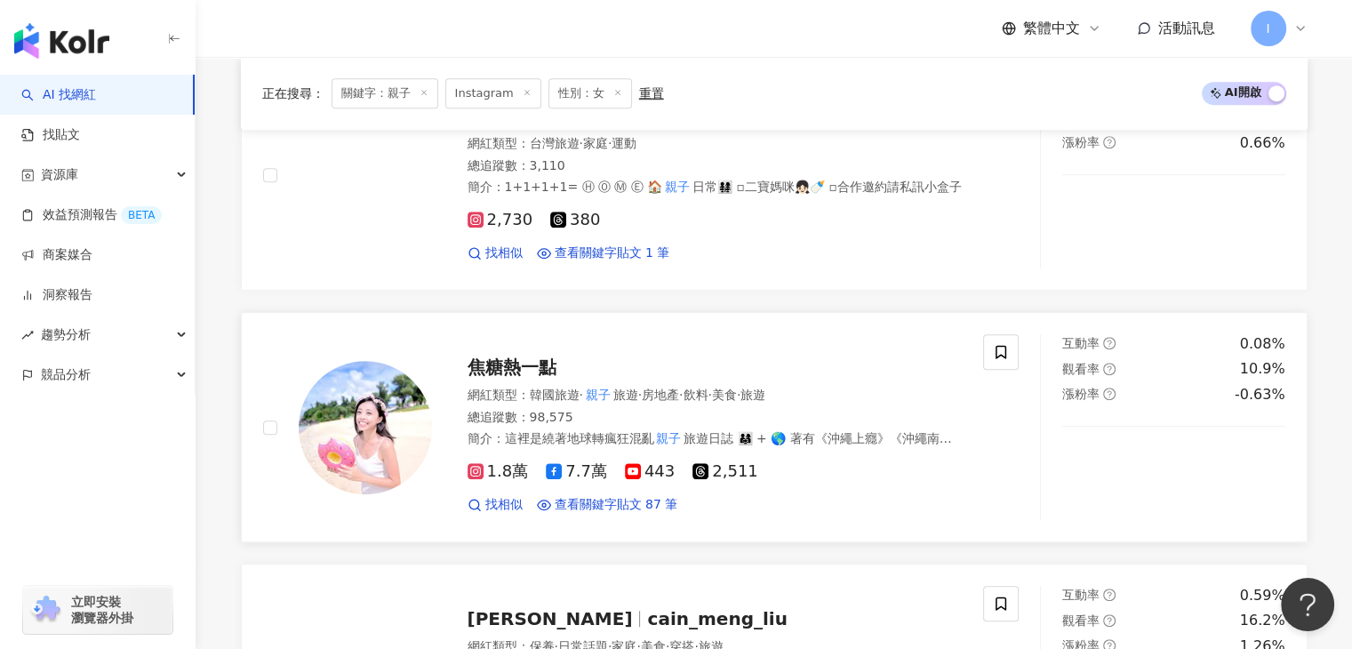
scroll to position [1260, 0]
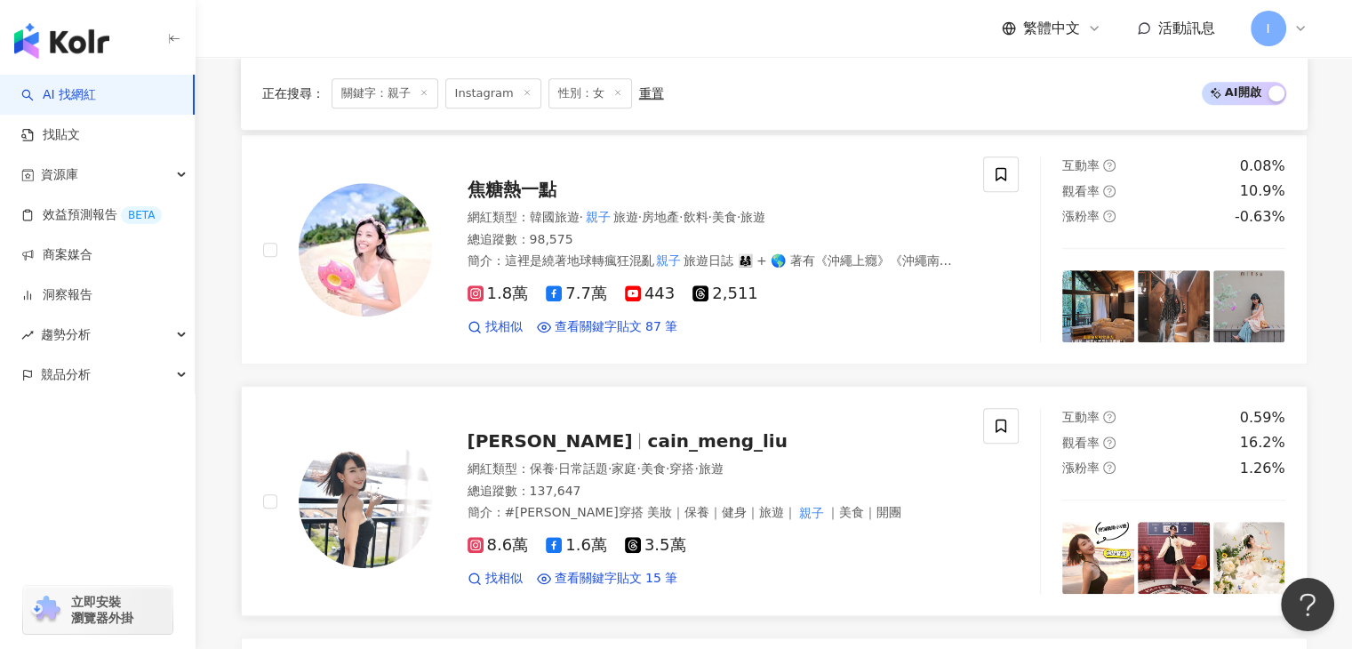
click at [647, 430] on span "cain_meng_liu" at bounding box center [717, 440] width 140 height 21
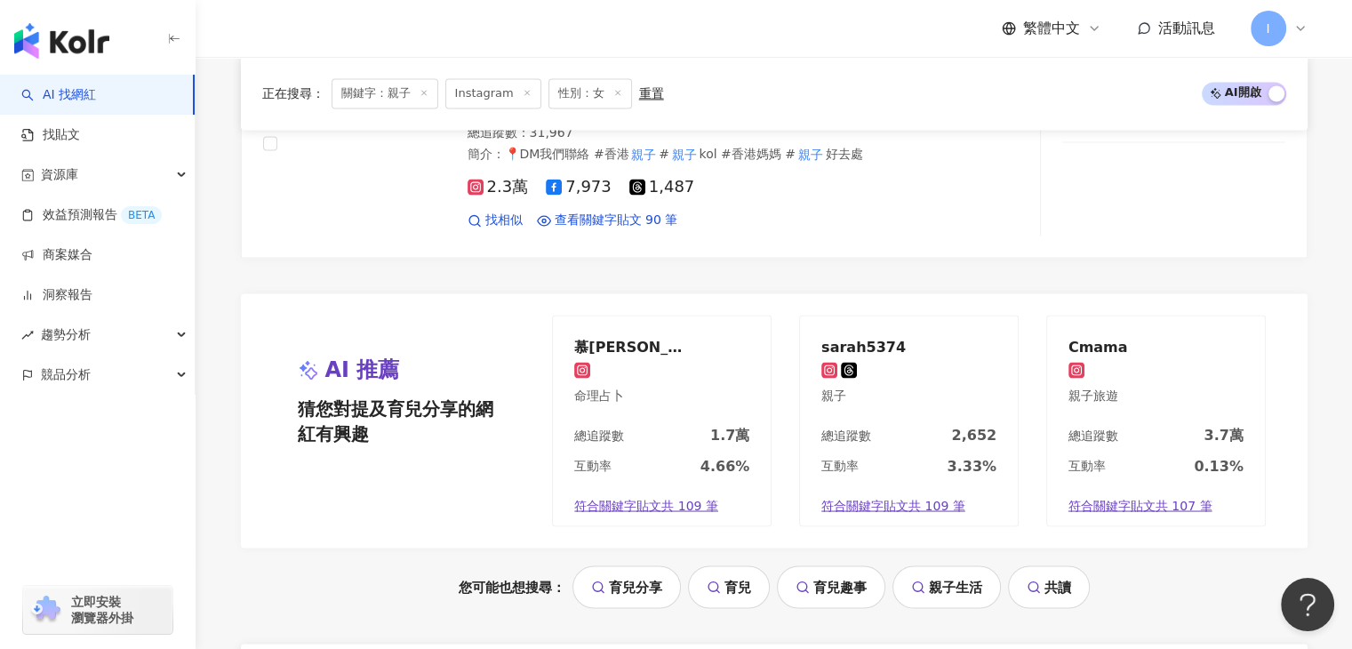
scroll to position [3394, 0]
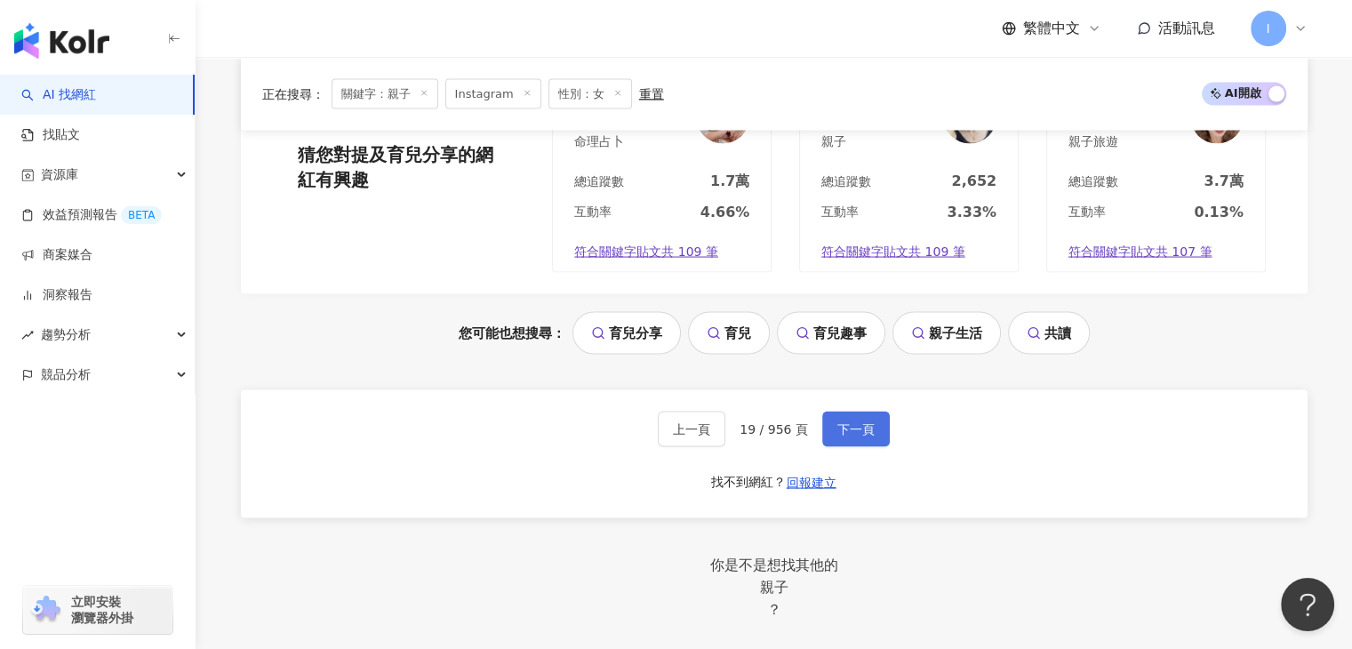
click at [853, 413] on button "下一頁" at bounding box center [856, 430] width 68 height 36
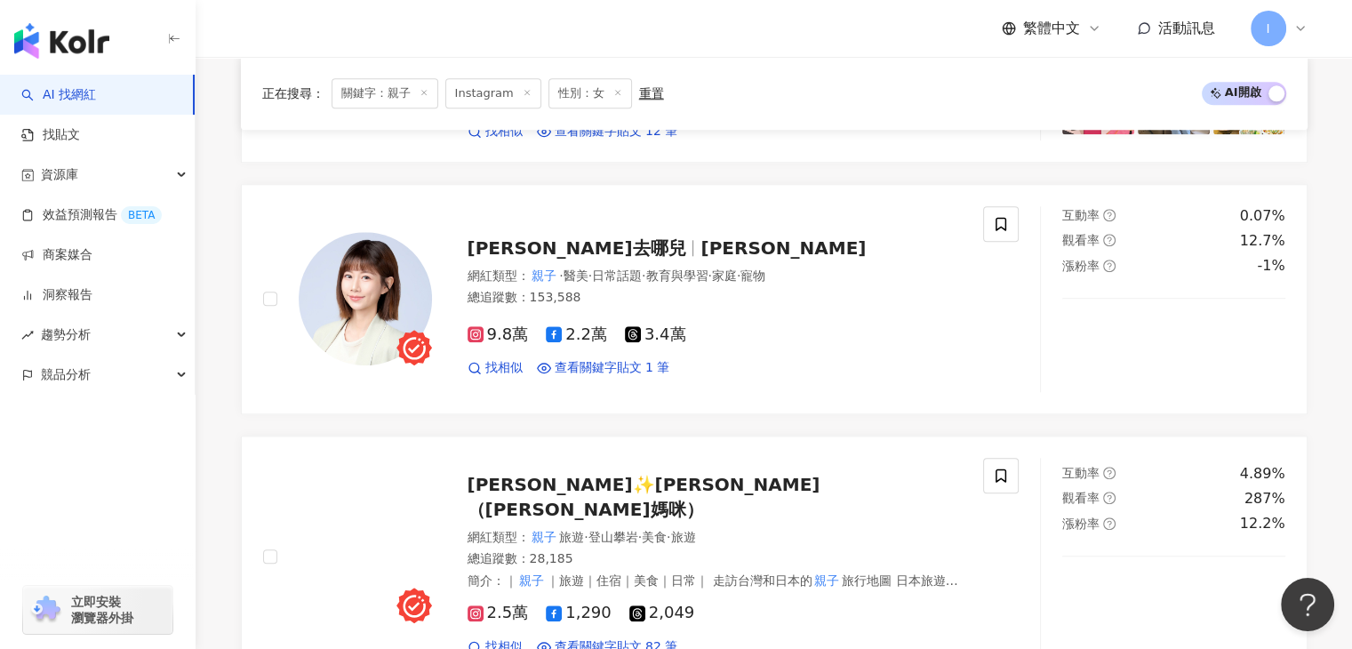
scroll to position [1636, 0]
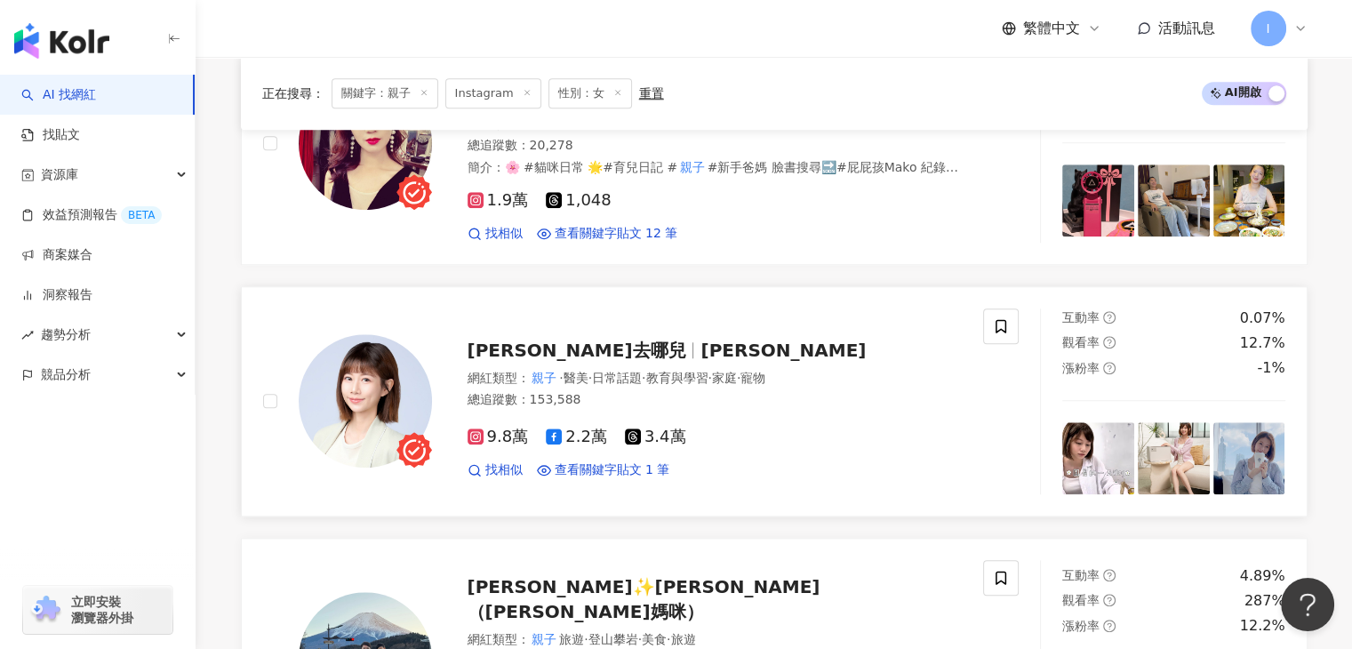
click at [700, 340] on span "Dolly Liu" at bounding box center [782, 350] width 165 height 21
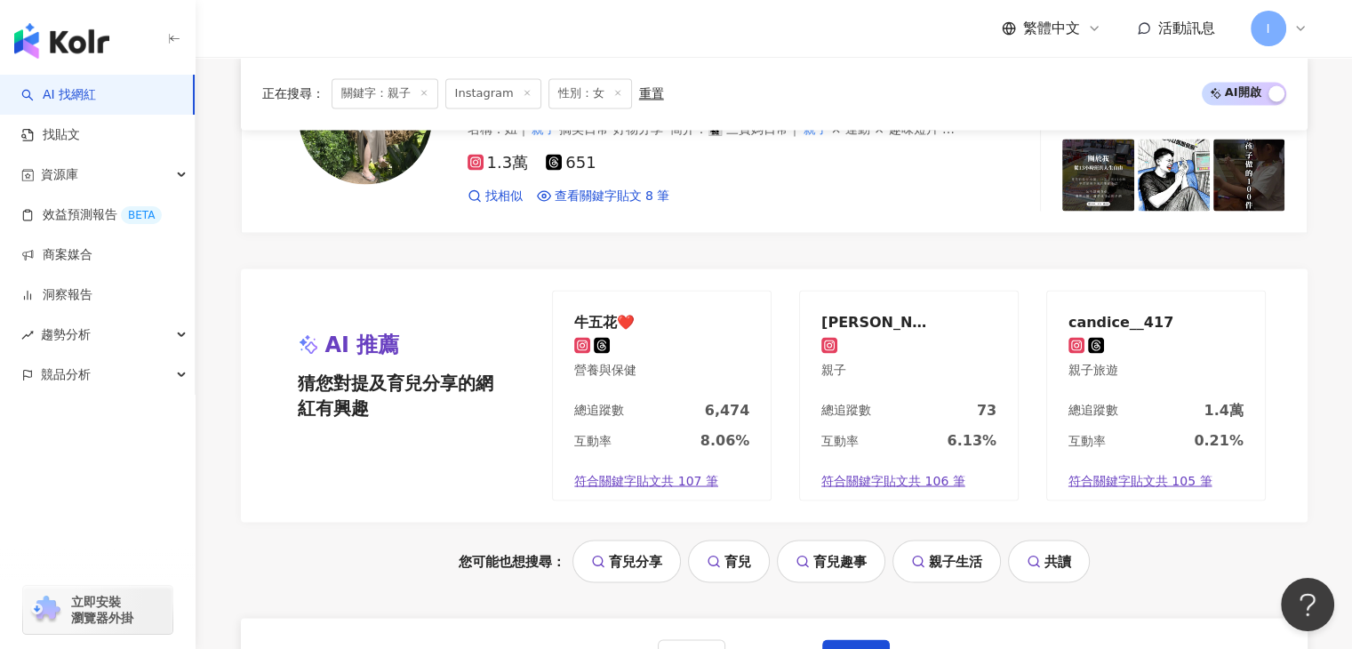
scroll to position [3503, 0]
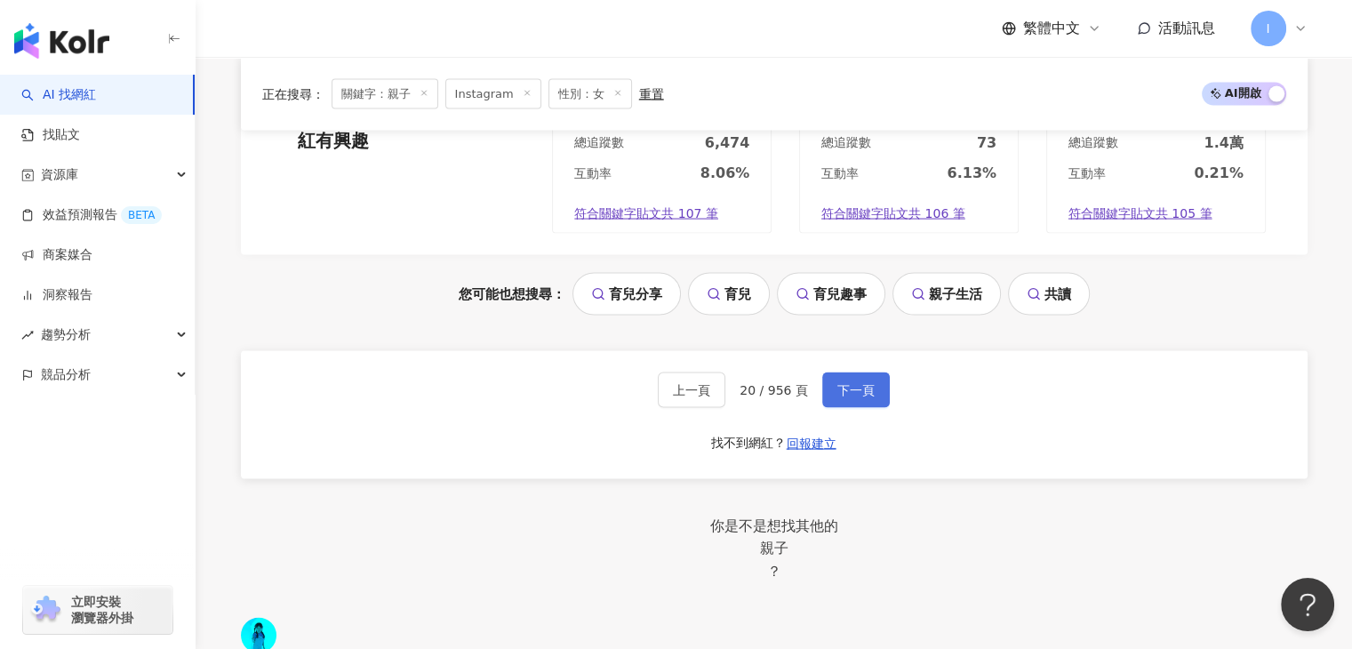
click at [844, 372] on button "下一頁" at bounding box center [856, 390] width 68 height 36
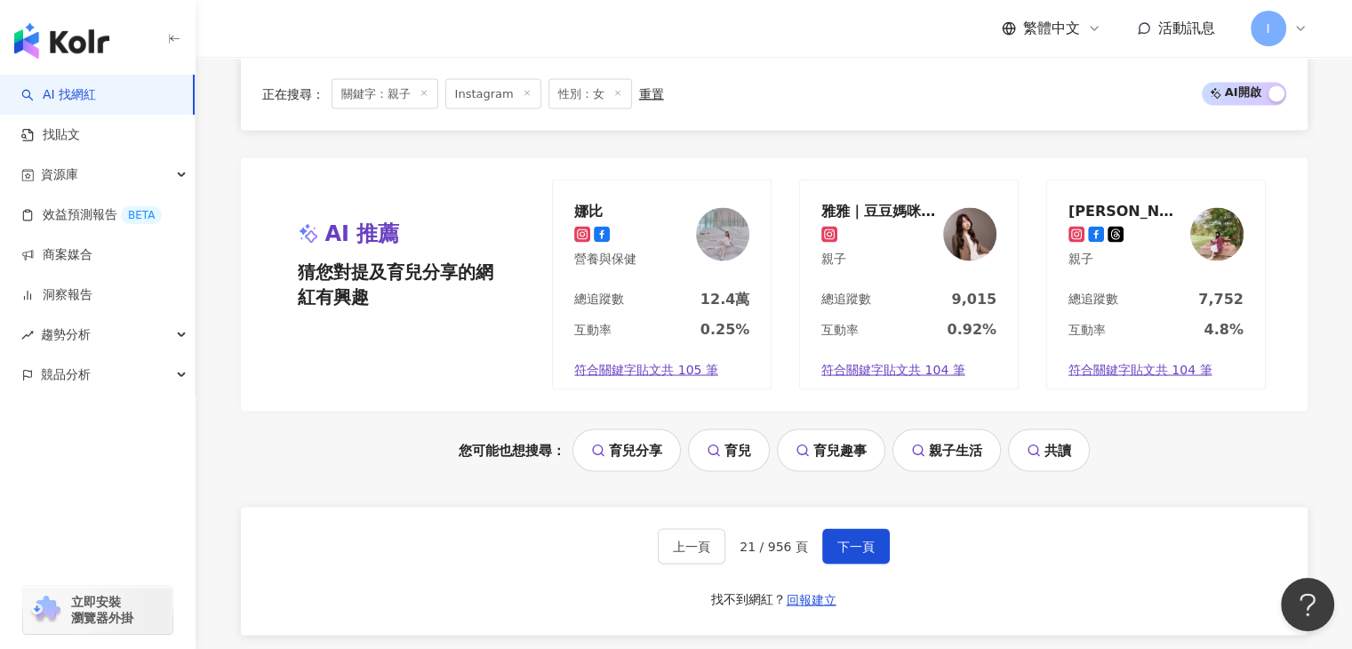
scroll to position [3289, 0]
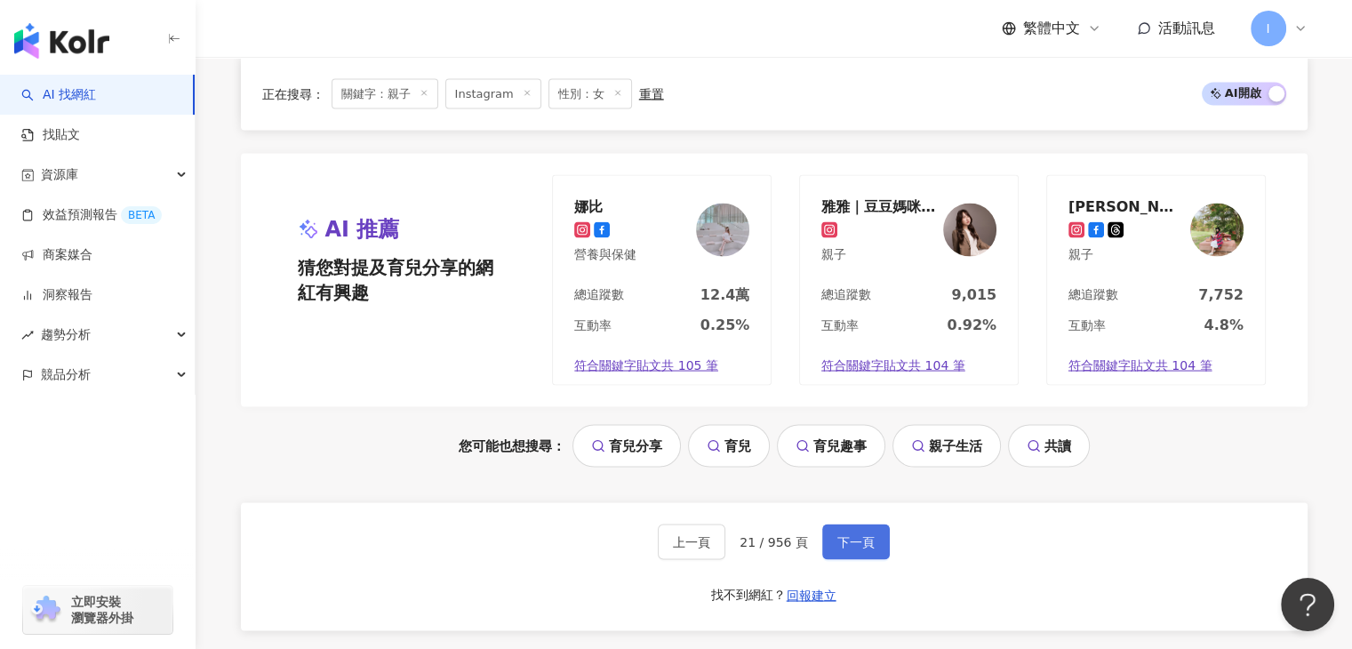
click at [838, 524] on button "下一頁" at bounding box center [856, 542] width 68 height 36
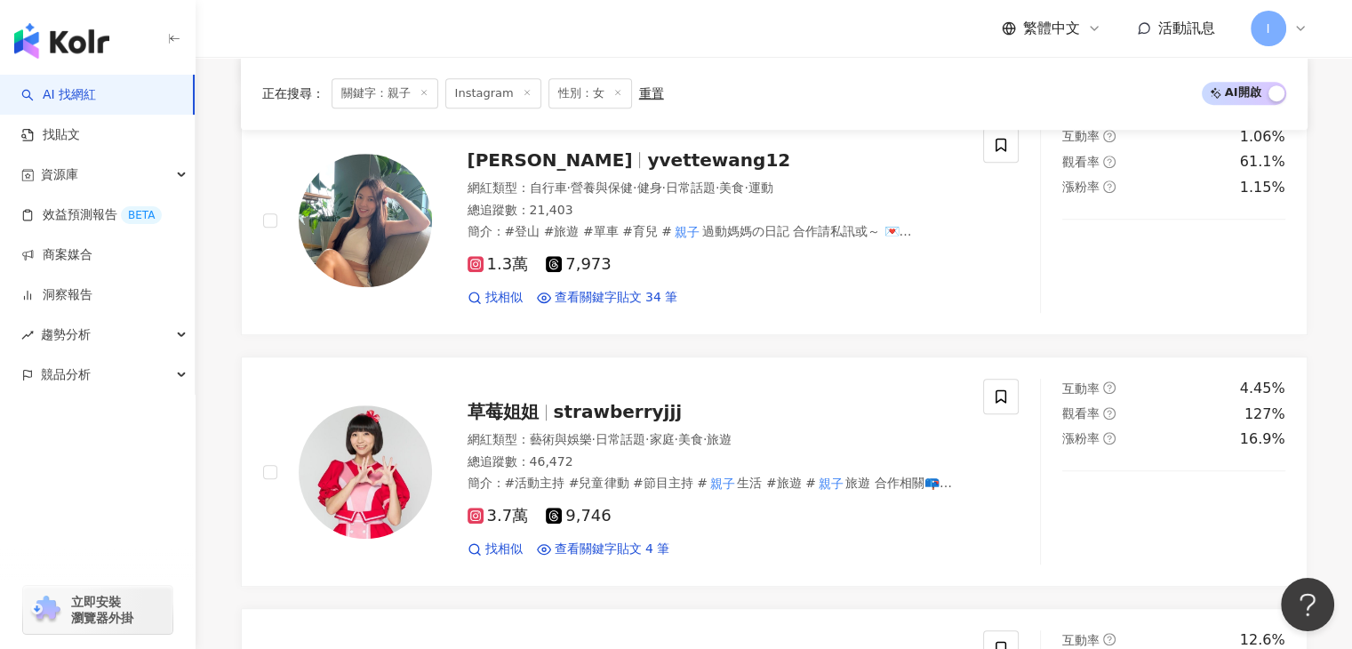
scroll to position [1067, 0]
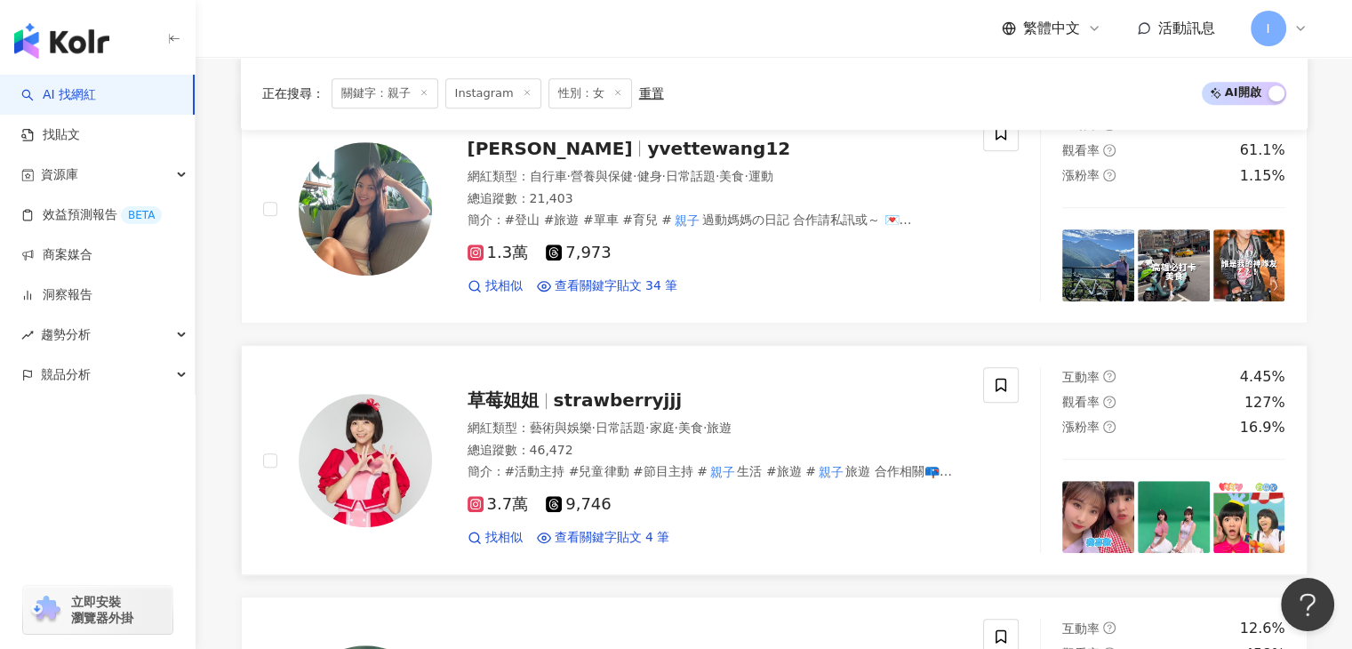
click at [648, 390] on span "strawberryjjj" at bounding box center [618, 399] width 129 height 21
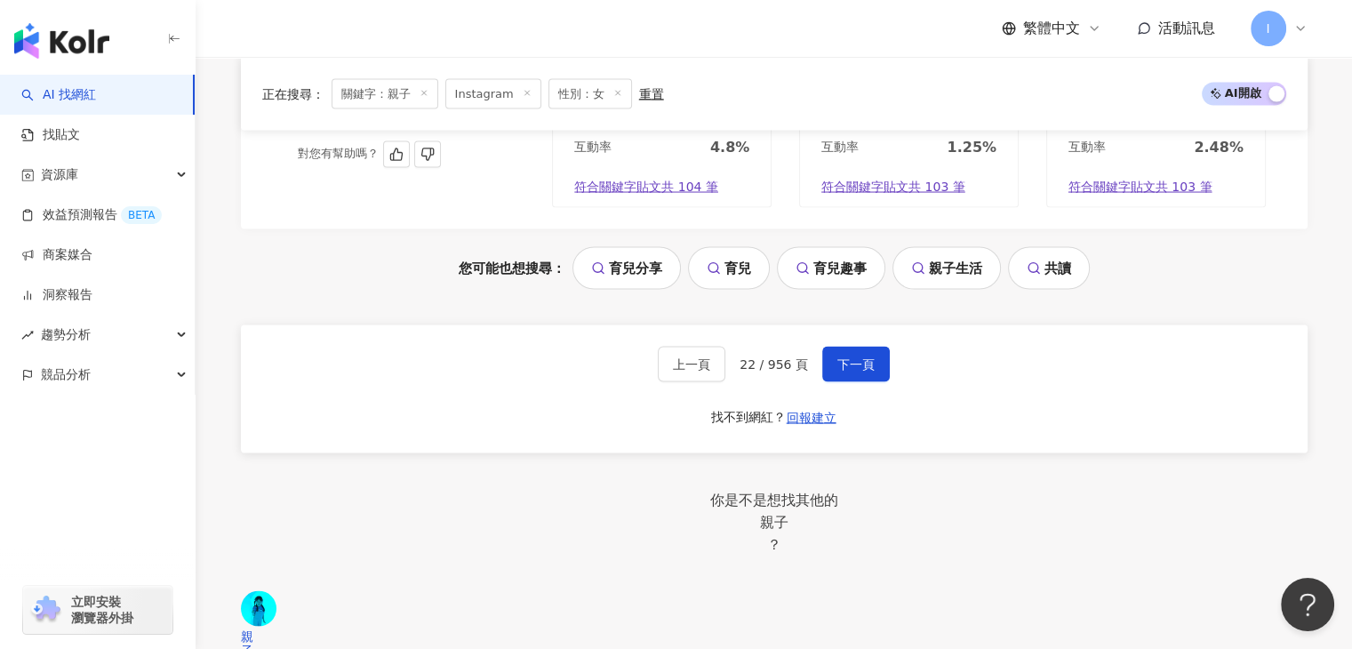
scroll to position [3644, 0]
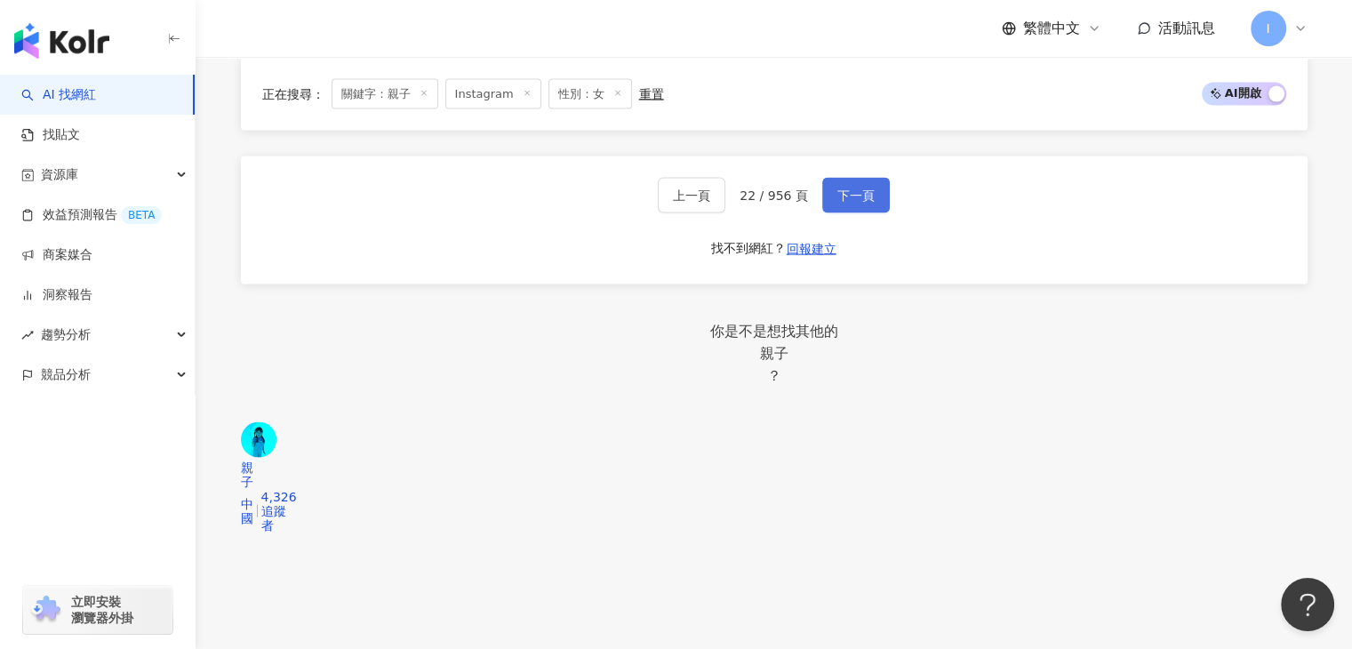
click at [850, 188] on span "下一頁" at bounding box center [855, 195] width 37 height 14
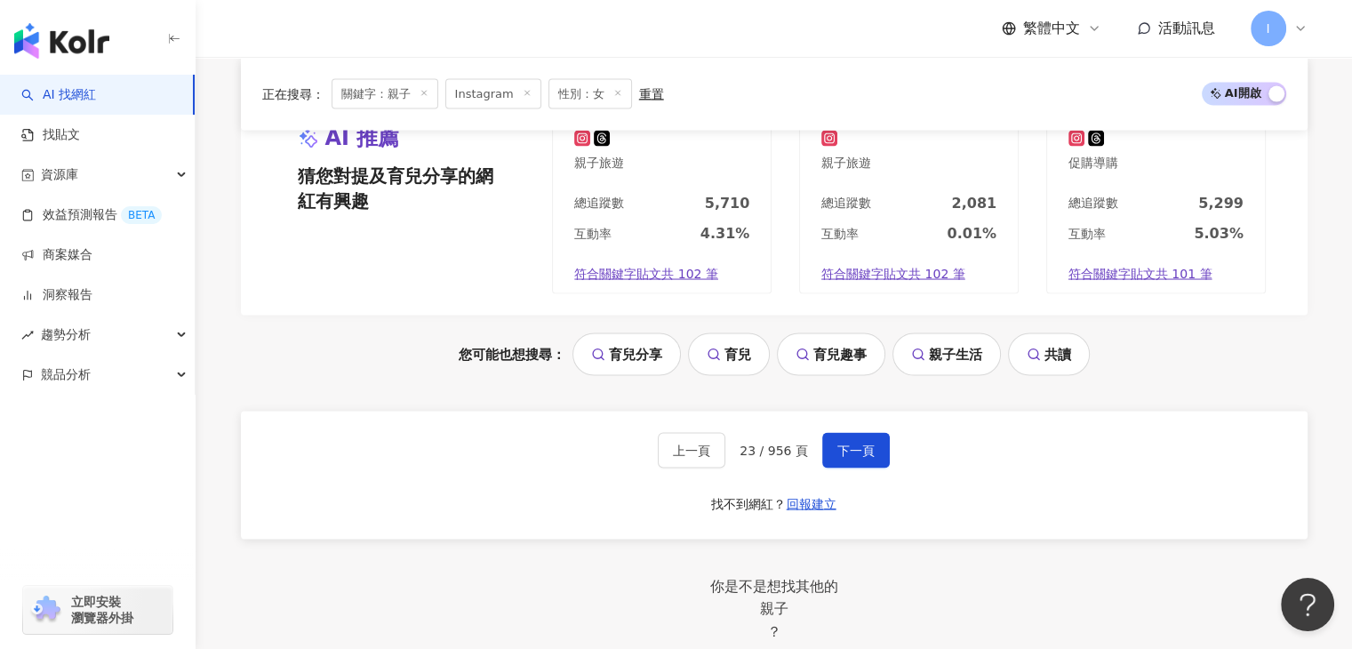
scroll to position [3585, 0]
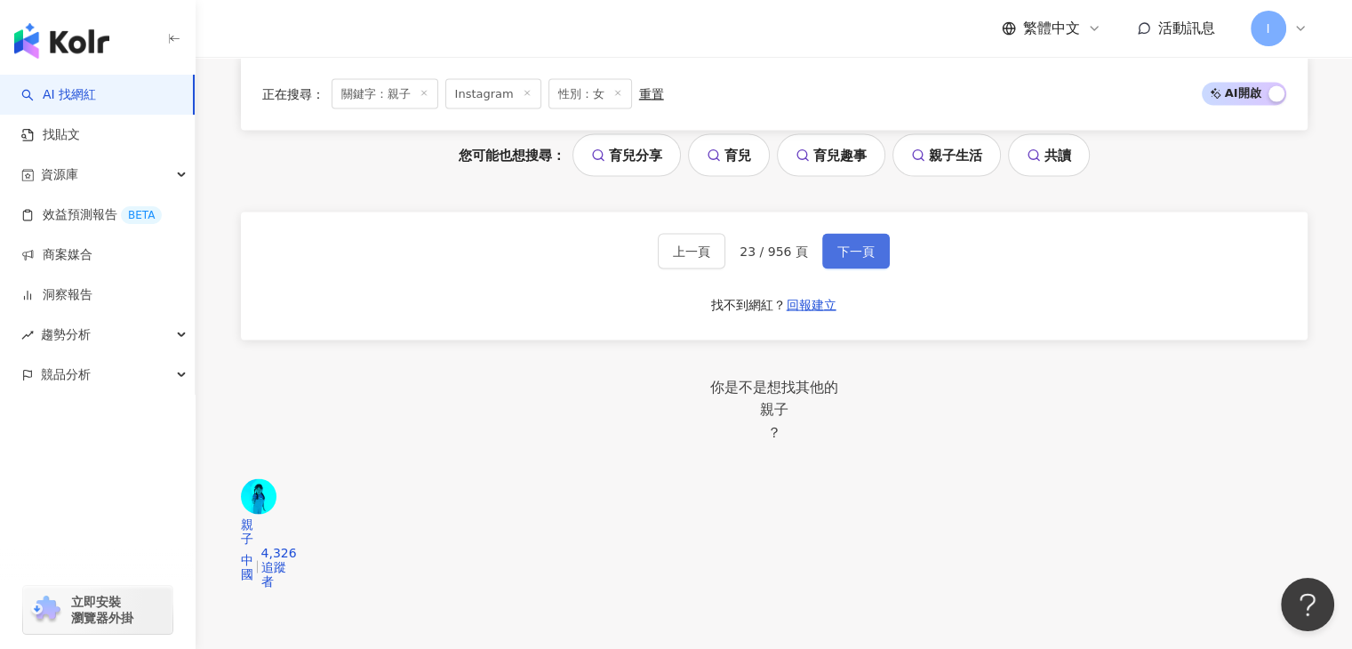
click at [842, 267] on button "下一頁" at bounding box center [856, 252] width 68 height 36
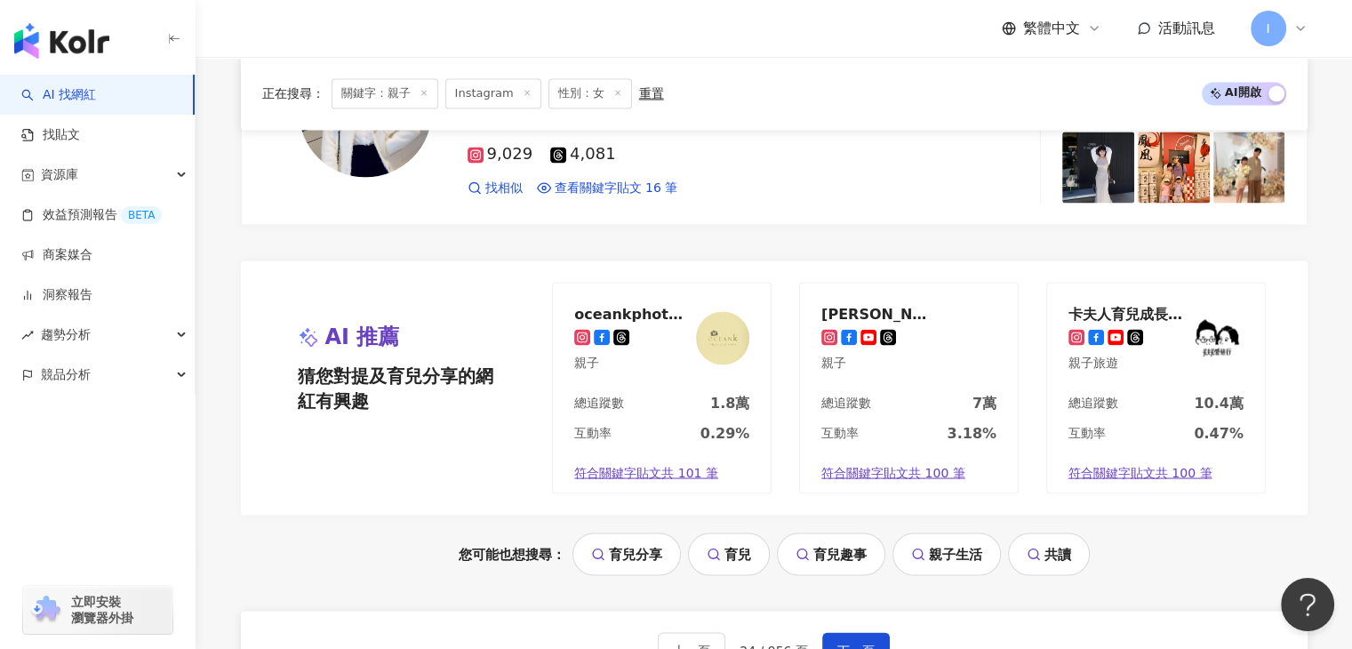
scroll to position [3200, 0]
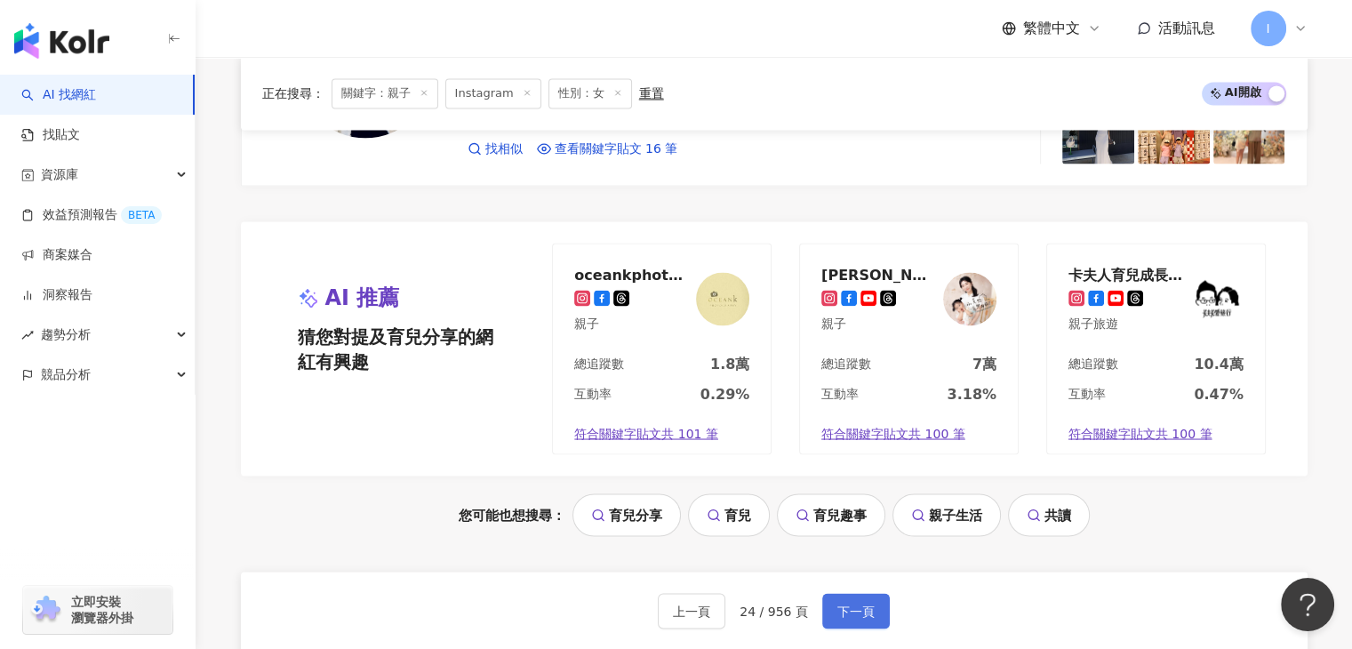
click at [843, 604] on span "下一頁" at bounding box center [855, 611] width 37 height 14
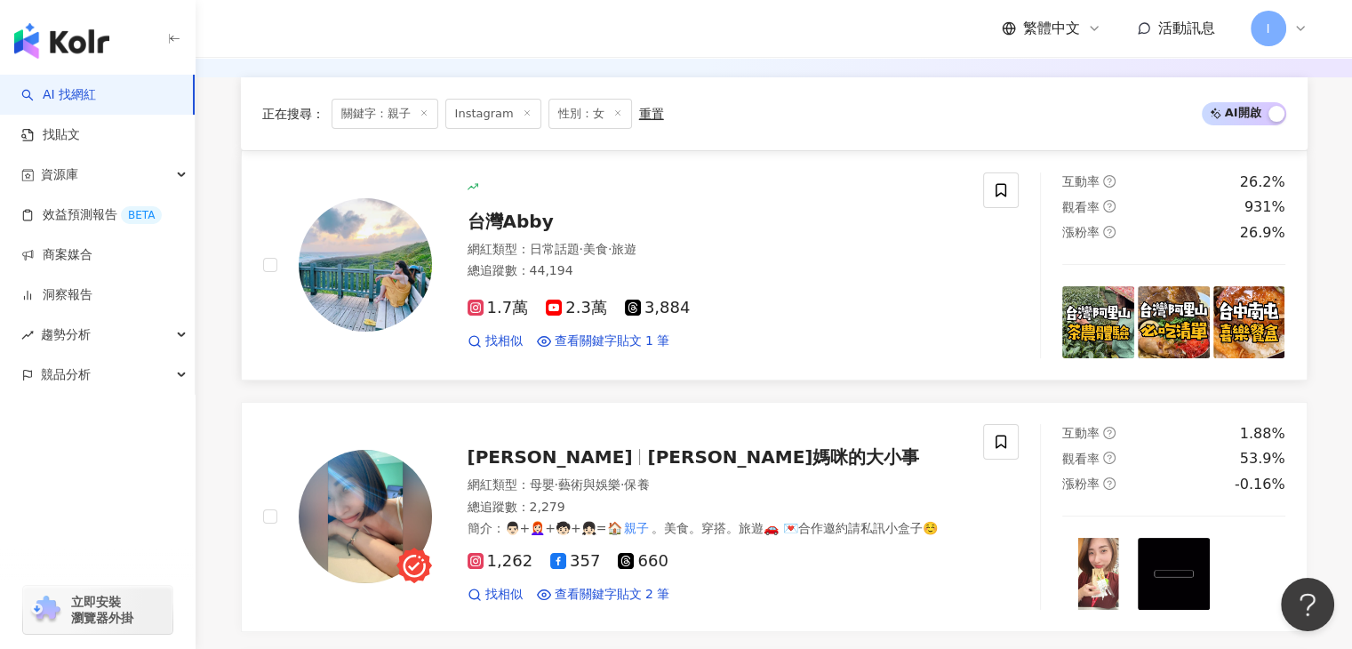
scroll to position [178, 0]
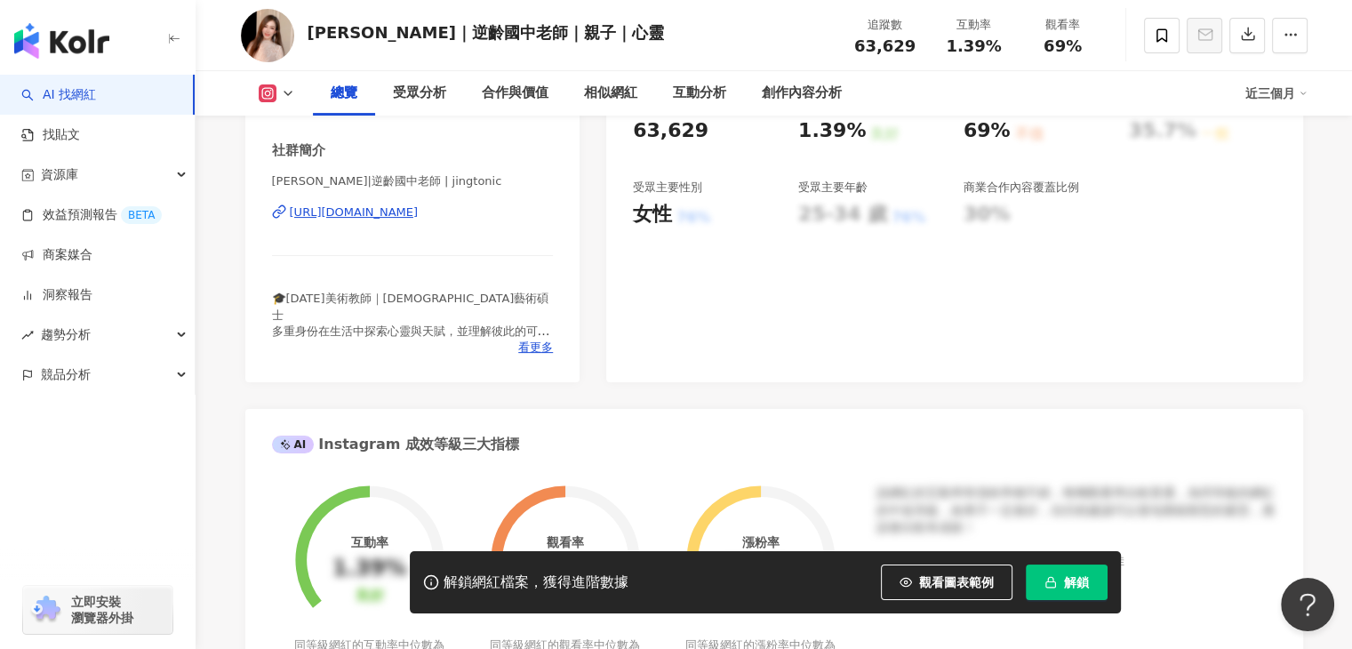
click at [417, 207] on div "https://www.instagram.com/jingtonic/" at bounding box center [354, 212] width 129 height 16
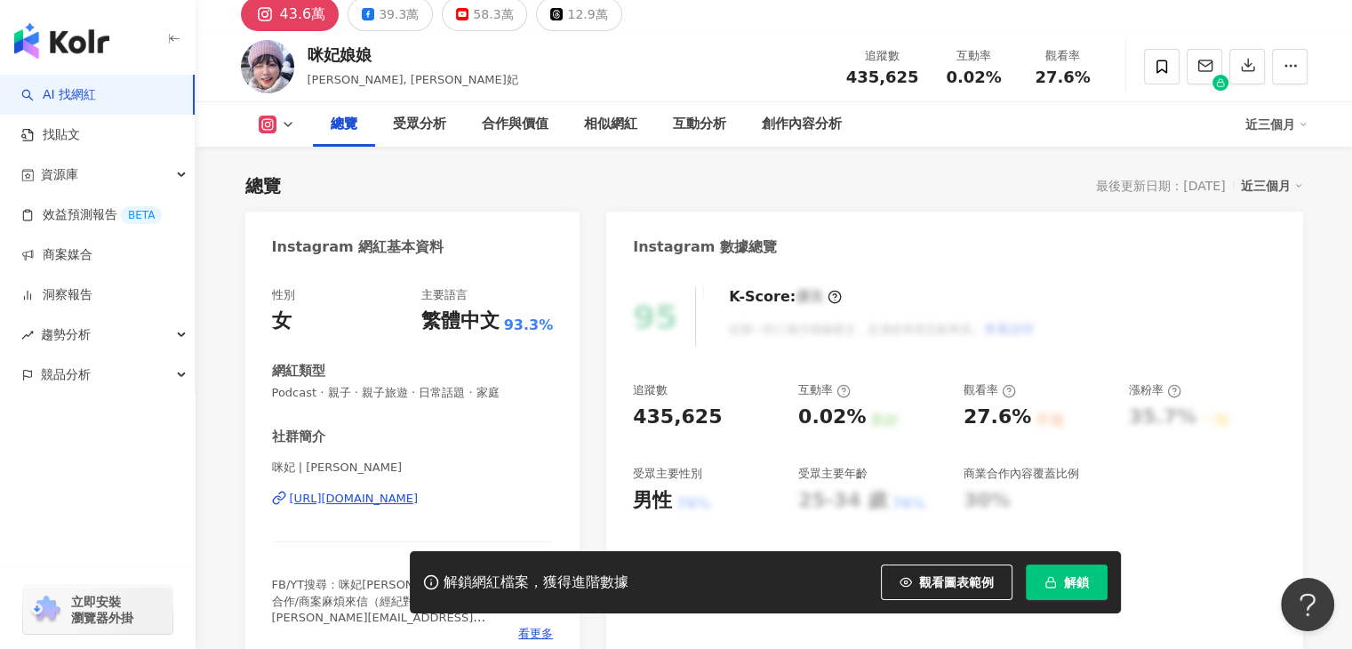
scroll to position [89, 0]
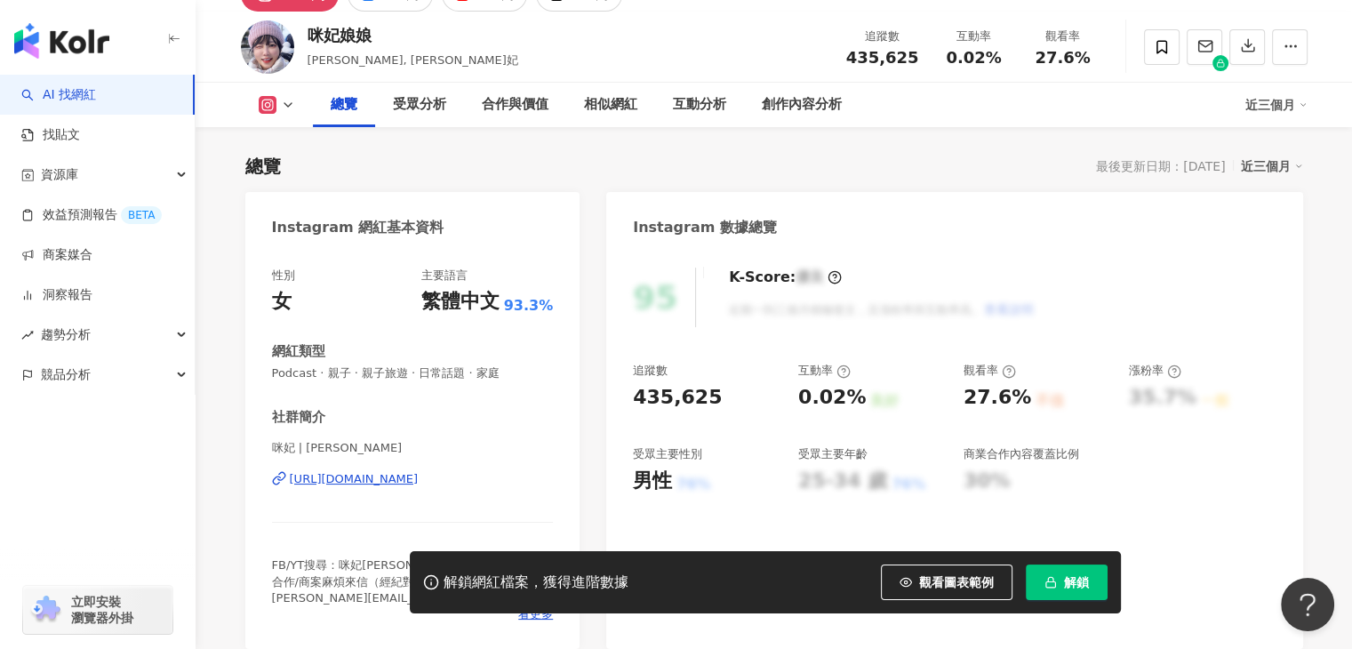
click at [392, 473] on div "https://www.instagram.com/juliamisakii/" at bounding box center [354, 479] width 129 height 16
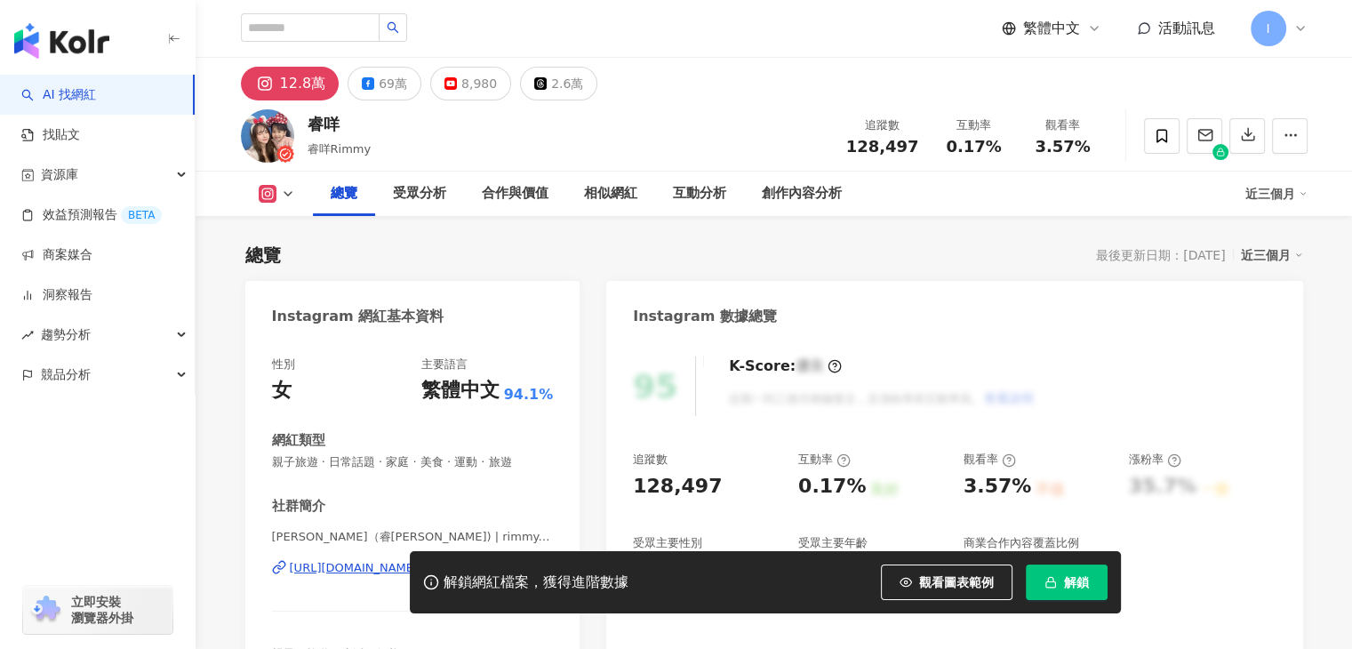
scroll to position [178, 0]
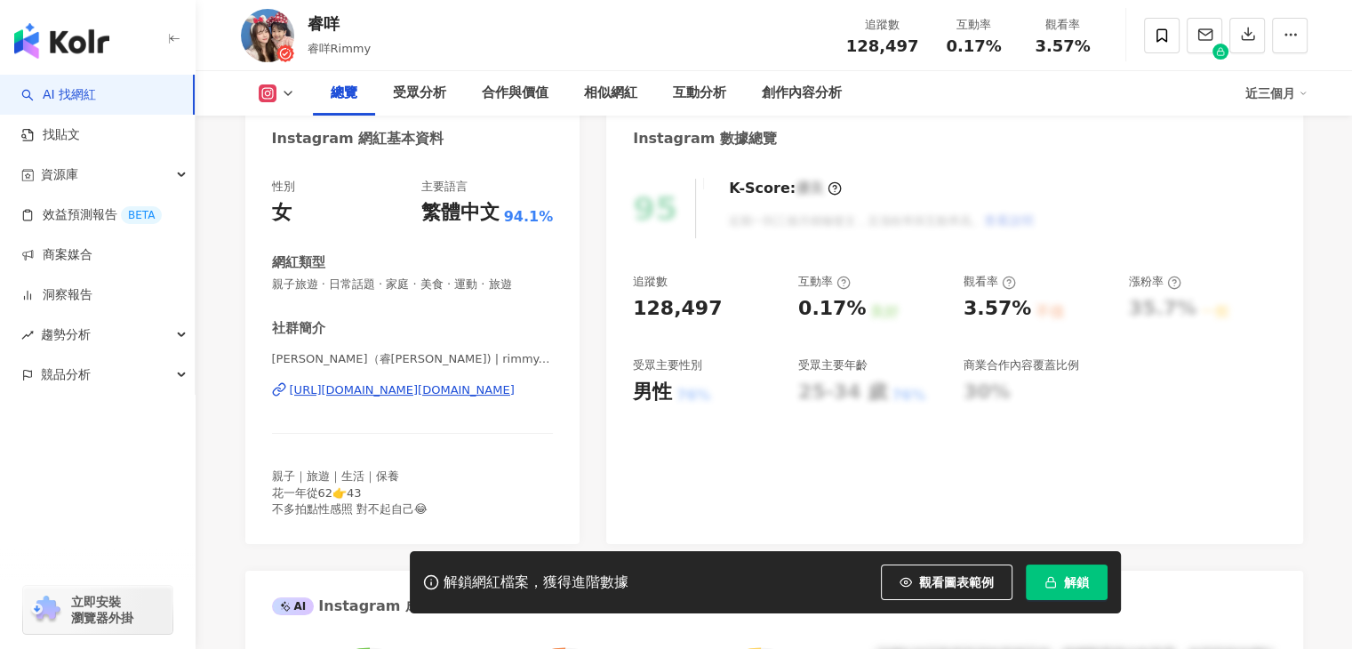
click at [468, 392] on div "https://www.instagram.com/rimmy.xu/" at bounding box center [402, 390] width 225 height 16
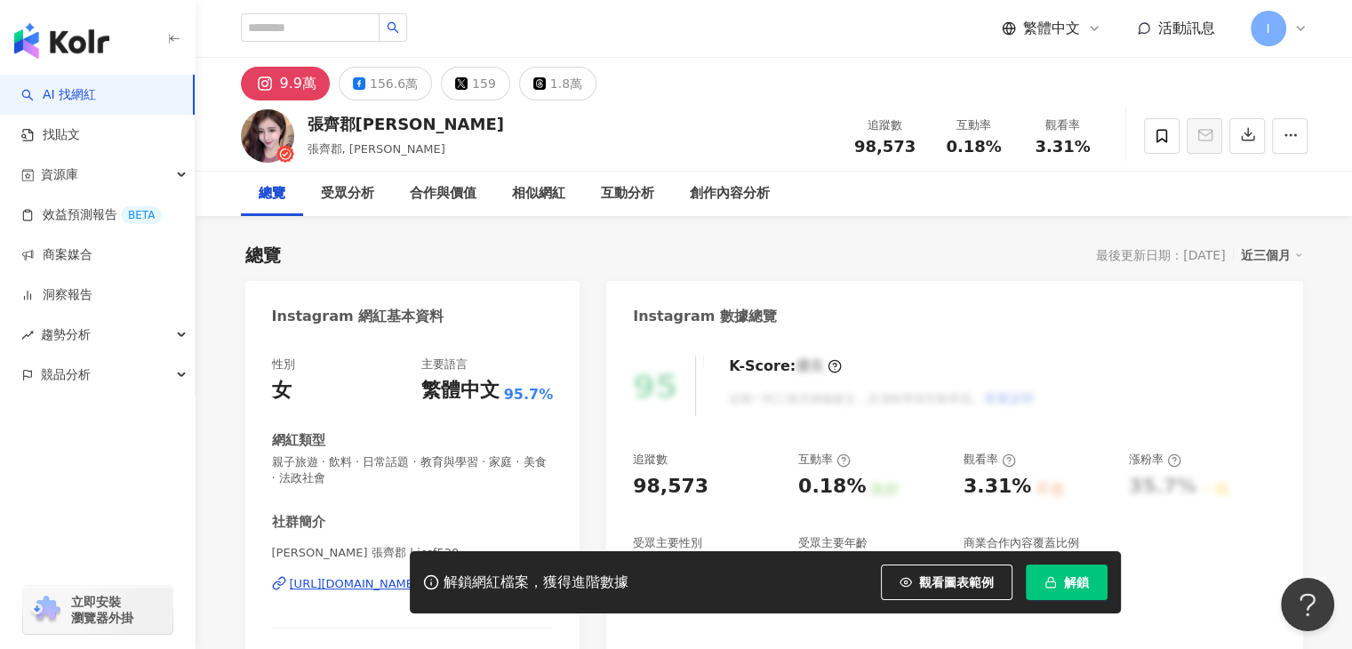
click at [384, 576] on div "https://www.instagram.com/jcsf520/" at bounding box center [354, 584] width 129 height 16
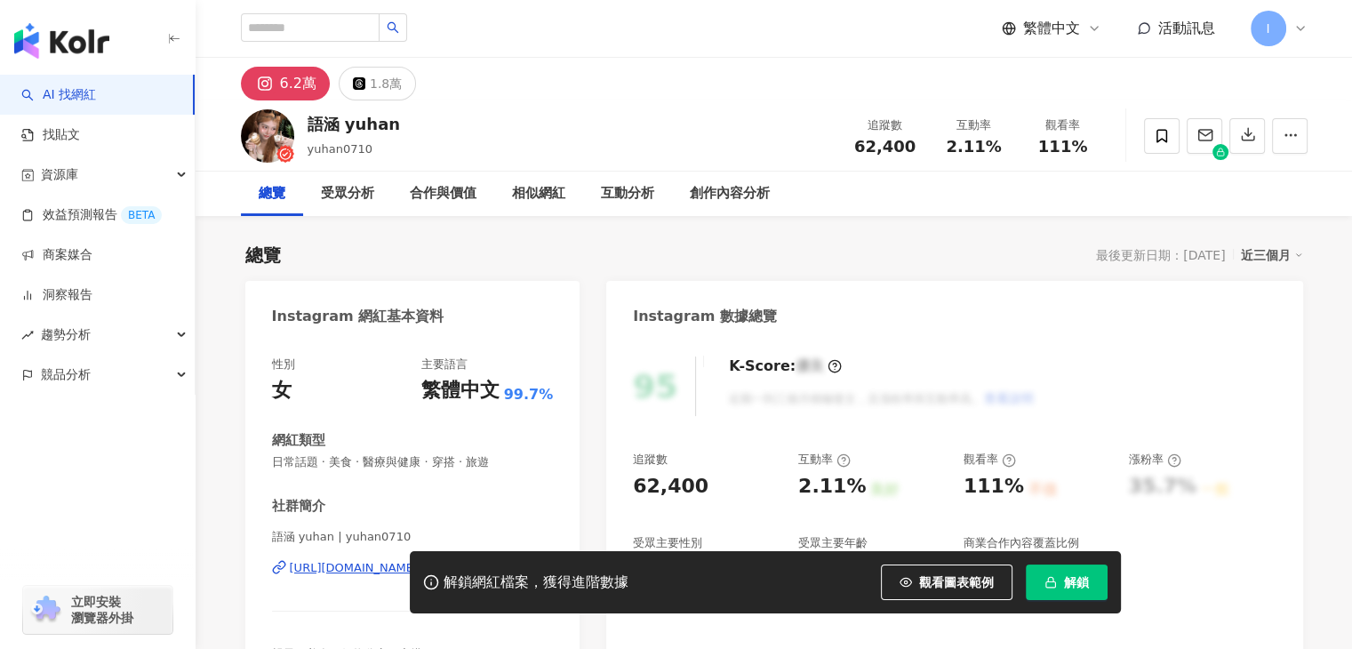
click at [340, 564] on div "解鎖網紅檔案，獲得進階數據 觀看圖表範例 解鎖" at bounding box center [676, 582] width 1352 height 62
click at [419, 560] on div "[URL][DOMAIN_NAME]" at bounding box center [354, 568] width 129 height 16
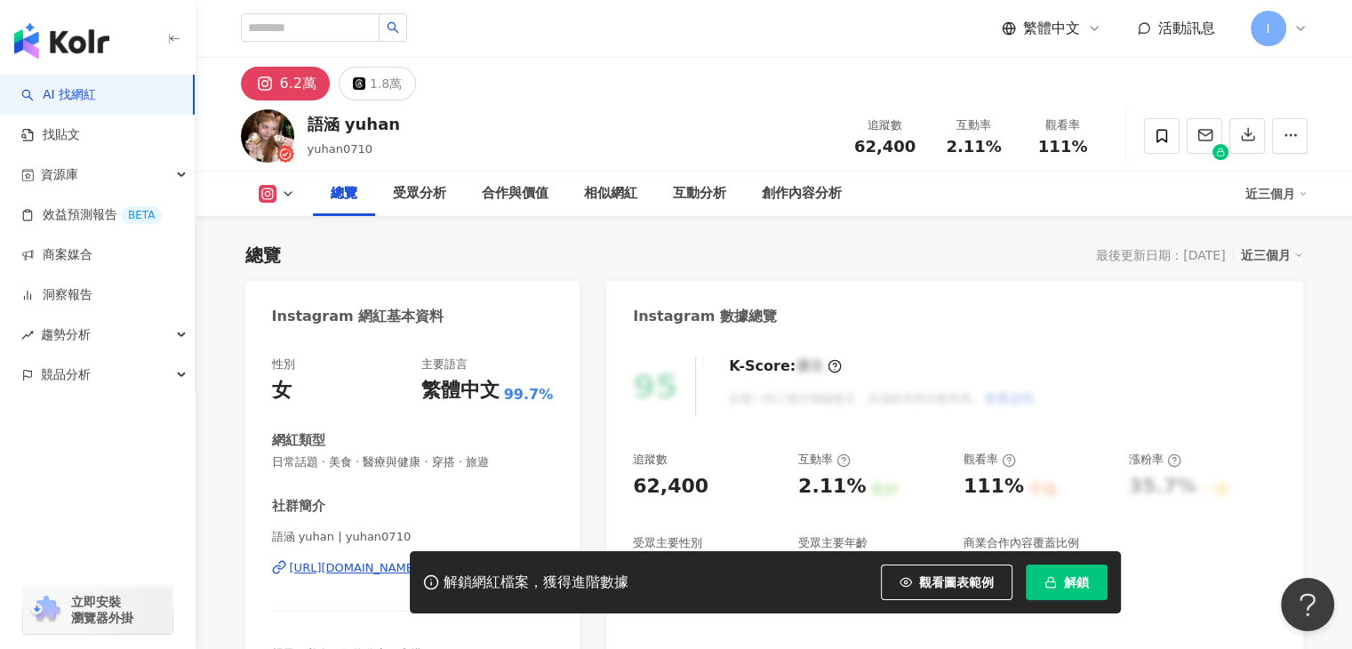
scroll to position [89, 0]
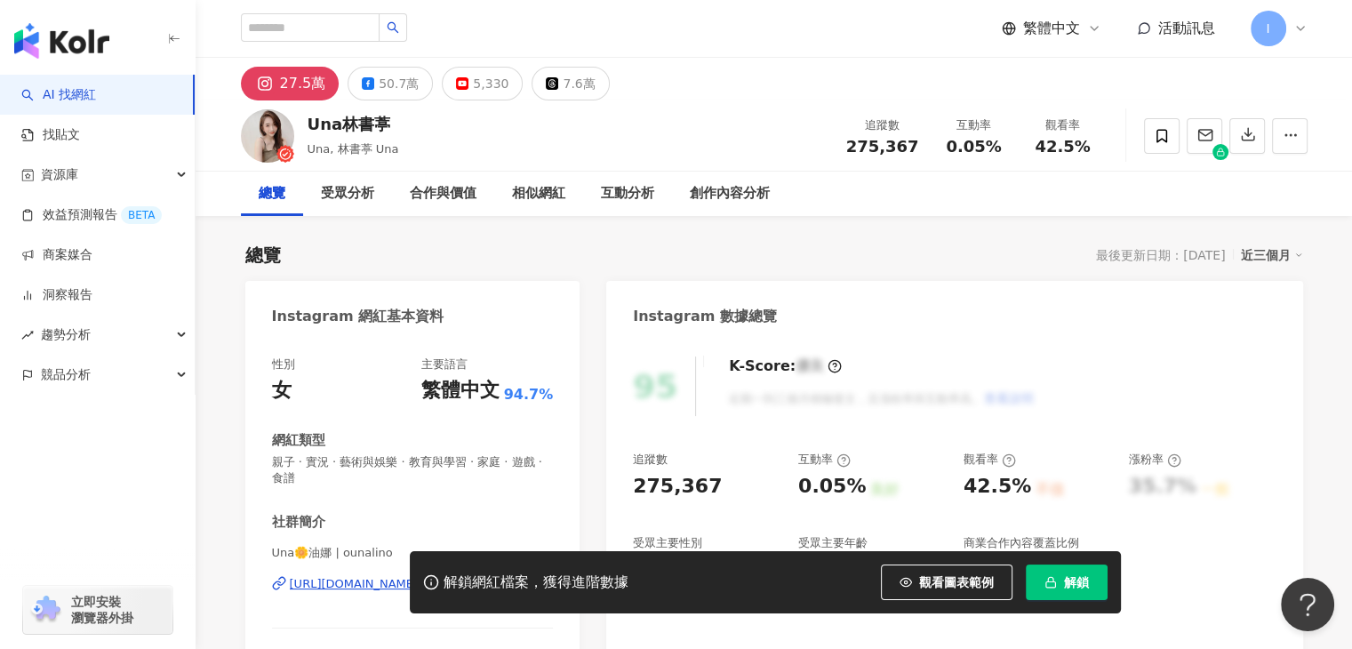
click at [419, 576] on div "https://www.instagram.com/ounalino/" at bounding box center [354, 584] width 129 height 16
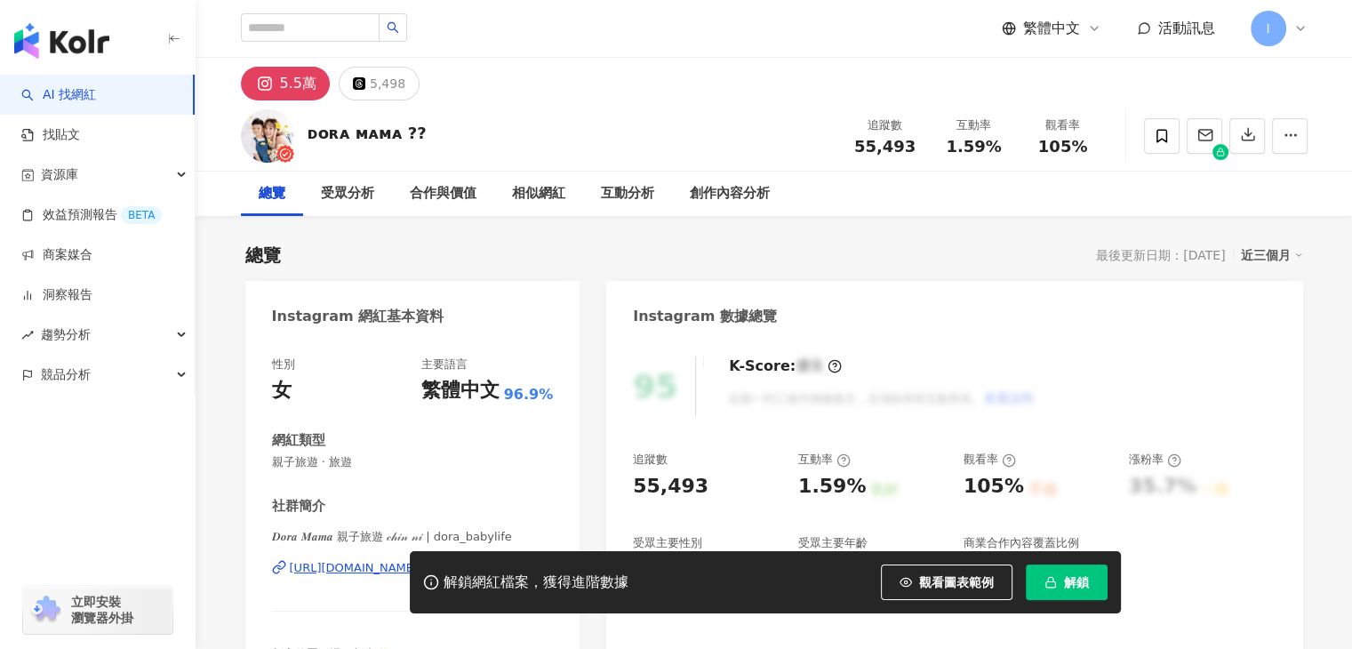
click at [455, 388] on div "繁體中文" at bounding box center [460, 391] width 78 height 28
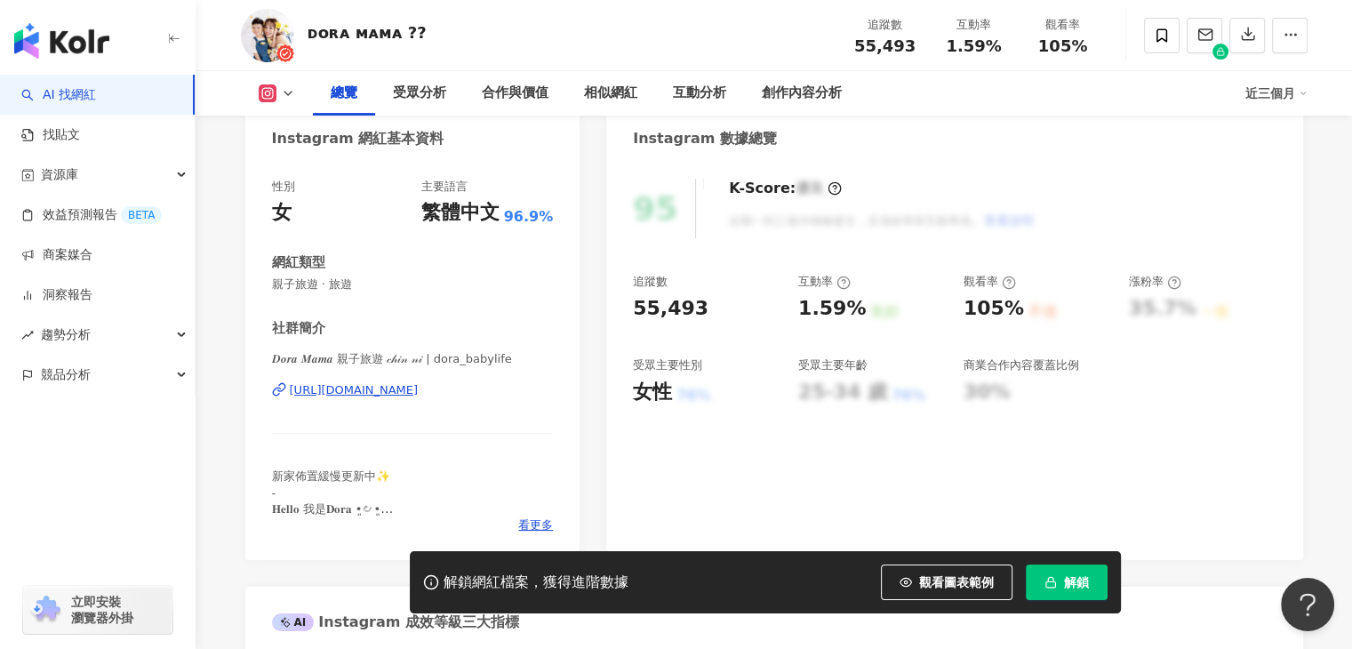
click at [419, 388] on div "[URL][DOMAIN_NAME]" at bounding box center [354, 390] width 129 height 16
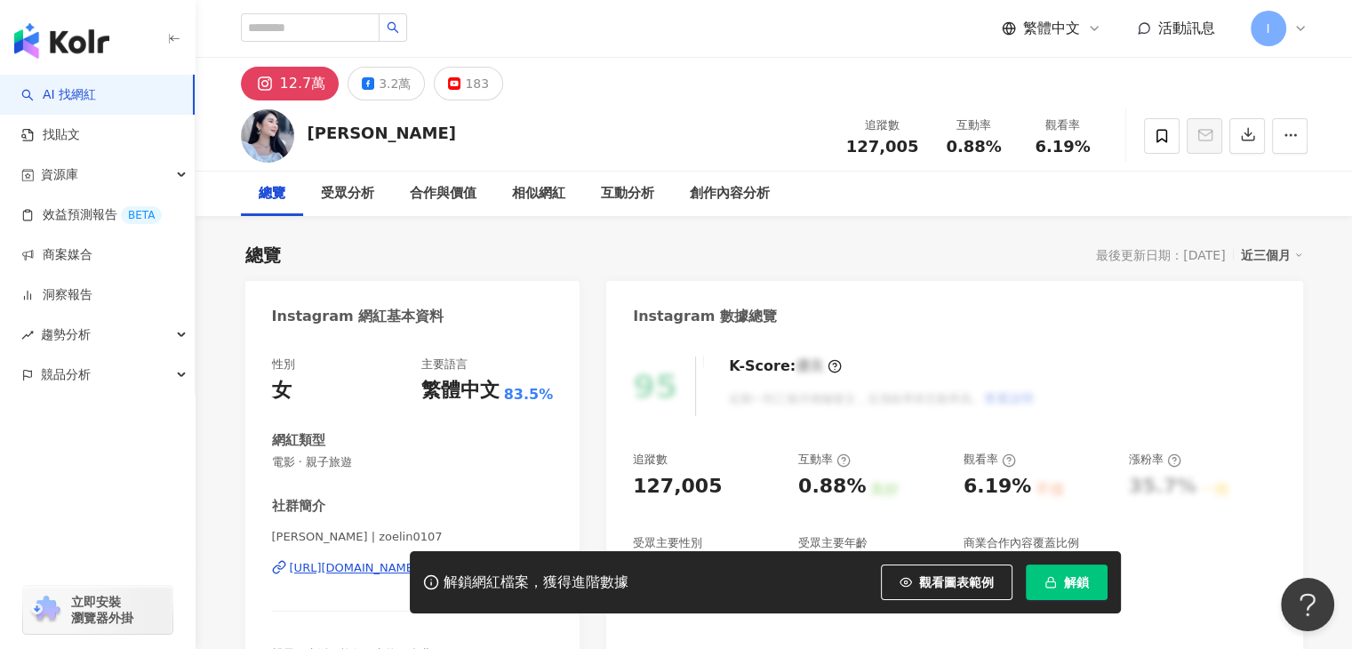
click at [331, 567] on div "解鎖網紅檔案，獲得進階數據 觀看圖表範例 解鎖" at bounding box center [676, 582] width 1352 height 62
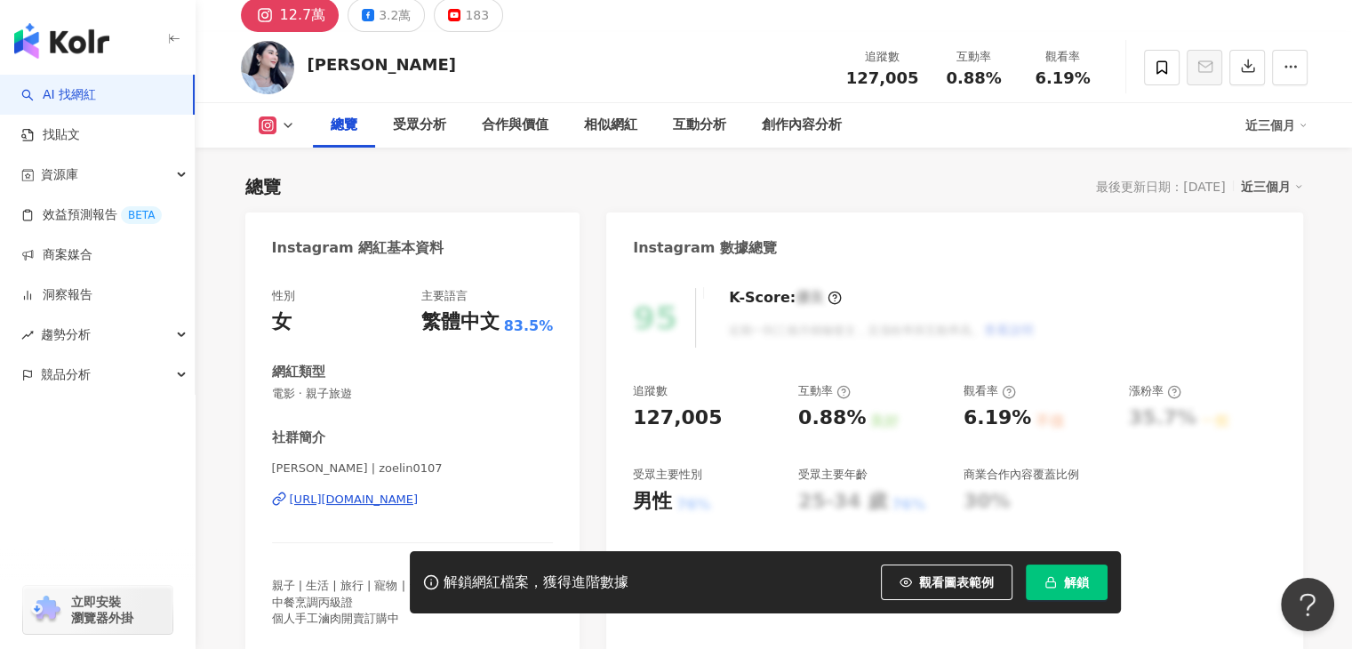
scroll to position [178, 0]
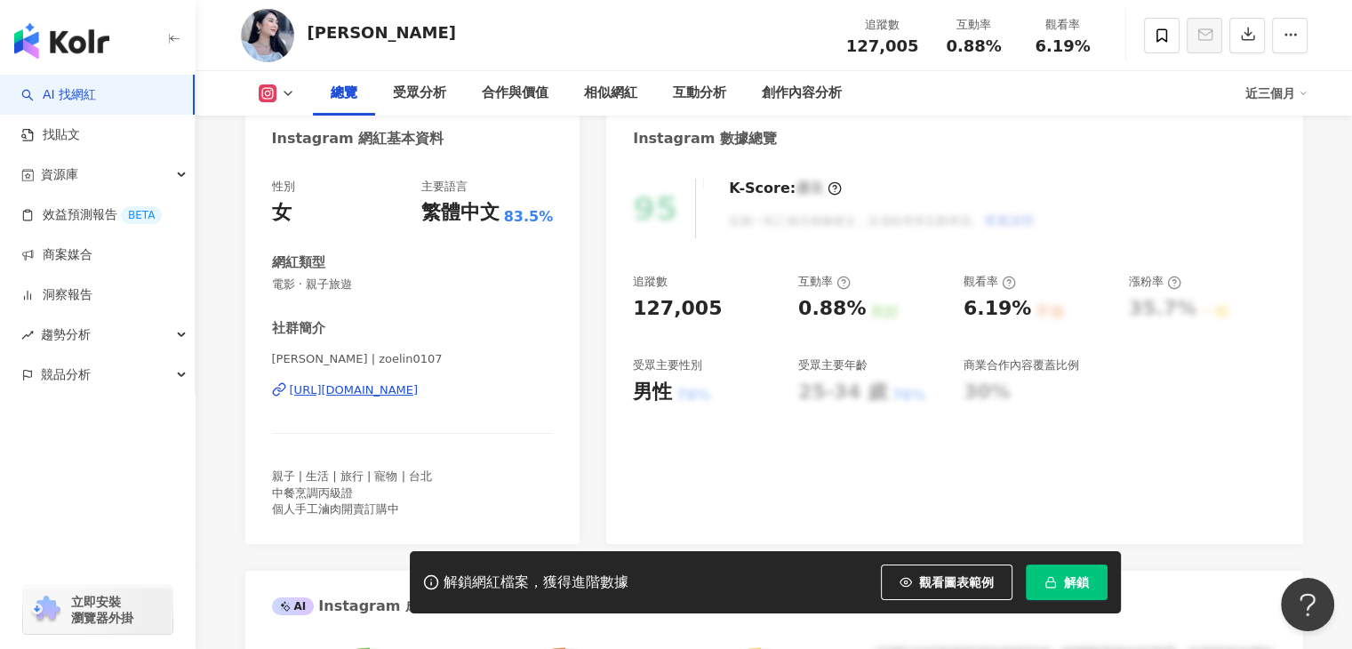
click at [417, 386] on div "[URL][DOMAIN_NAME]" at bounding box center [354, 390] width 129 height 16
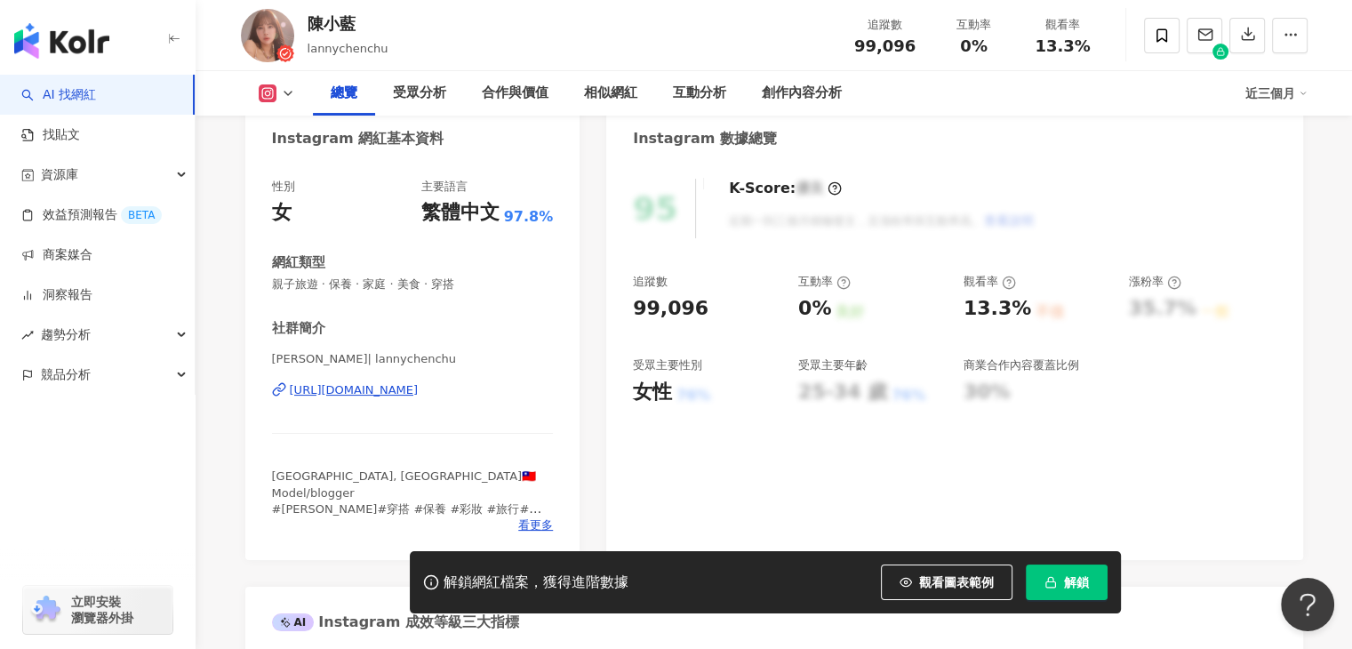
drag, startPoint x: 469, startPoint y: 469, endPoint x: 466, endPoint y: 386, distance: 83.6
click at [419, 386] on div "https://www.instagram.com/lannychenchu/" at bounding box center [354, 390] width 129 height 16
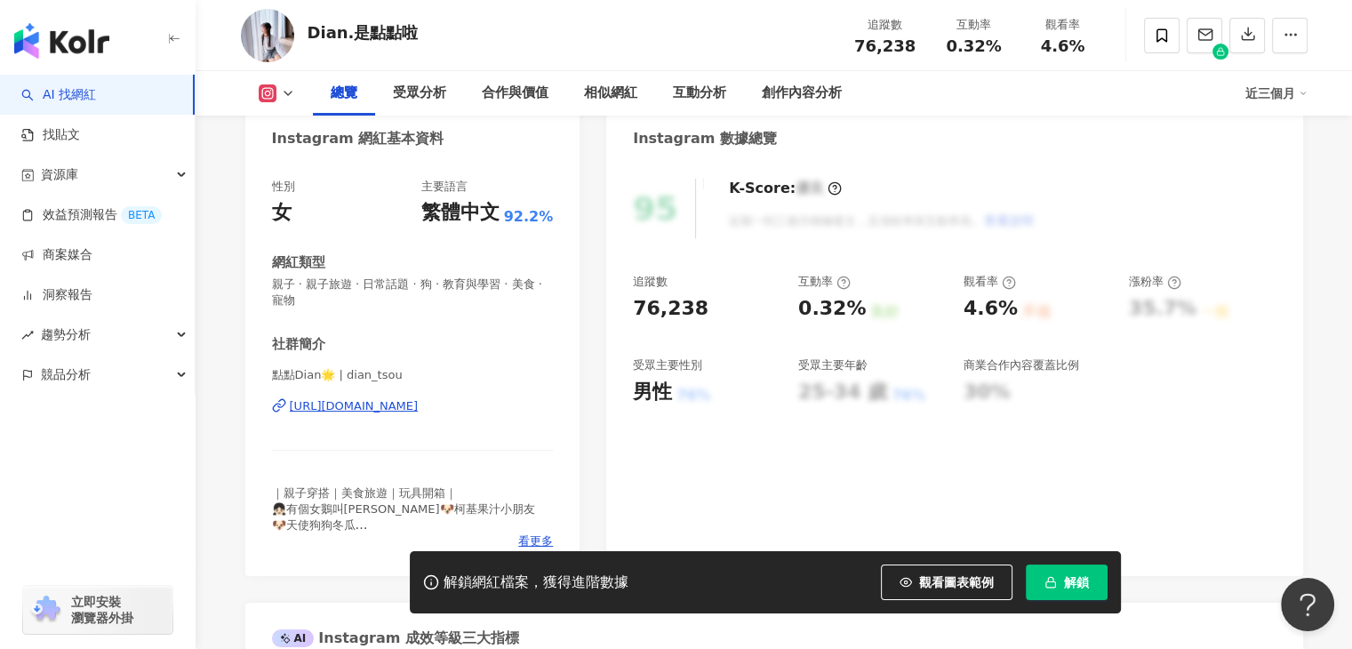
click at [419, 404] on div "https://www.instagram.com/dian_tsou/" at bounding box center [354, 406] width 129 height 16
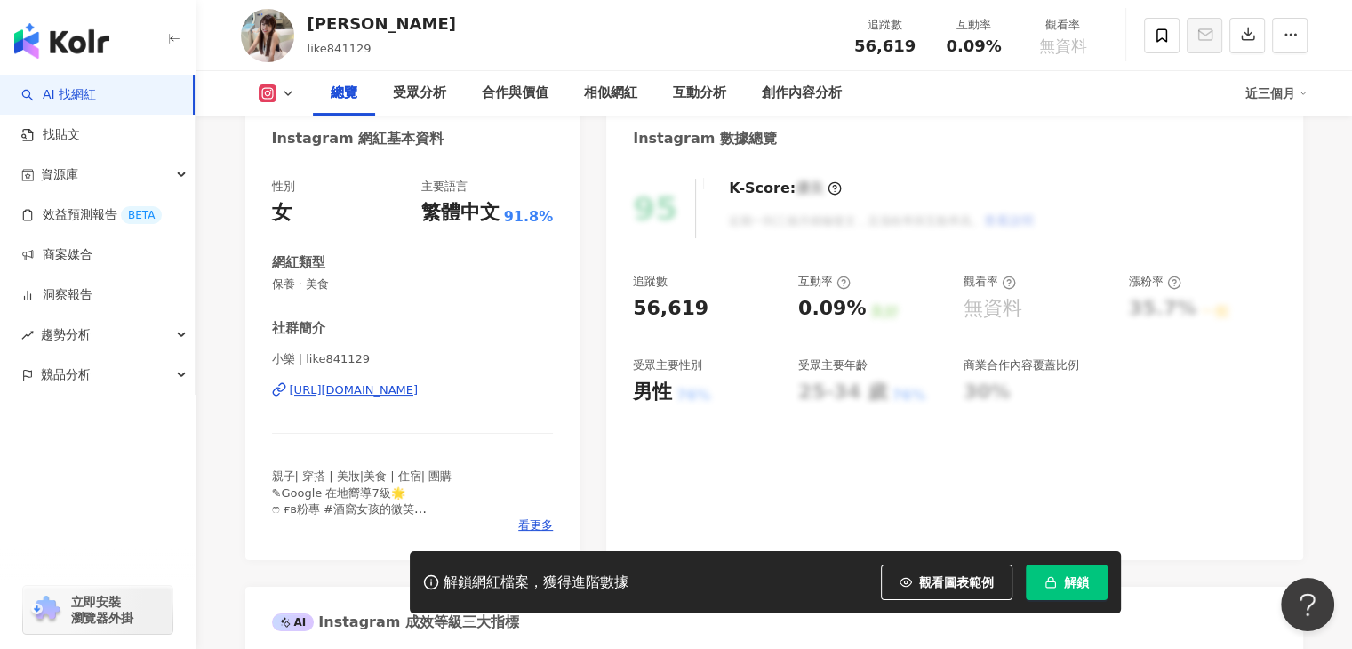
click at [419, 388] on div "https://www.instagram.com/like841129/" at bounding box center [354, 390] width 129 height 16
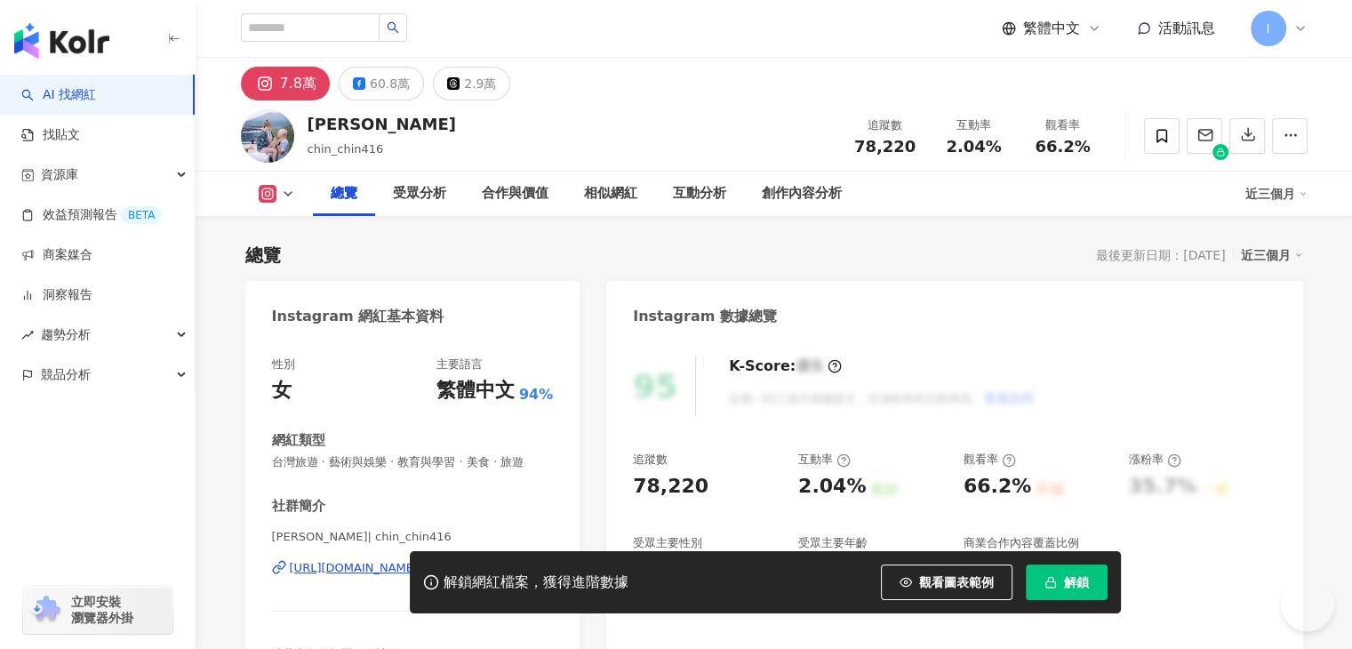
scroll to position [178, 0]
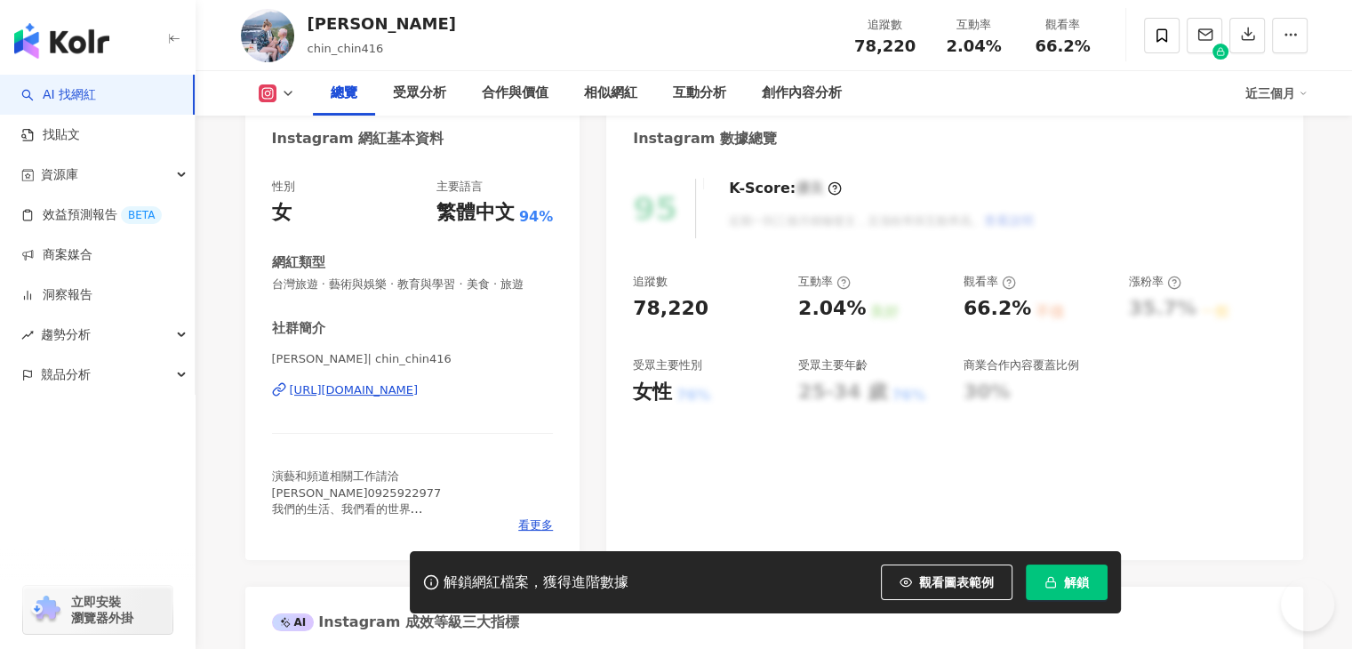
click at [393, 391] on div "https://www.instagram.com/chin_chin416/" at bounding box center [354, 390] width 129 height 16
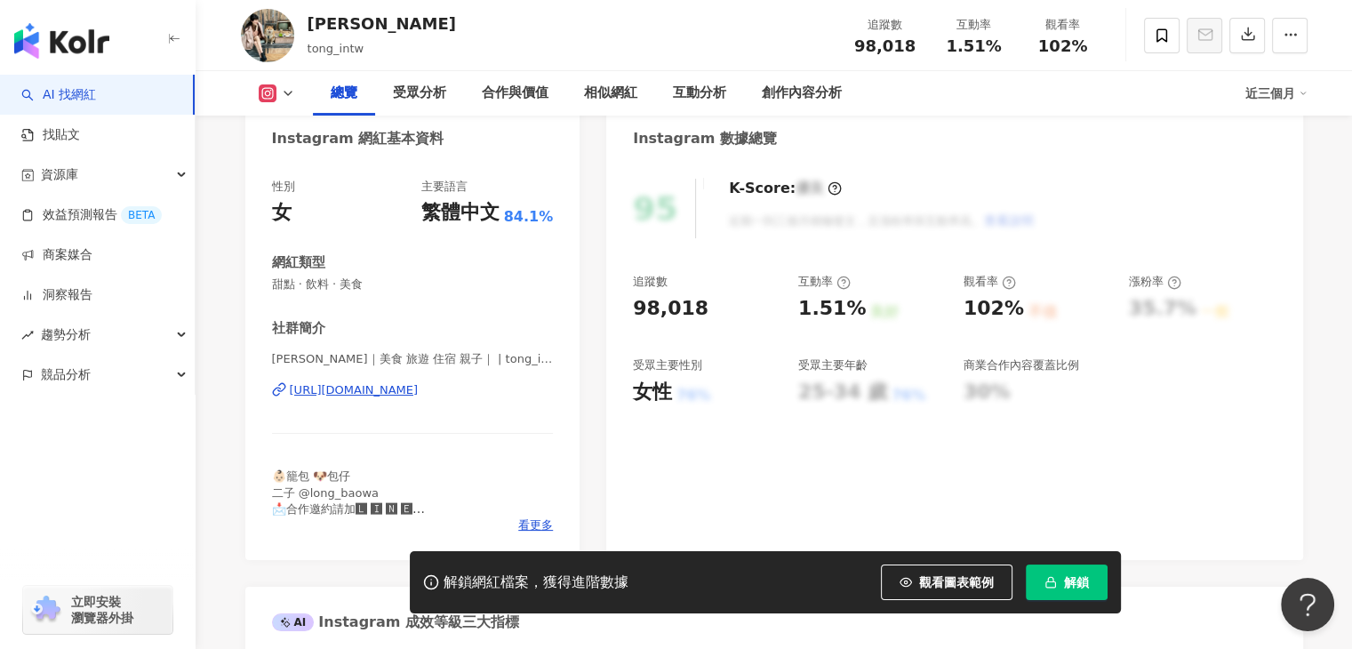
click at [419, 382] on div "[URL][DOMAIN_NAME]" at bounding box center [354, 390] width 129 height 16
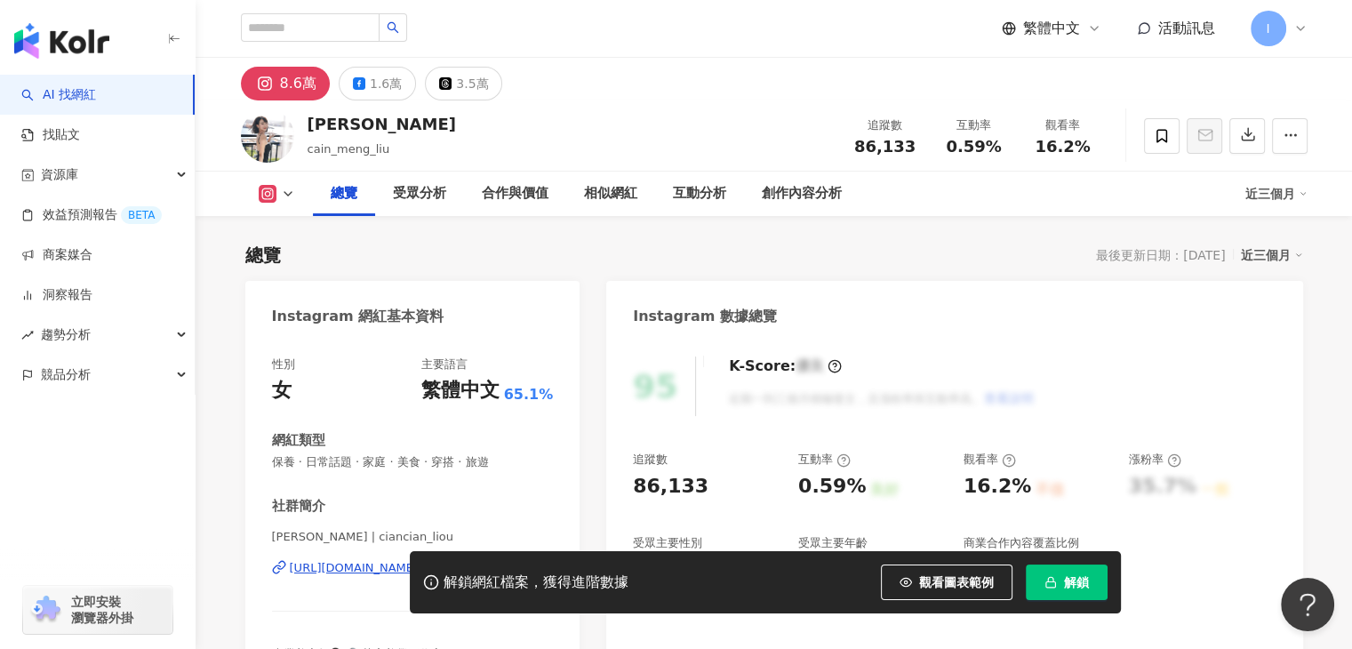
scroll to position [178, 0]
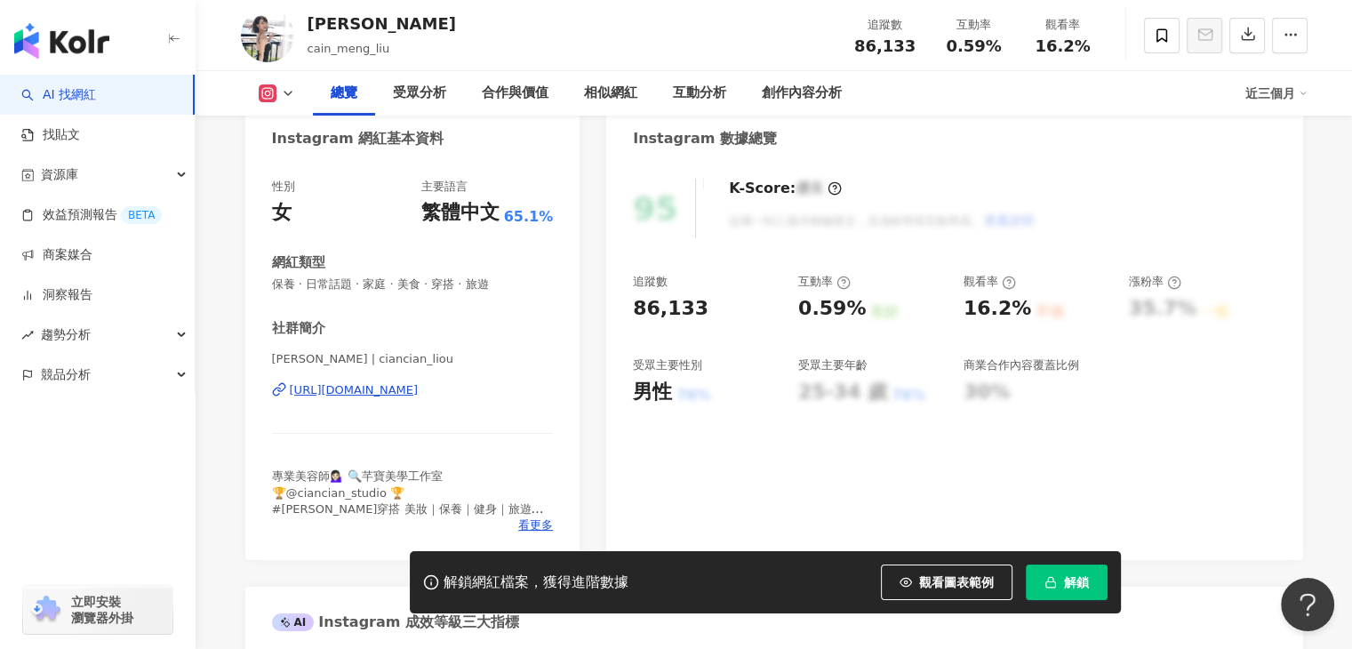
click at [419, 393] on div "[URL][DOMAIN_NAME]" at bounding box center [354, 390] width 129 height 16
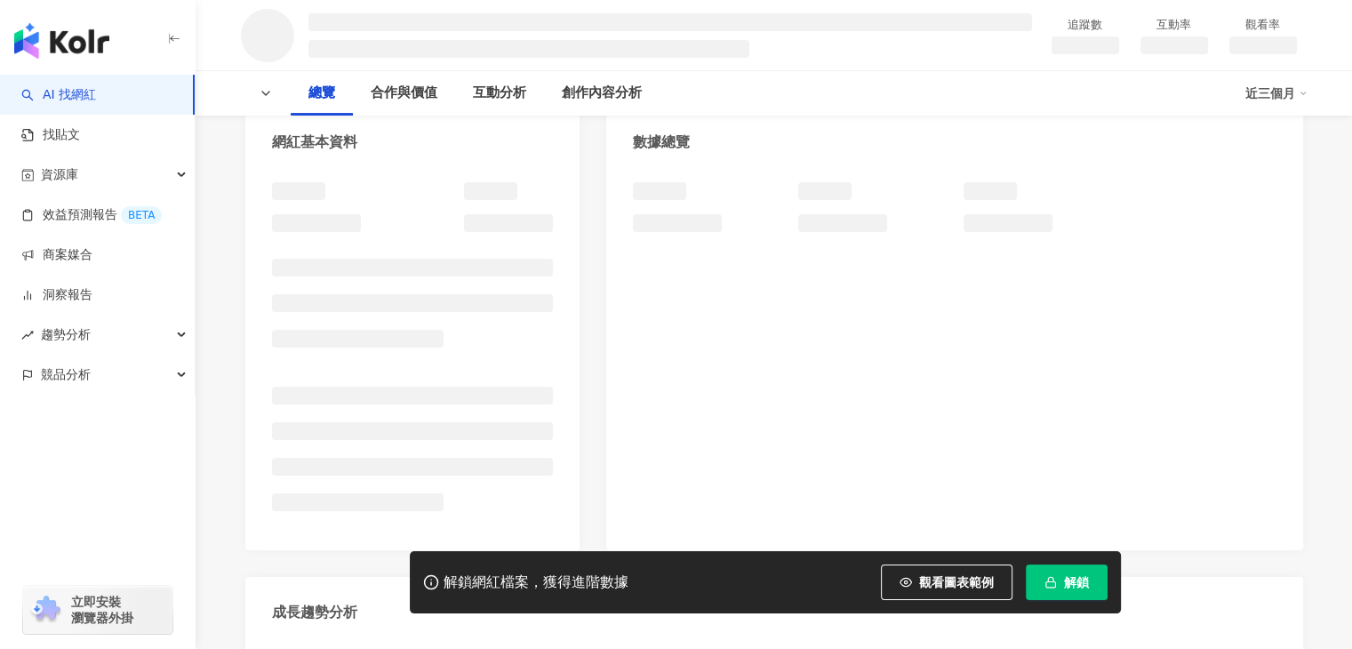
scroll to position [178, 0]
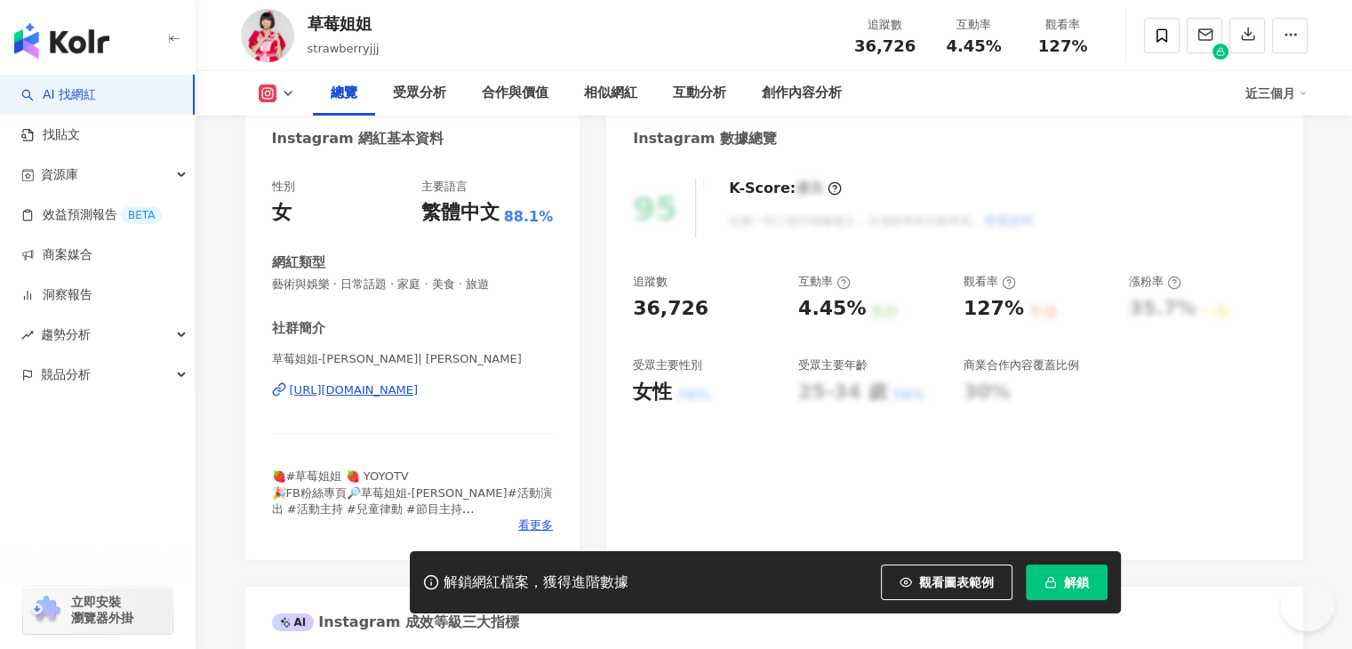
click at [388, 394] on div "[URL][DOMAIN_NAME]" at bounding box center [354, 390] width 129 height 16
